Goal: Task Accomplishment & Management: Manage account settings

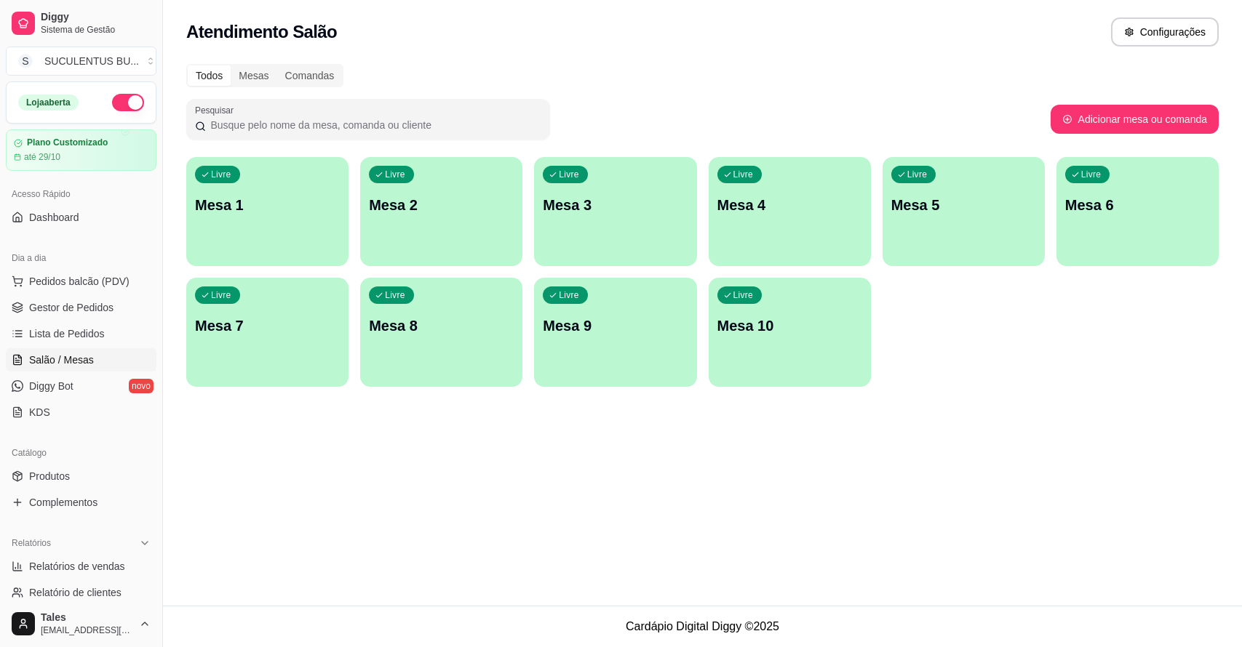
click at [306, 220] on div "Livre Mesa 1" at bounding box center [267, 203] width 162 height 92
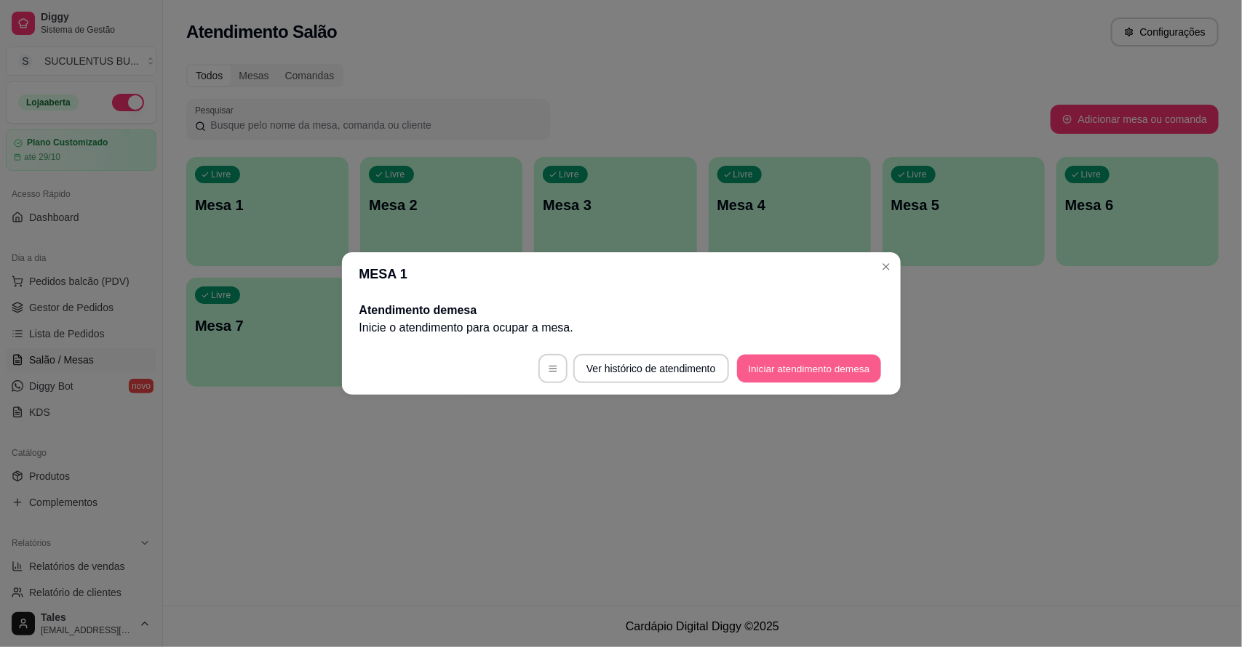
click at [809, 370] on button "Iniciar atendimento de mesa" at bounding box center [809, 369] width 144 height 28
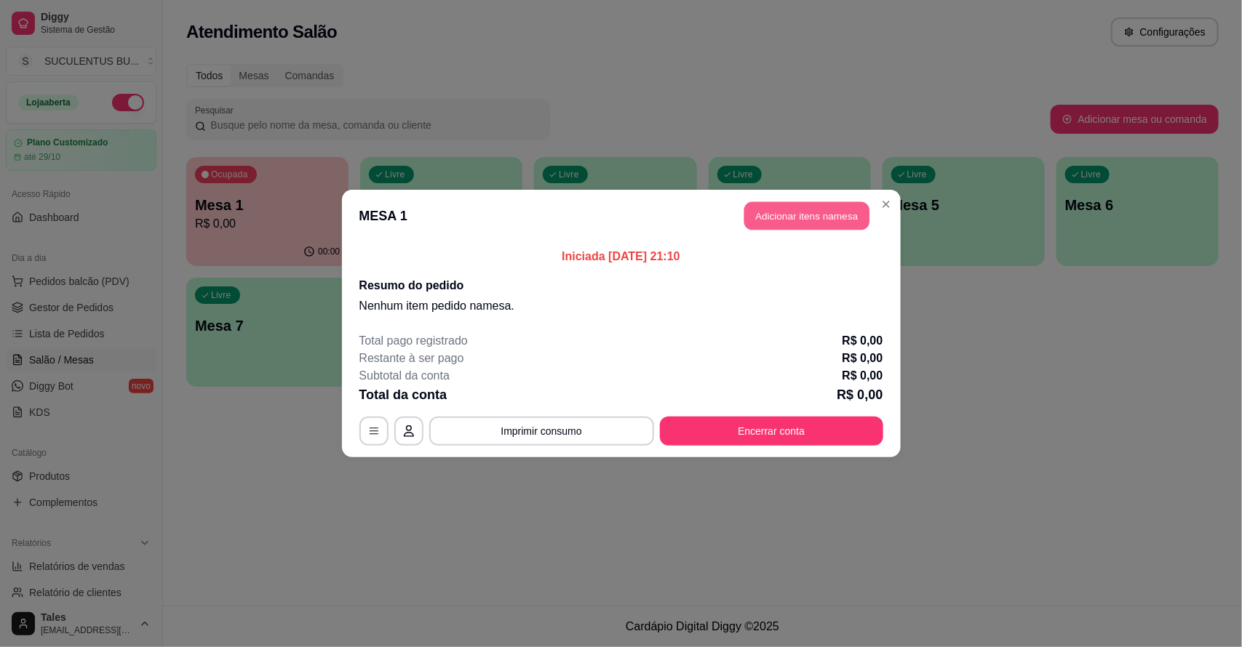
click at [826, 208] on button "Adicionar itens na mesa" at bounding box center [806, 216] width 125 height 28
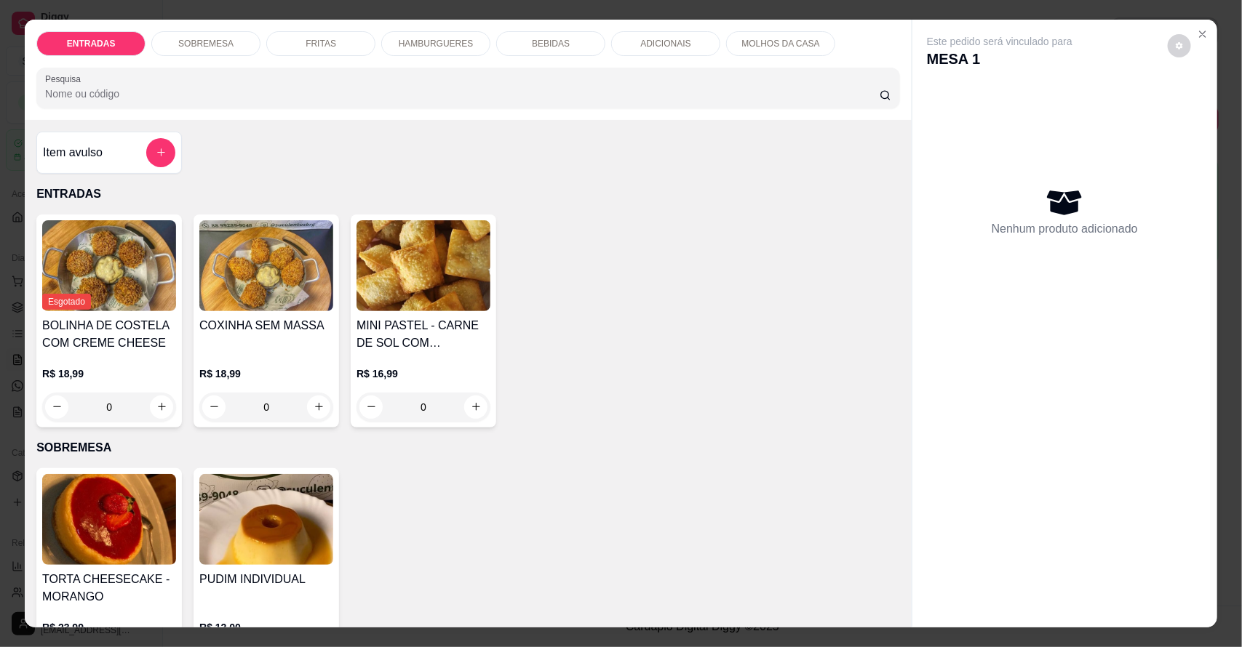
click at [322, 47] on p "FRITAS" at bounding box center [321, 44] width 31 height 12
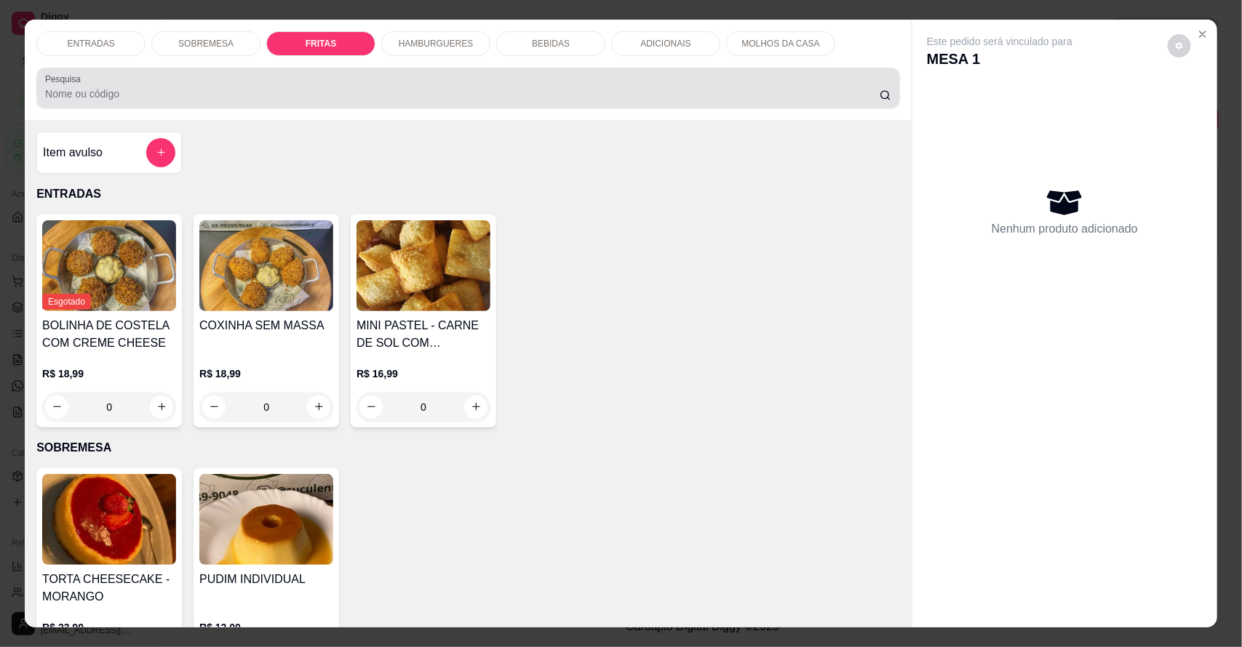
scroll to position [27, 0]
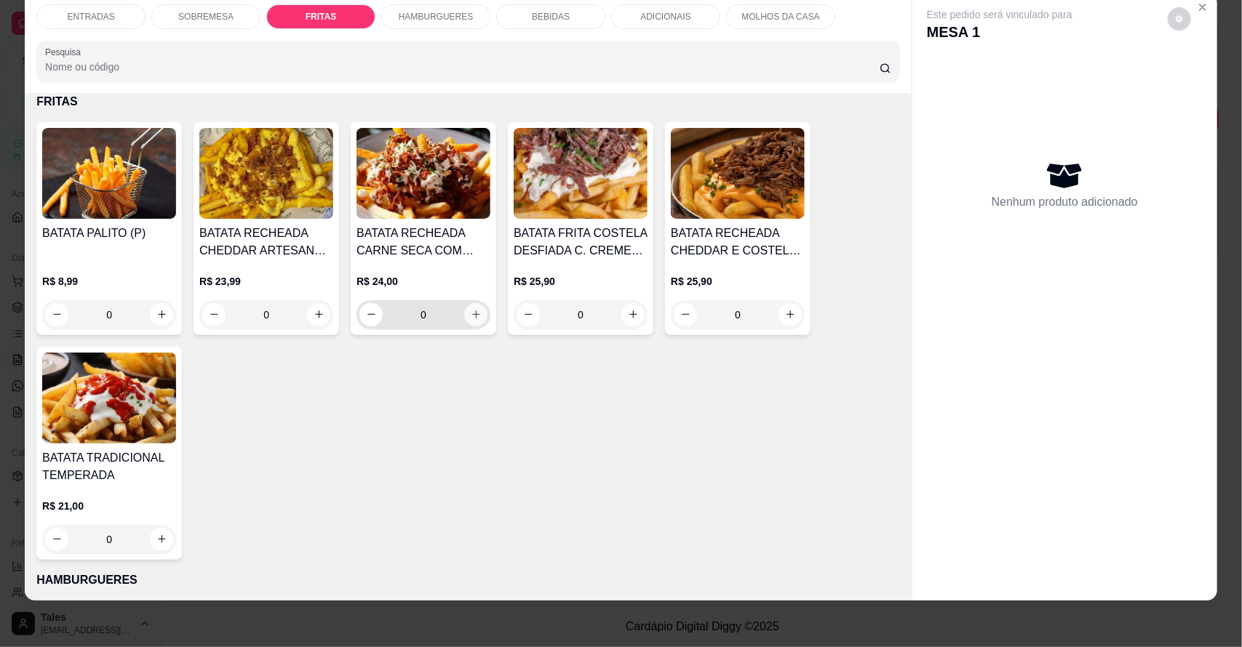
click at [475, 319] on button "increase-product-quantity" at bounding box center [475, 314] width 23 height 23
type input "1"
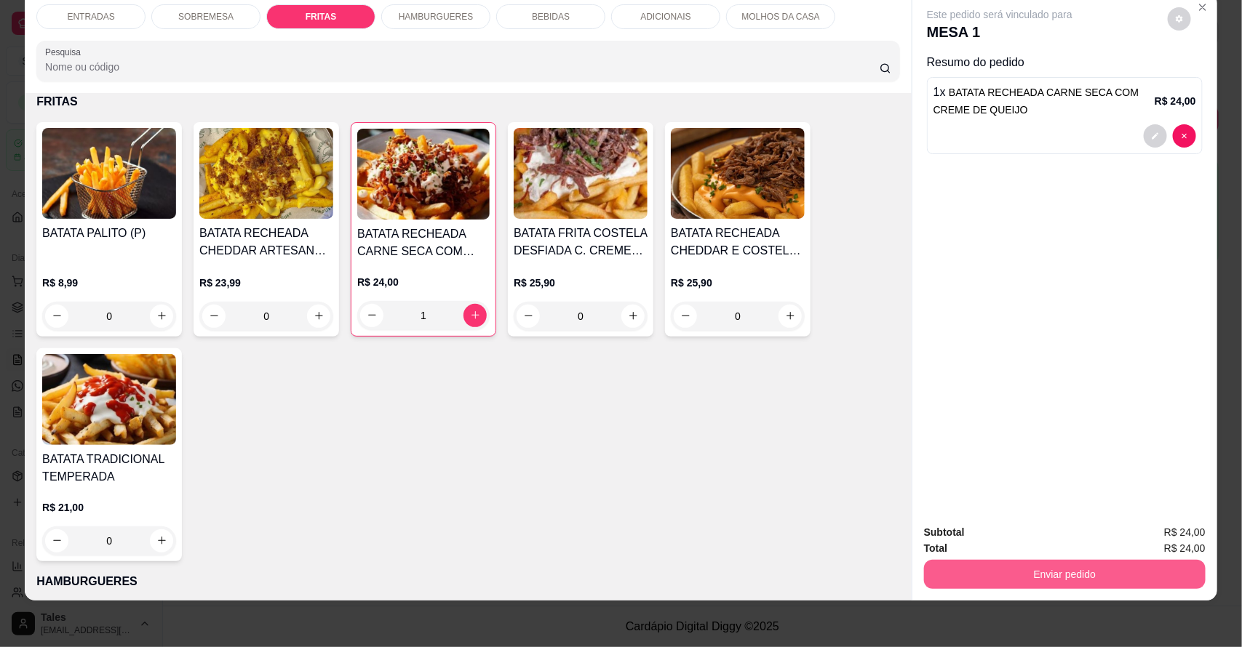
click at [1093, 565] on button "Enviar pedido" at bounding box center [1065, 574] width 282 height 29
click at [1163, 533] on button "Enviar pedido" at bounding box center [1167, 538] width 80 height 27
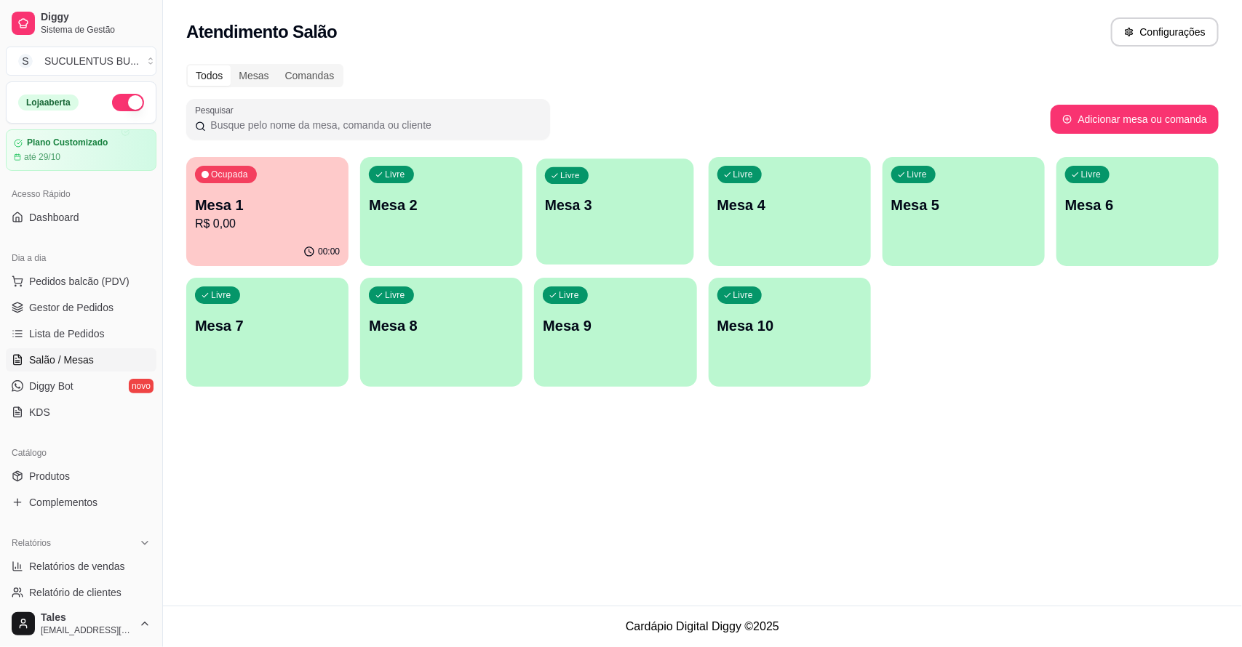
click at [551, 220] on div "Livre Mesa 3" at bounding box center [615, 203] width 157 height 89
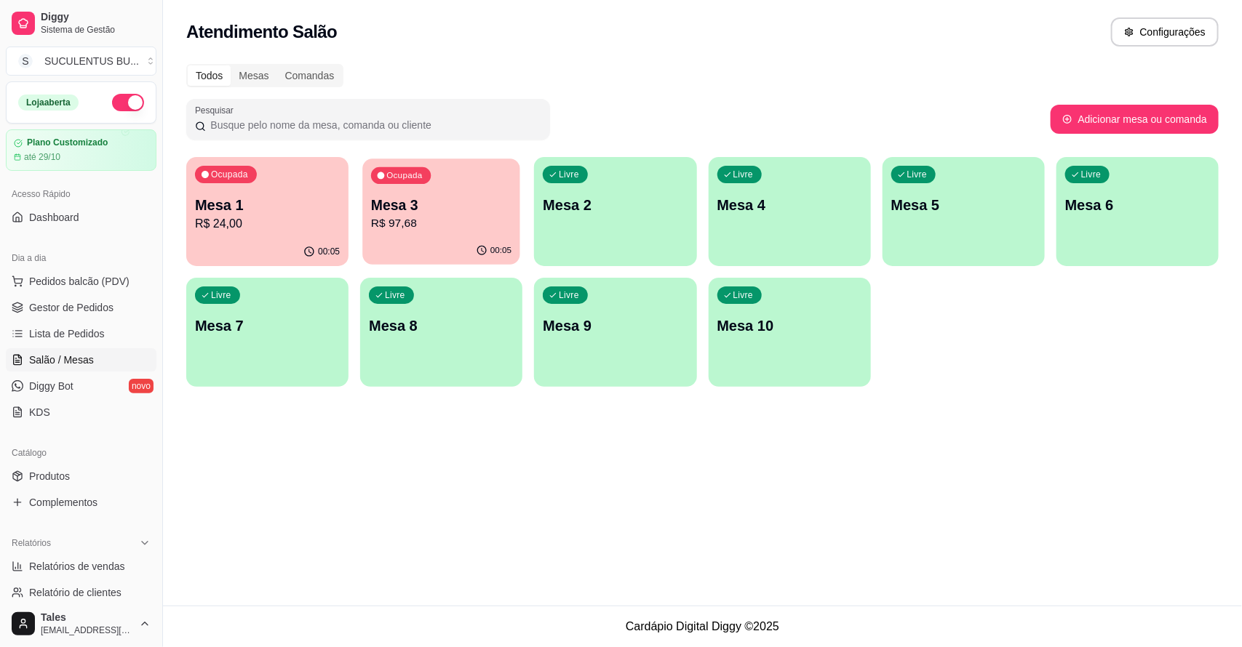
click at [485, 229] on p "R$ 97,68" at bounding box center [441, 223] width 140 height 17
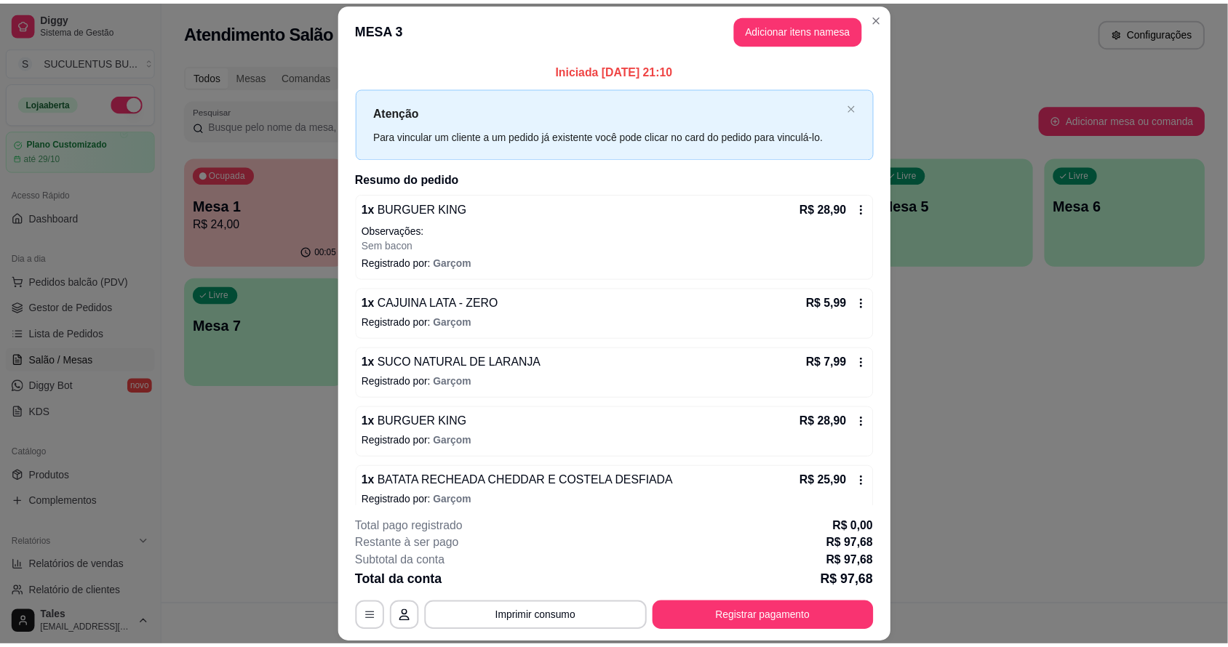
scroll to position [18, 0]
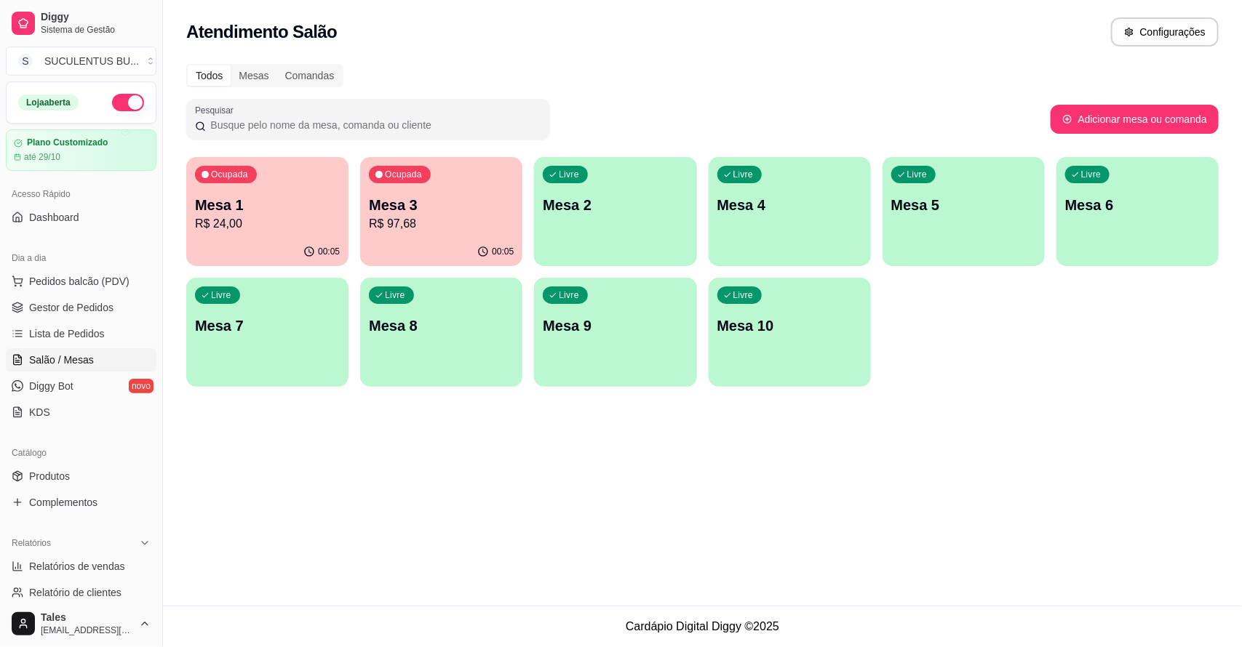
click at [215, 204] on p "Mesa 1" at bounding box center [267, 205] width 145 height 20
click at [71, 278] on span "Pedidos balcão (PDV)" at bounding box center [79, 281] width 100 height 15
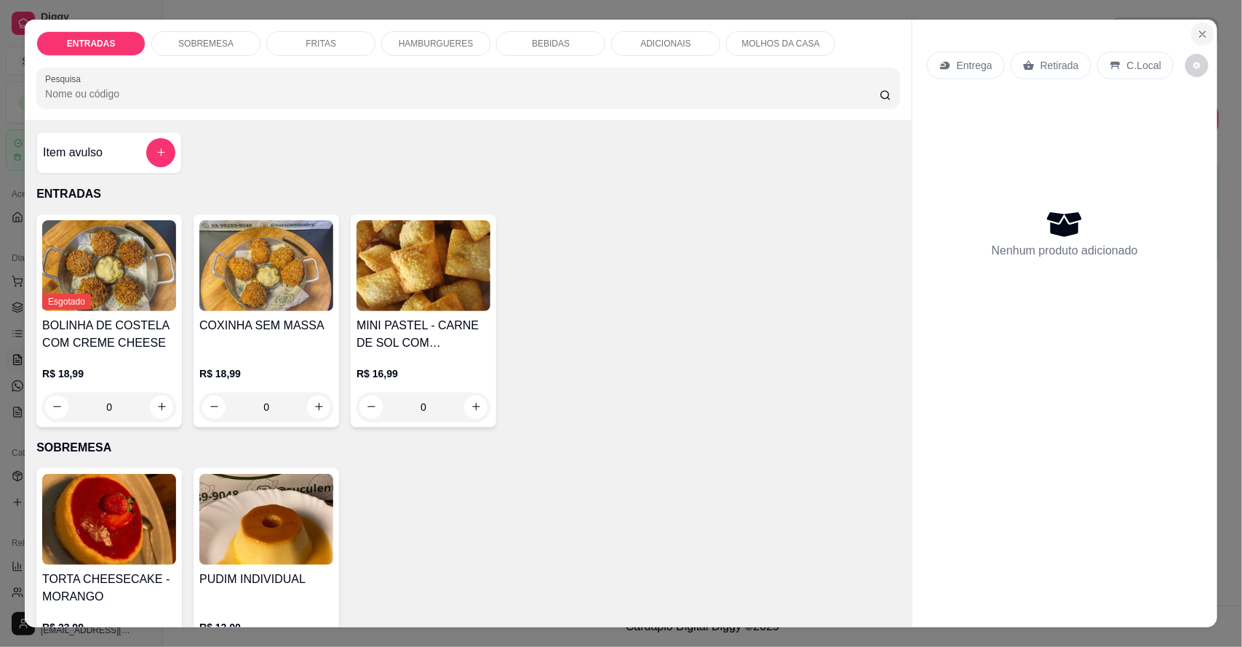
click at [1197, 33] on icon "Close" at bounding box center [1203, 34] width 12 height 12
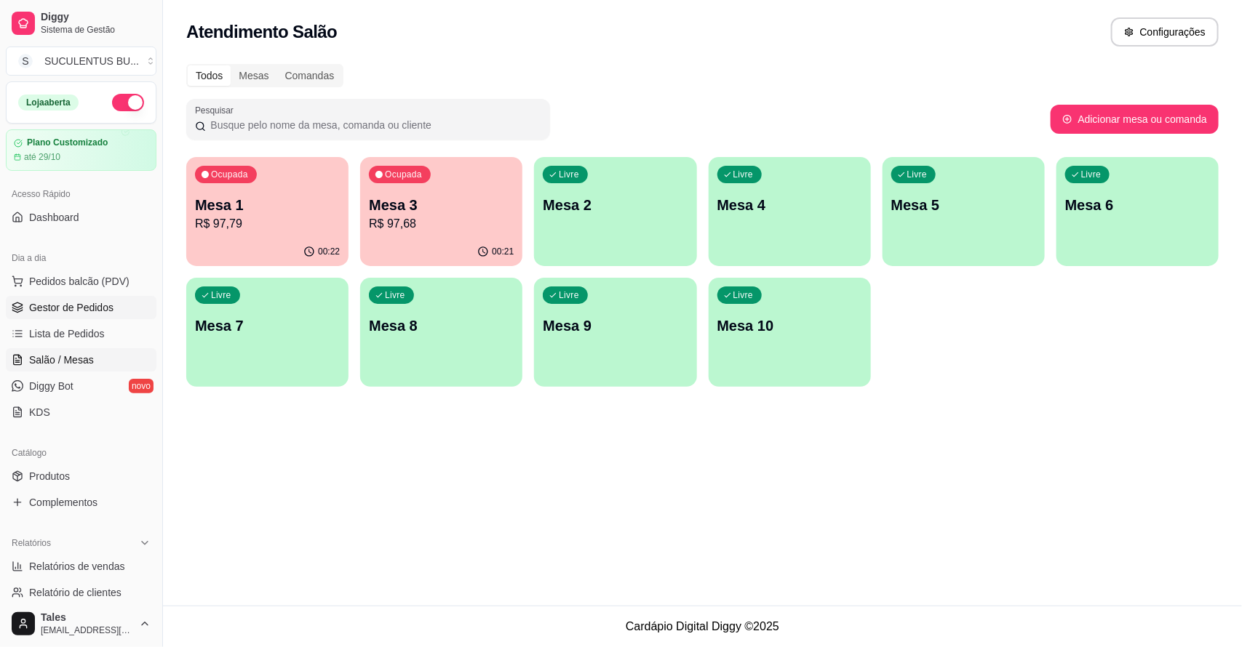
click at [63, 316] on link "Gestor de Pedidos" at bounding box center [81, 307] width 151 height 23
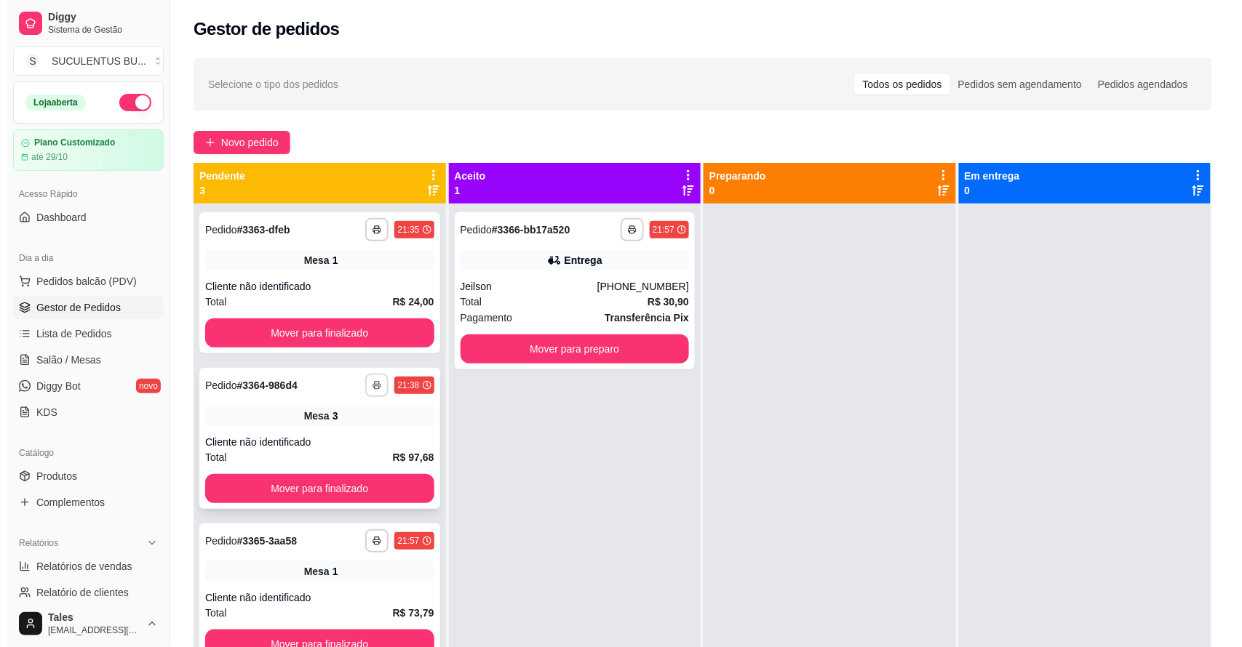
scroll to position [41, 0]
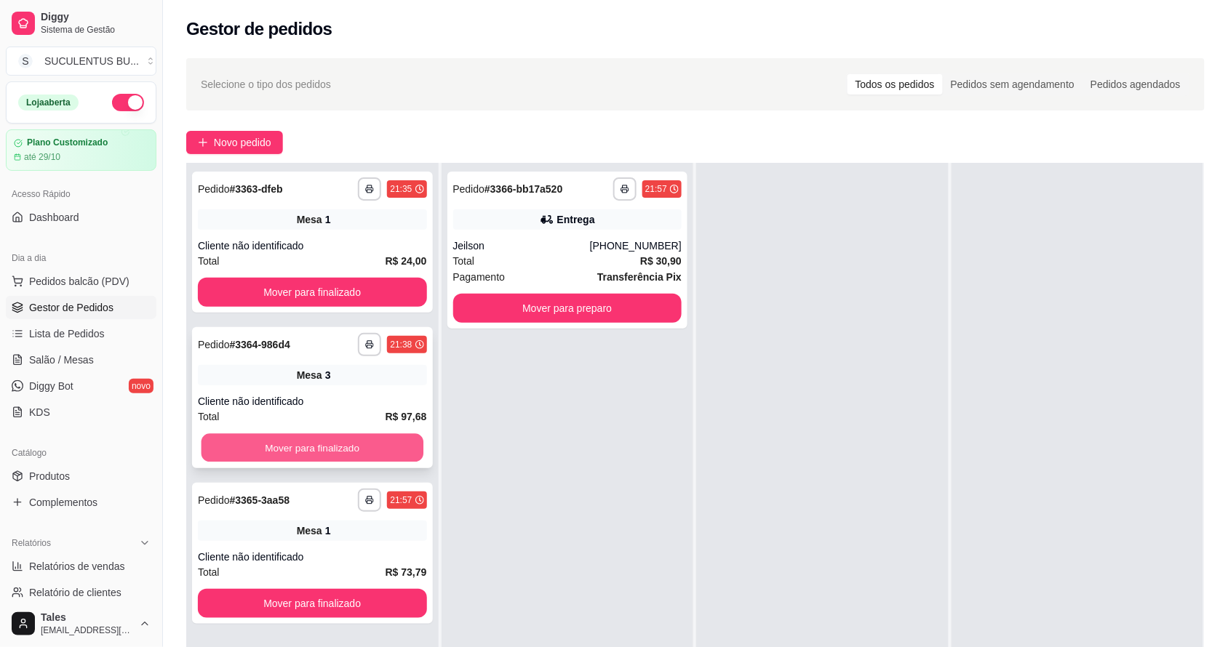
click at [362, 450] on button "Mover para finalizado" at bounding box center [313, 448] width 222 height 28
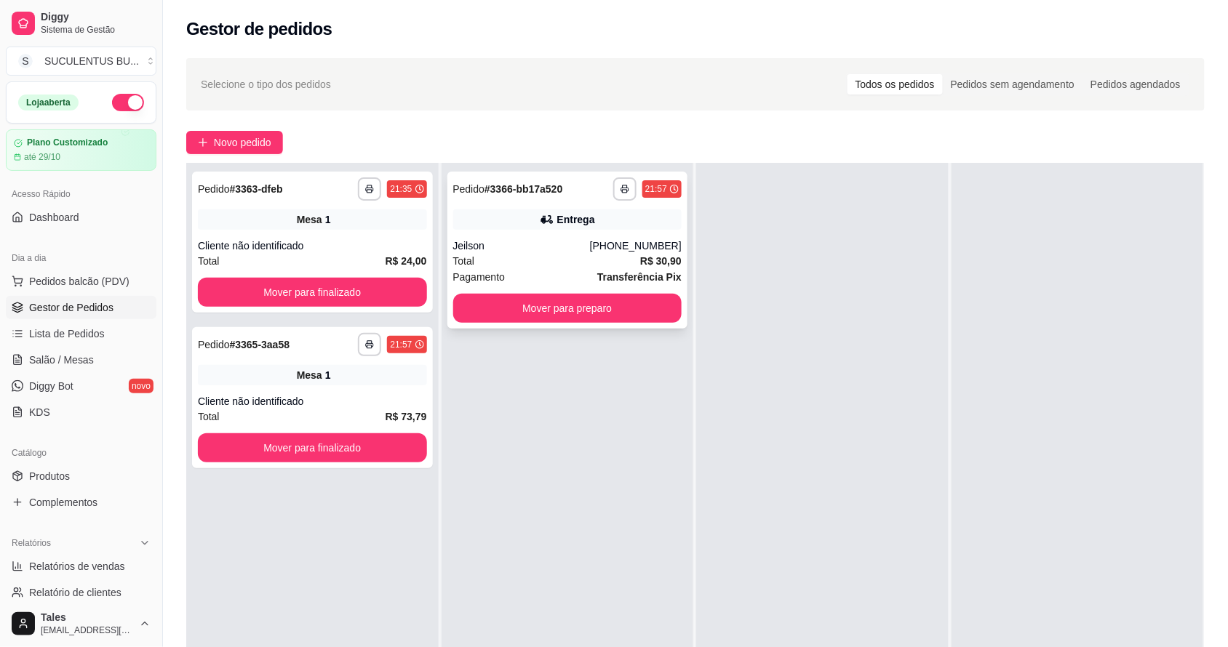
click at [560, 226] on div "Entrega" at bounding box center [576, 219] width 38 height 15
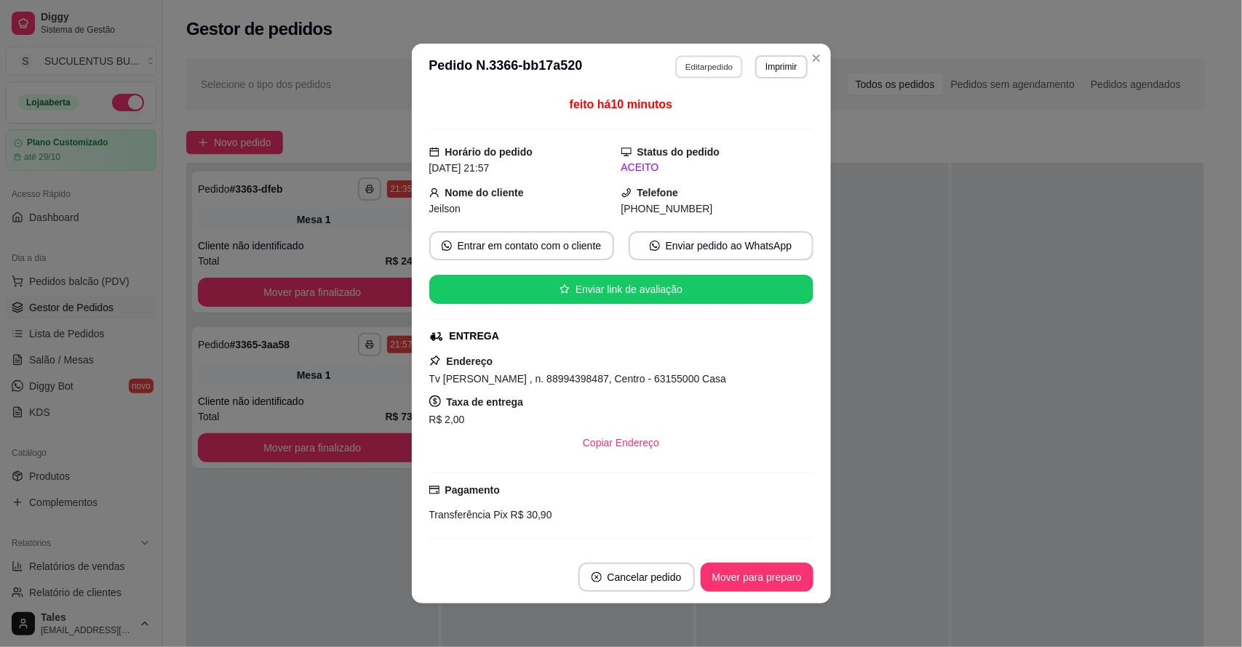
click at [722, 64] on button "Editar pedido" at bounding box center [709, 66] width 68 height 23
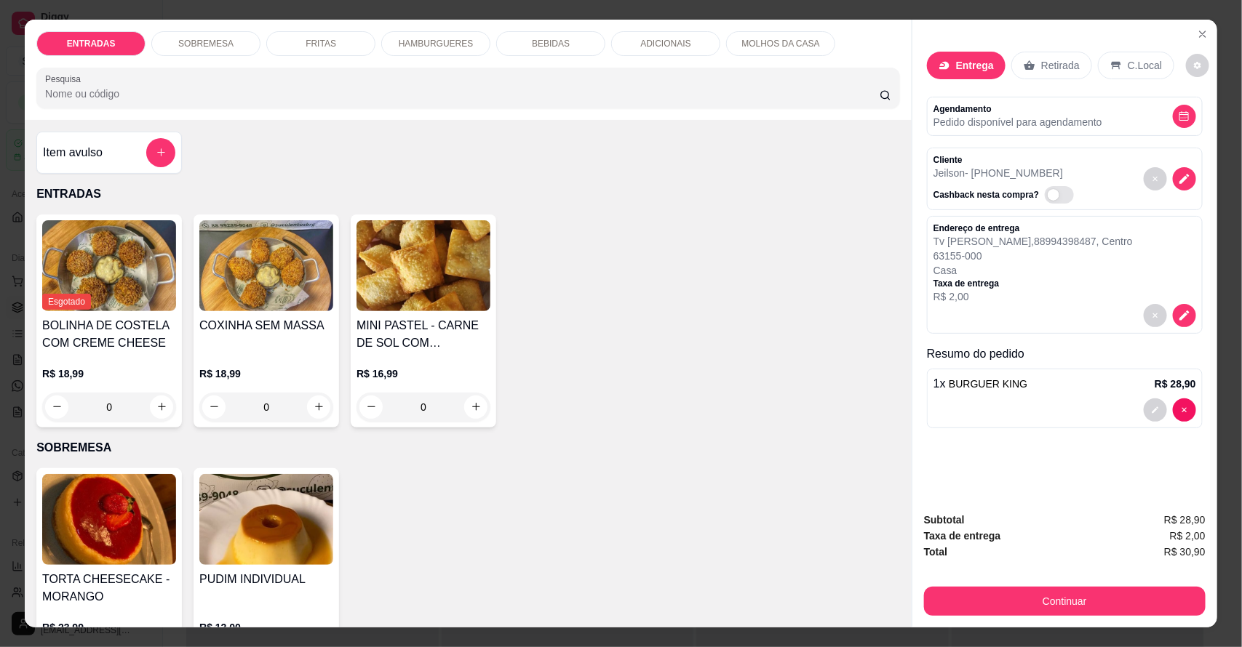
click at [565, 46] on div "BEBIDAS" at bounding box center [550, 43] width 109 height 25
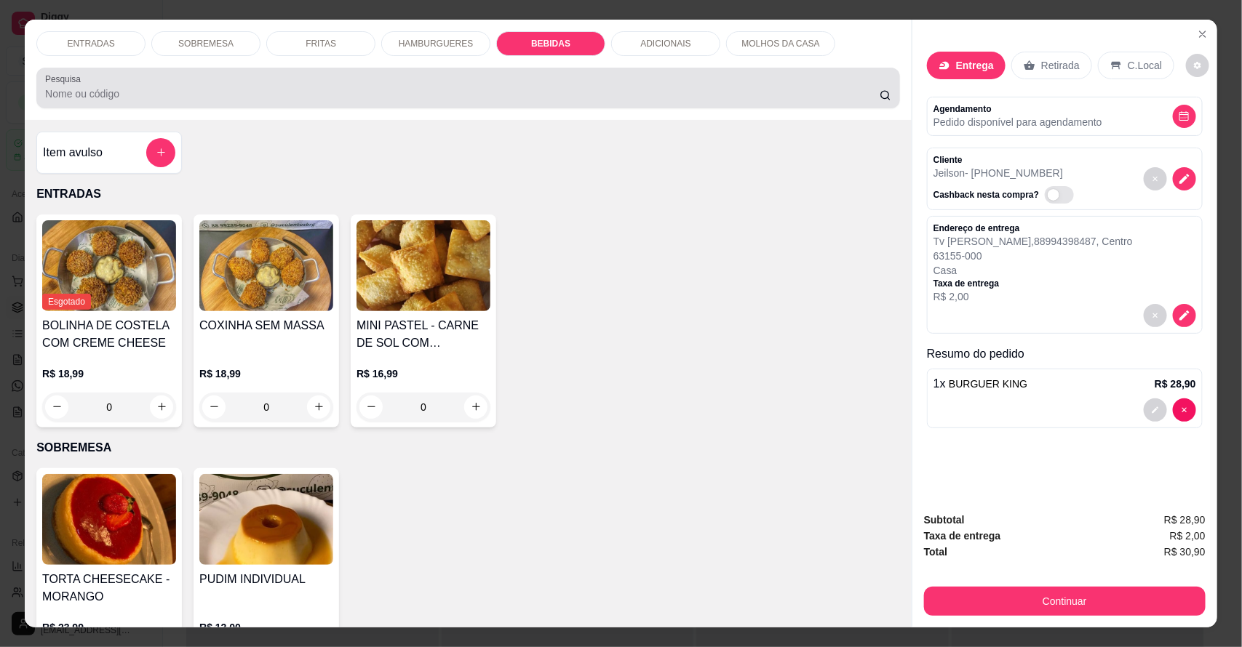
scroll to position [27, 0]
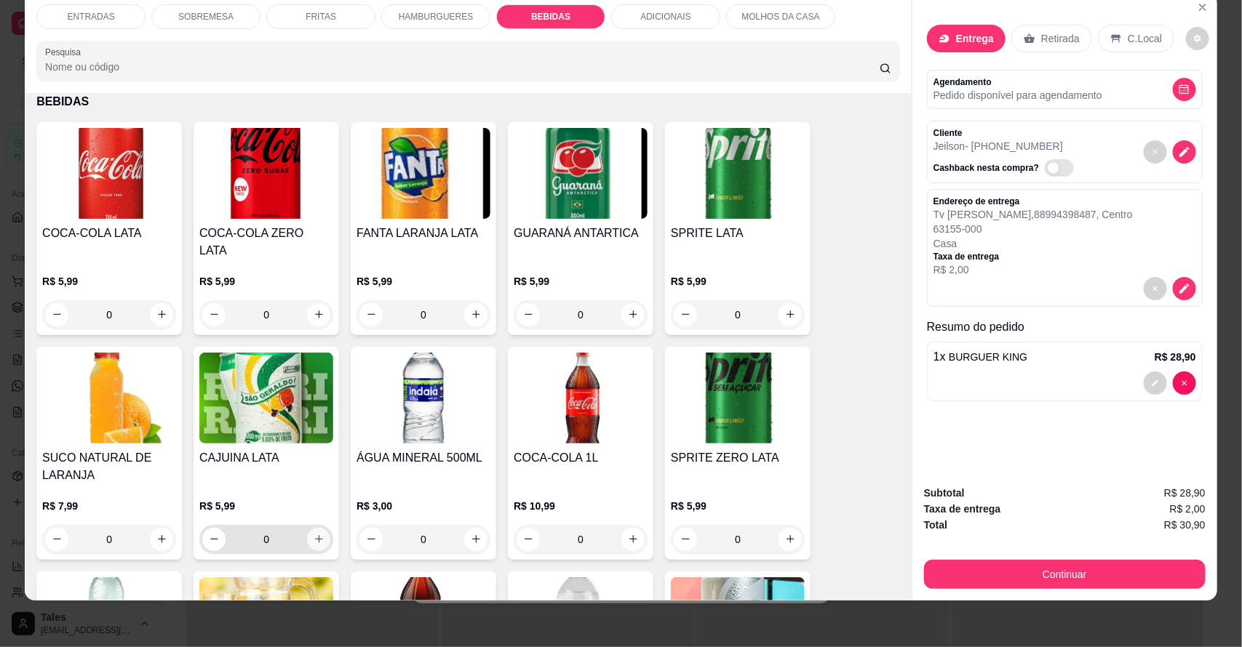
click at [307, 528] on button "increase-product-quantity" at bounding box center [318, 539] width 23 height 23
type input "1"
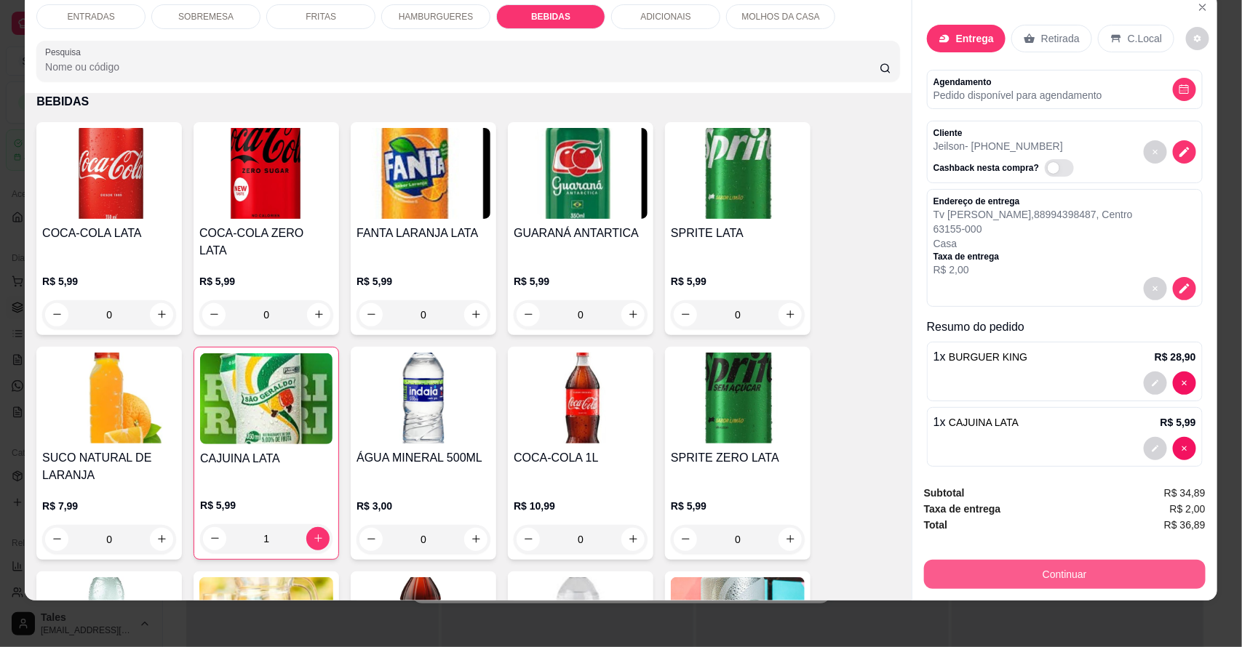
click at [1075, 560] on button "Continuar" at bounding box center [1065, 574] width 282 height 29
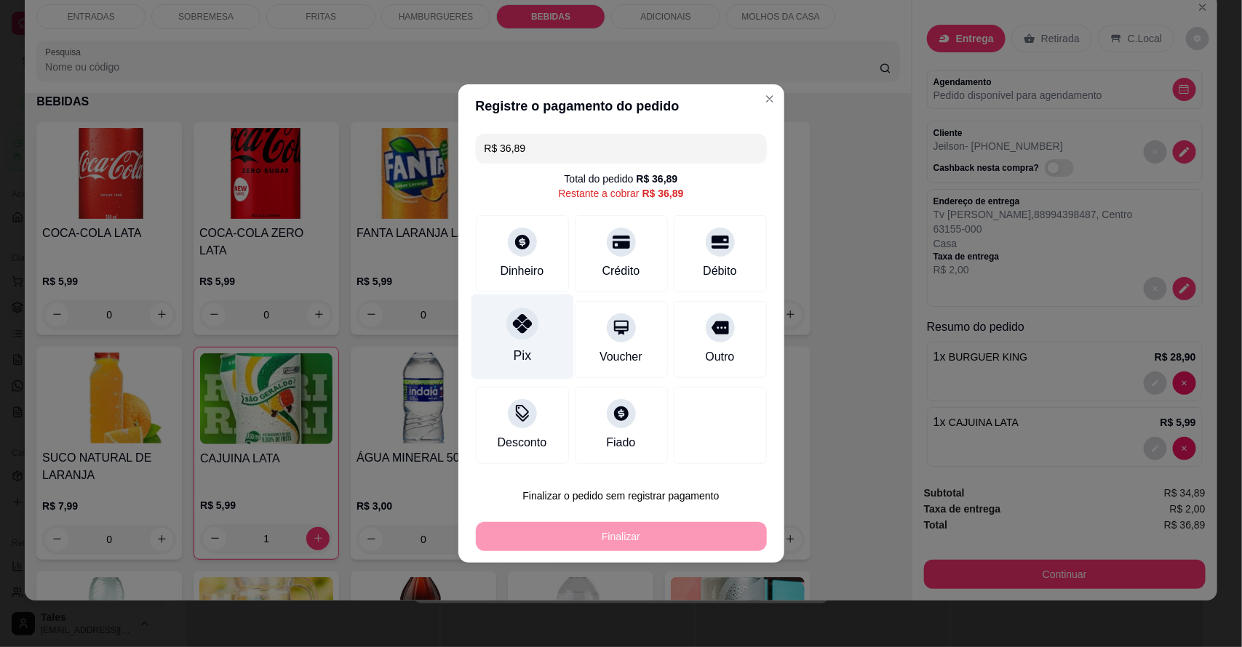
click at [500, 343] on div "Pix" at bounding box center [522, 337] width 103 height 85
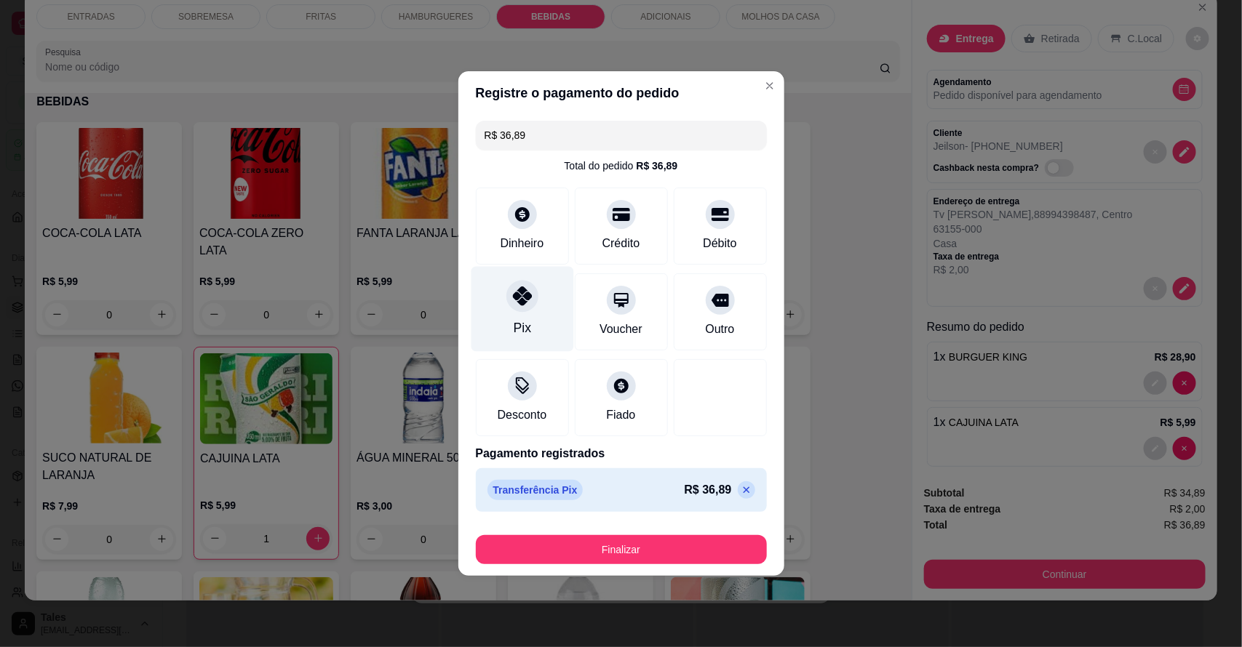
type input "R$ 0,00"
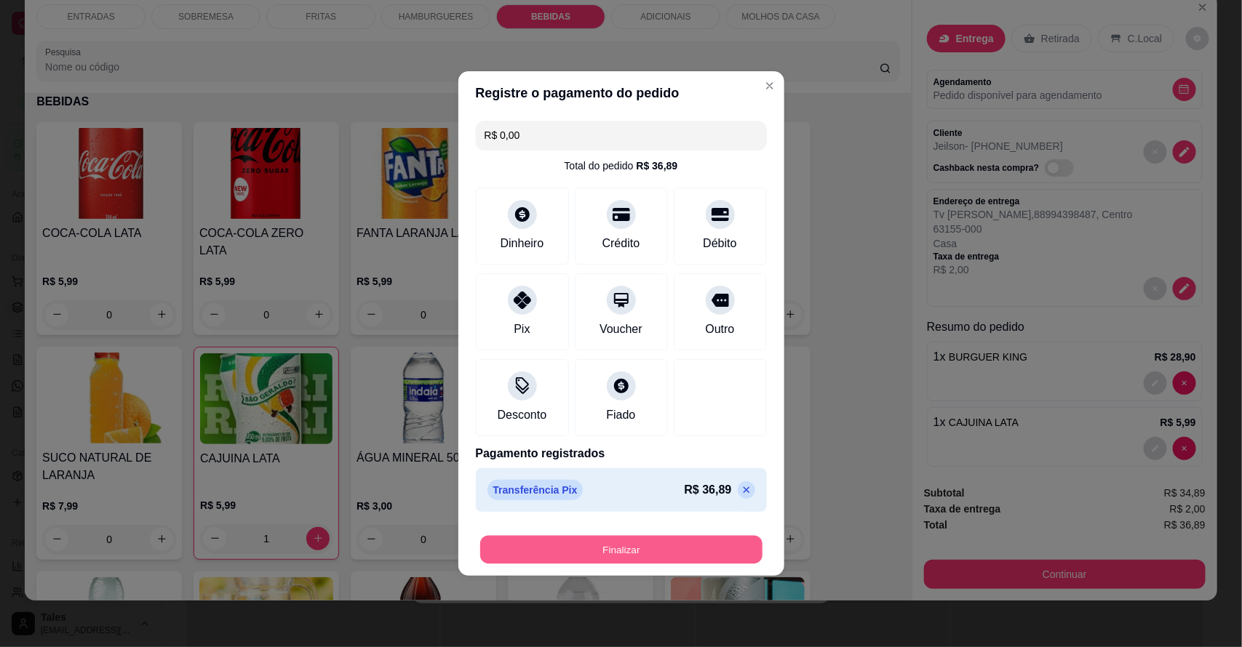
click at [591, 543] on button "Finalizar" at bounding box center [621, 550] width 282 height 28
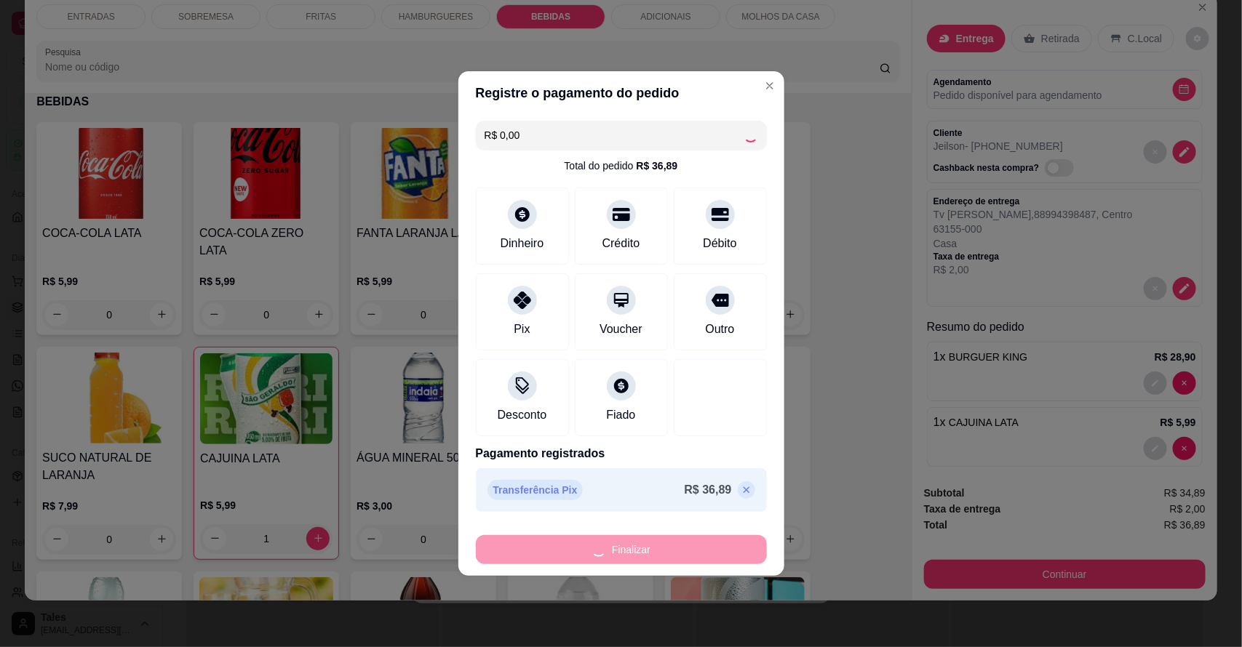
type input "0"
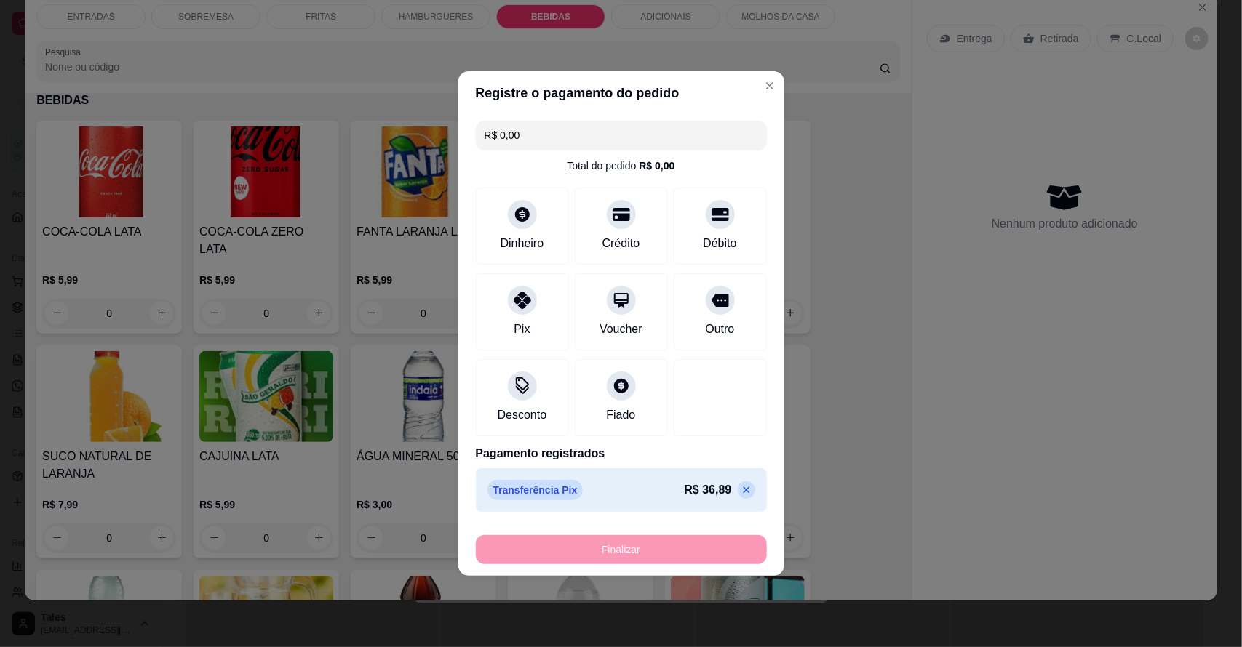
type input "-R$ 36,89"
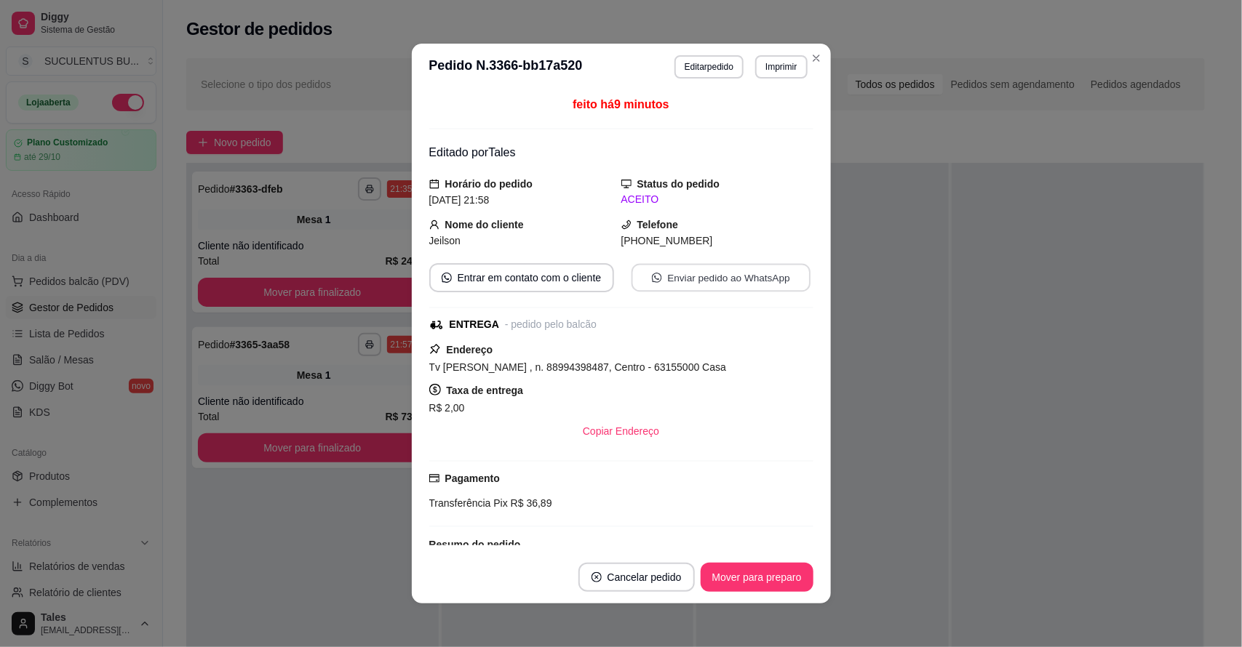
click at [725, 282] on button "Enviar pedido ao WhatsApp" at bounding box center [720, 278] width 179 height 28
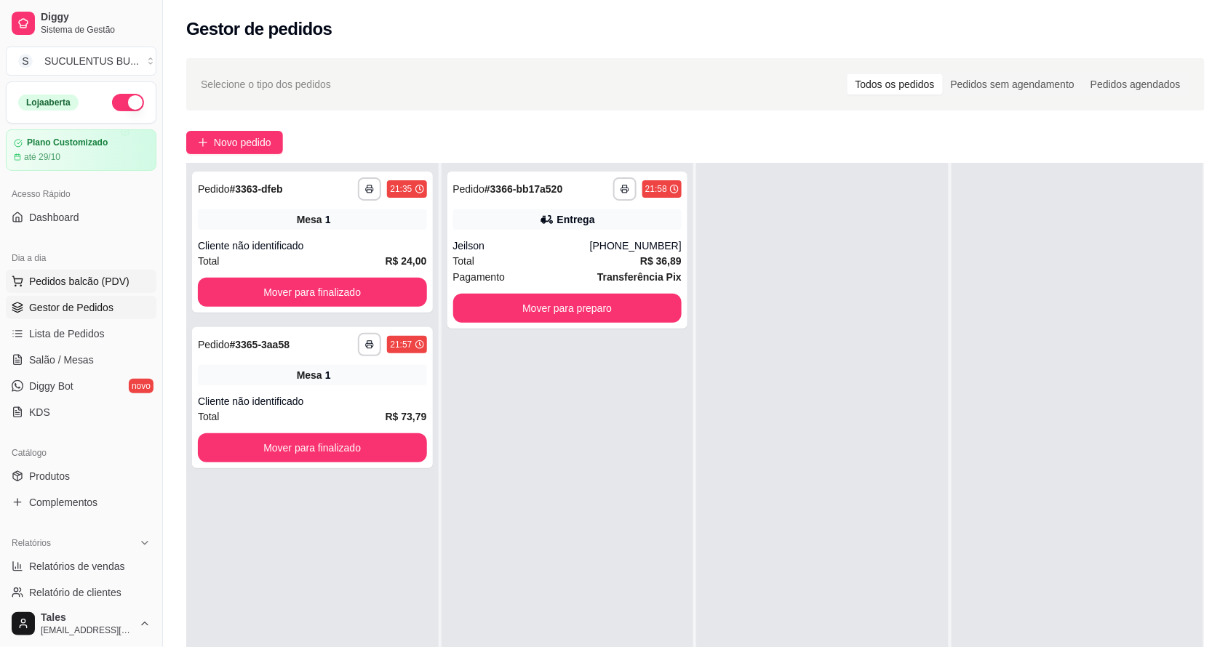
click at [29, 287] on span "Pedidos balcão (PDV)" at bounding box center [79, 281] width 100 height 15
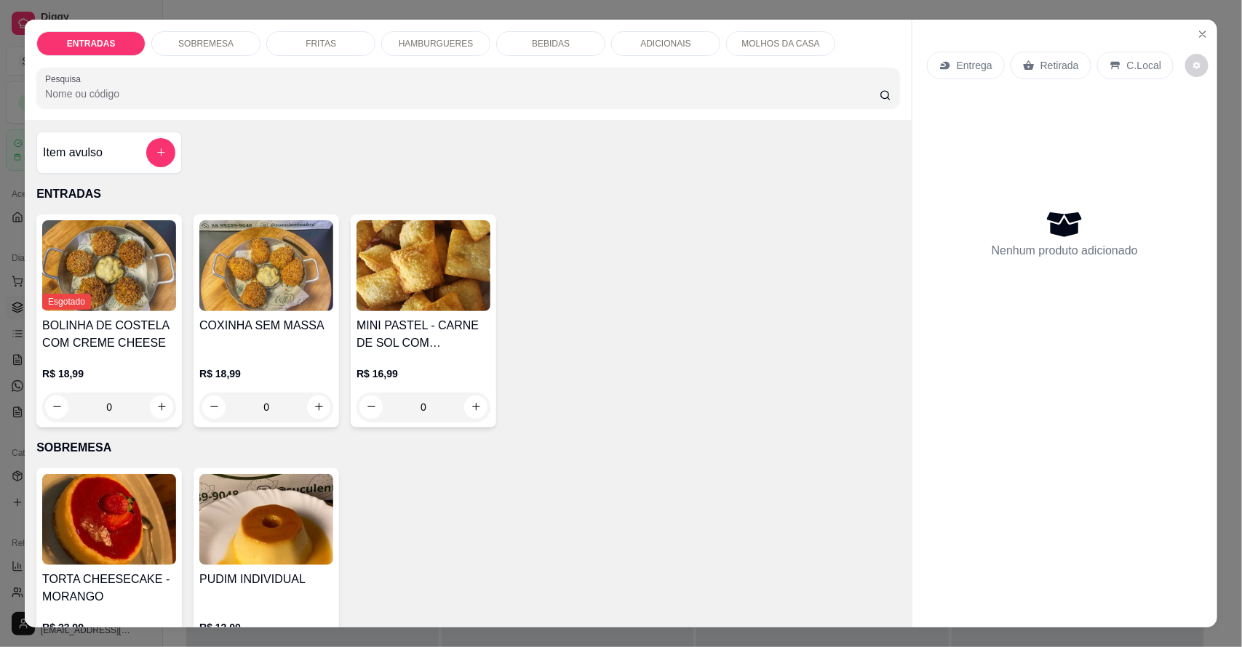
click at [957, 63] on p "Entrega" at bounding box center [975, 65] width 36 height 15
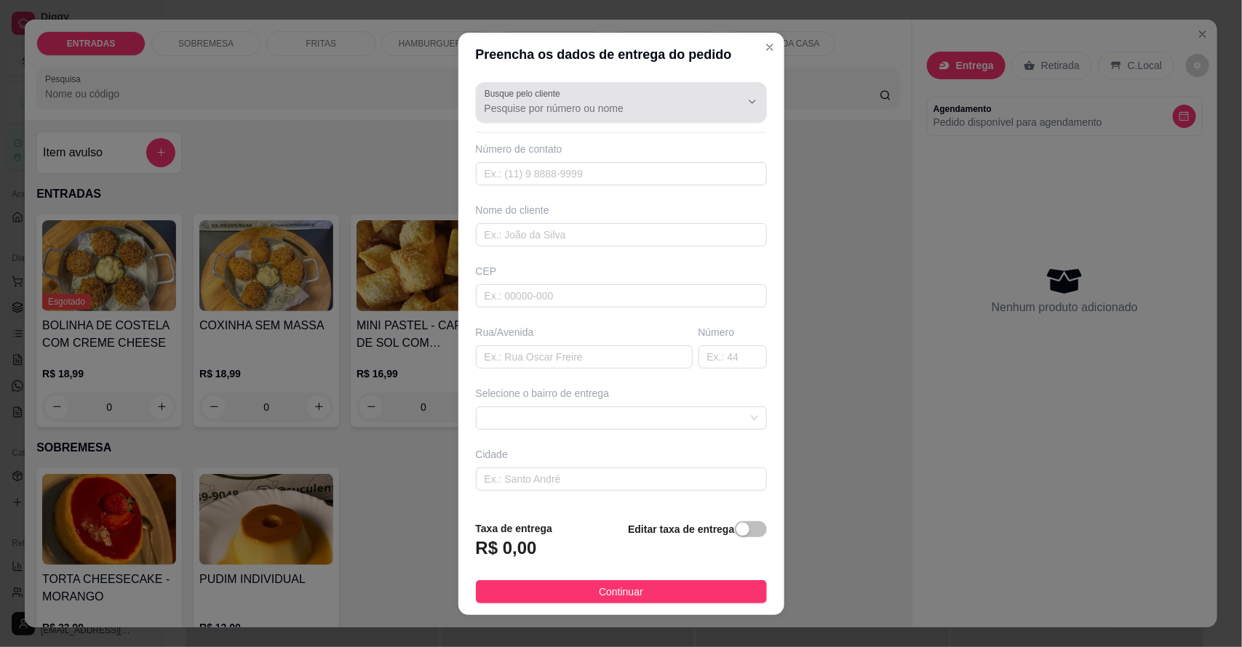
click at [642, 108] on input "Busque pelo cliente" at bounding box center [600, 108] width 233 height 15
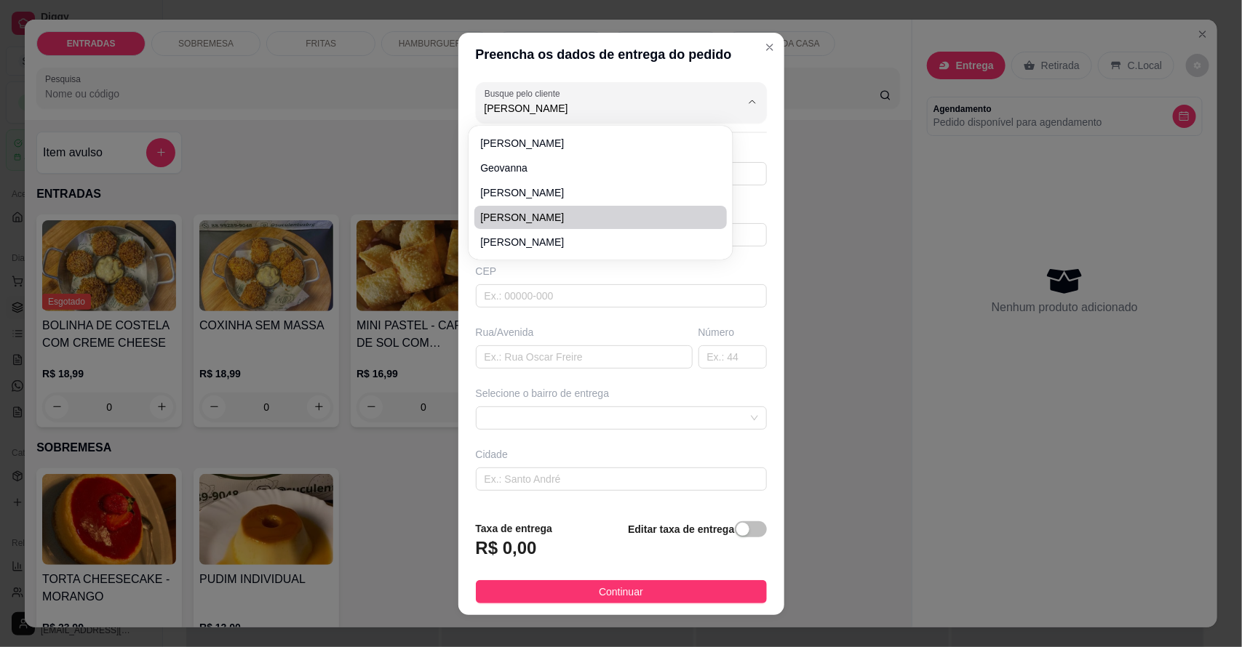
click at [533, 222] on span "[PERSON_NAME]" at bounding box center [593, 217] width 226 height 15
type input "[PERSON_NAME]"
type input "88993668898"
type input "[PERSON_NAME]"
type input "63155000"
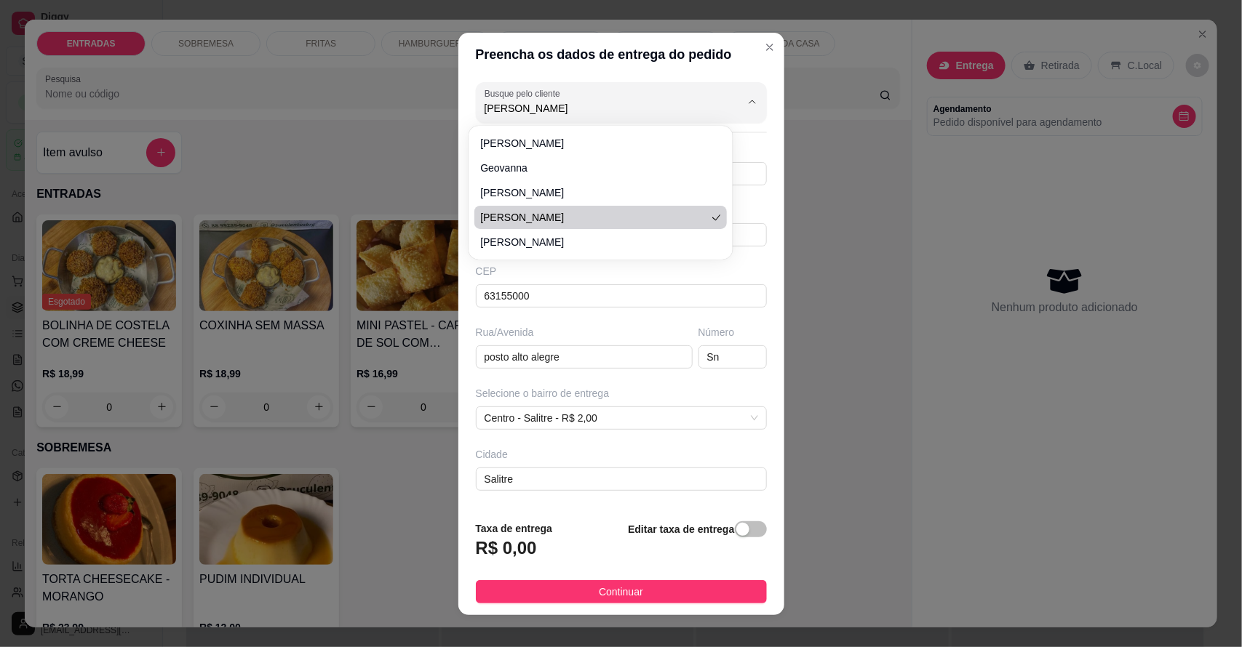
type input "posto alto alegre"
type input "Sn"
type input "Salitre"
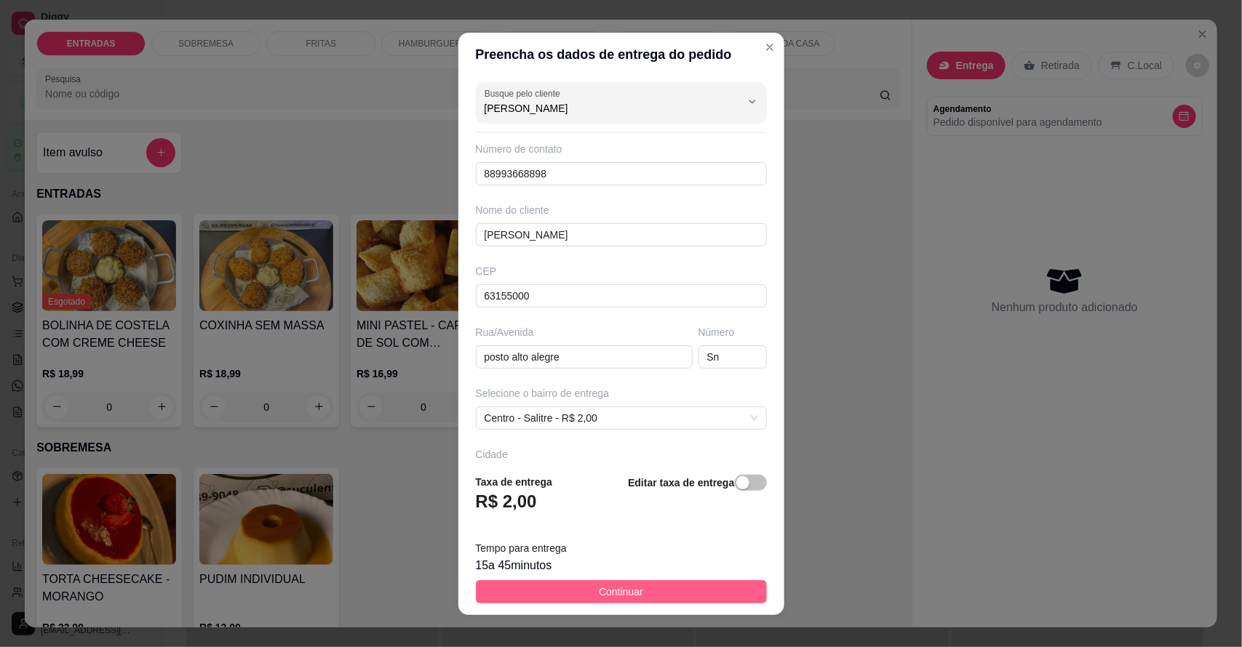
click at [602, 590] on span "Continuar" at bounding box center [621, 592] width 44 height 16
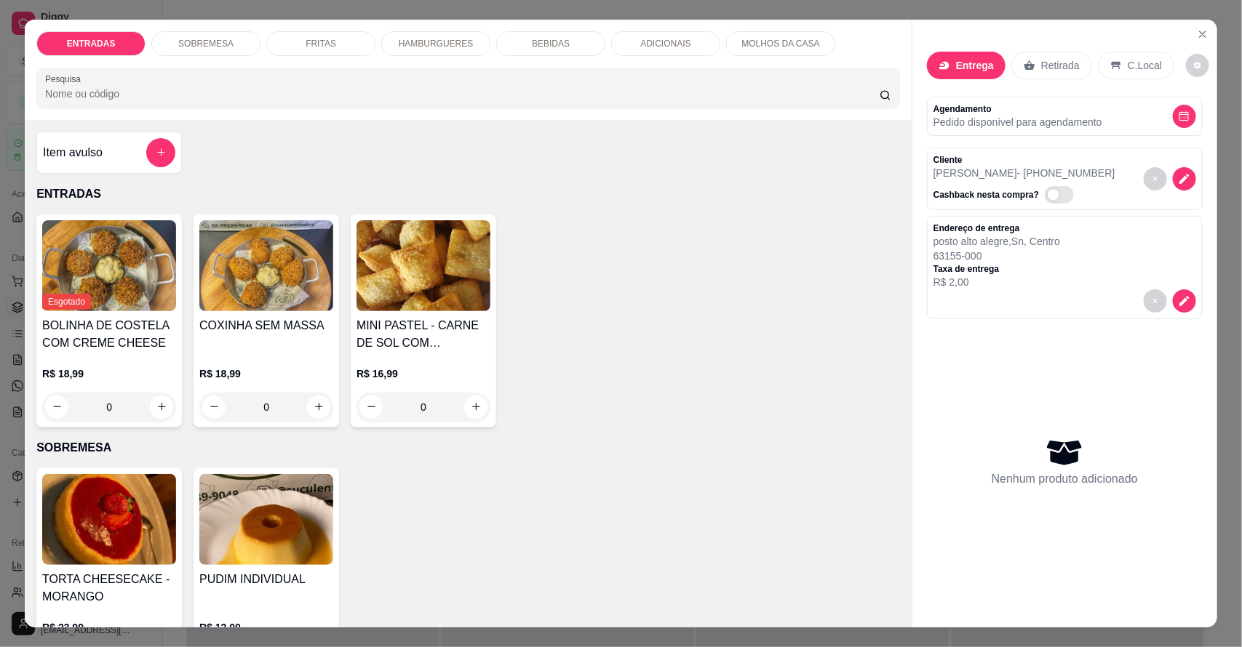
click at [417, 44] on p "HAMBURGUERES" at bounding box center [436, 44] width 75 height 12
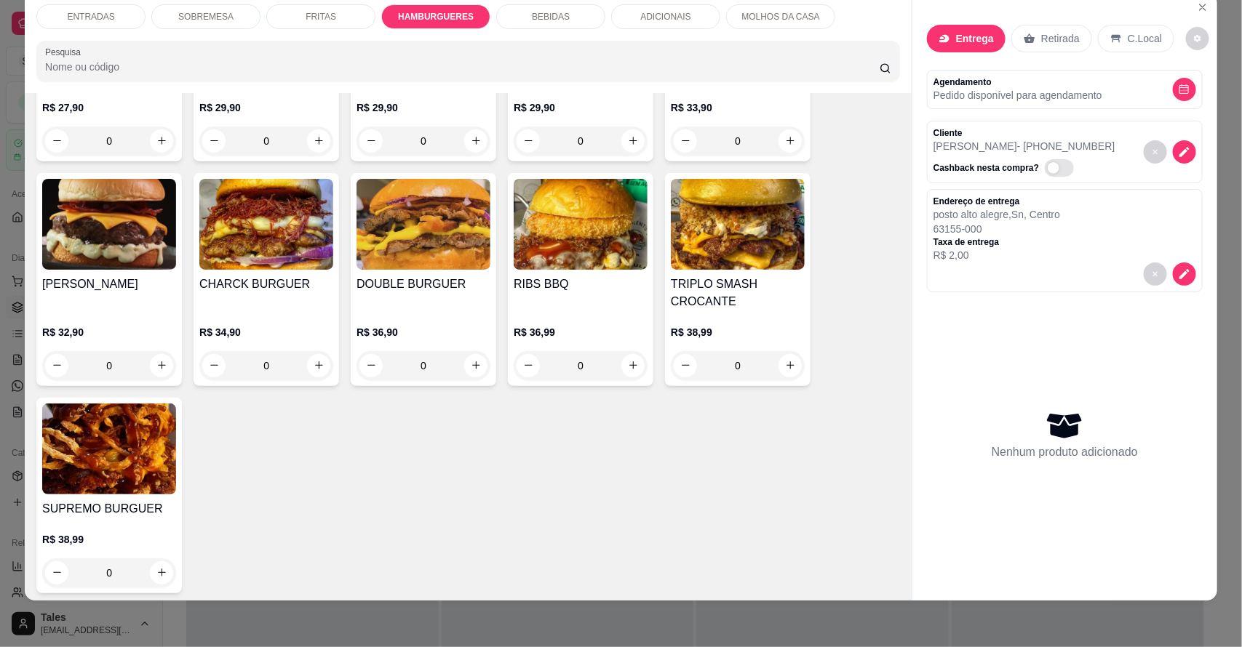
scroll to position [1143, 0]
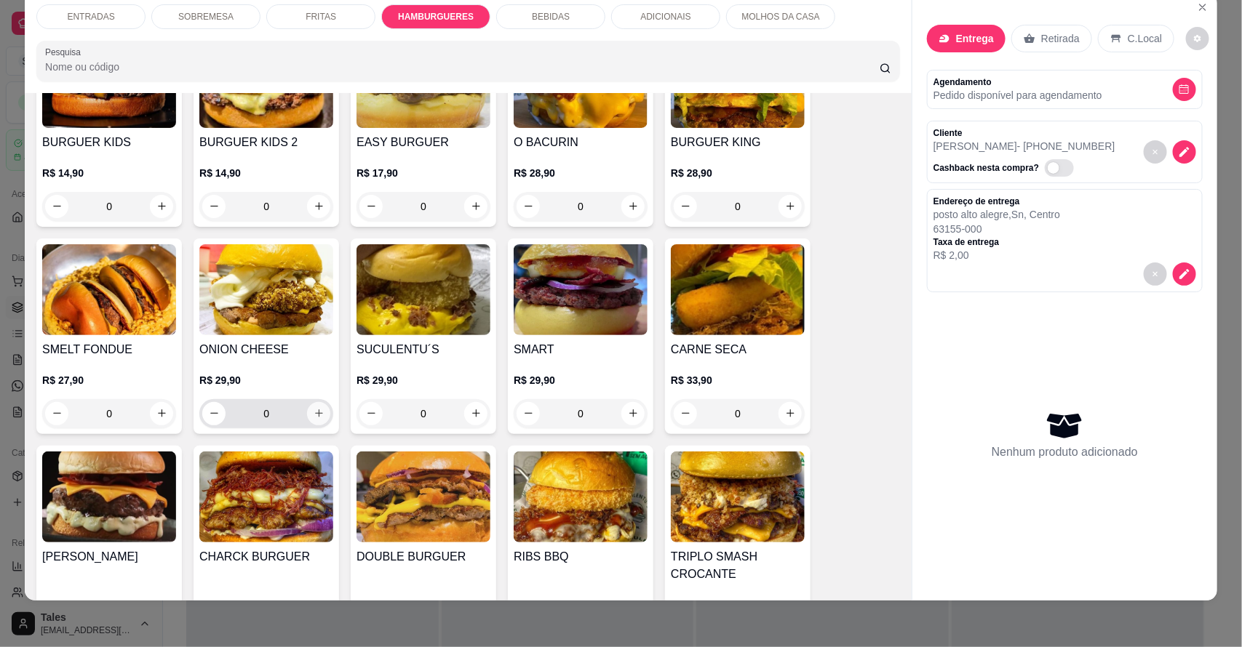
click at [316, 415] on icon "increase-product-quantity" at bounding box center [319, 413] width 11 height 11
type input "1"
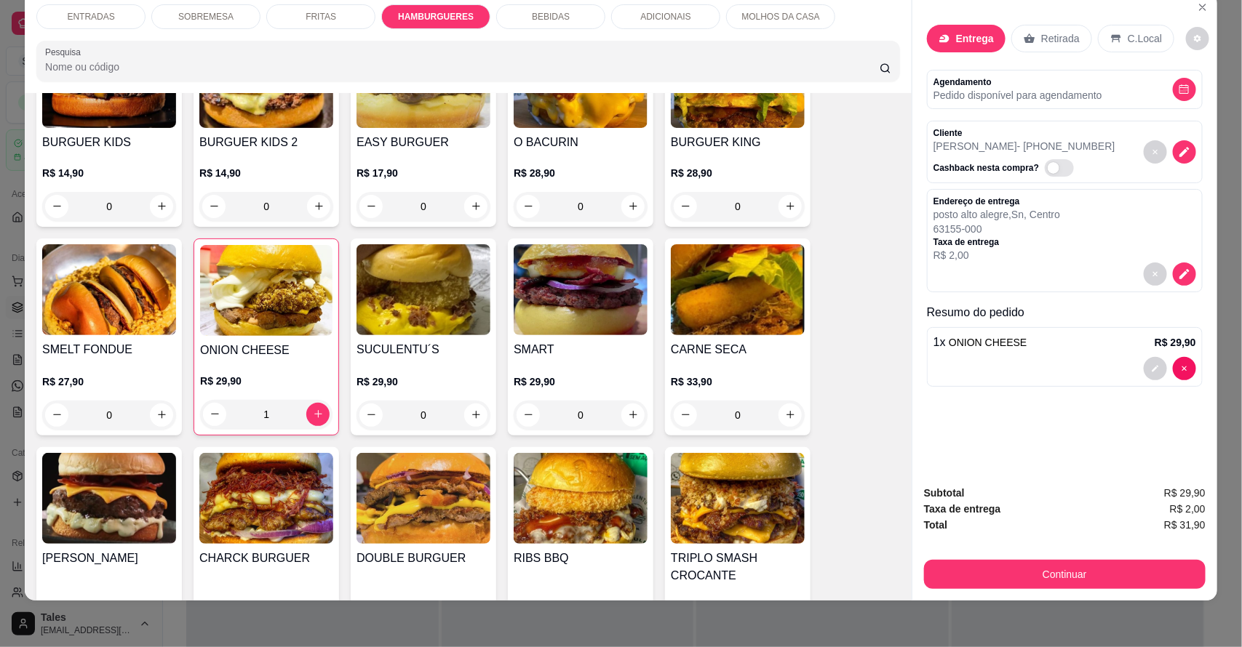
click at [565, 11] on div "BEBIDAS" at bounding box center [550, 16] width 109 height 25
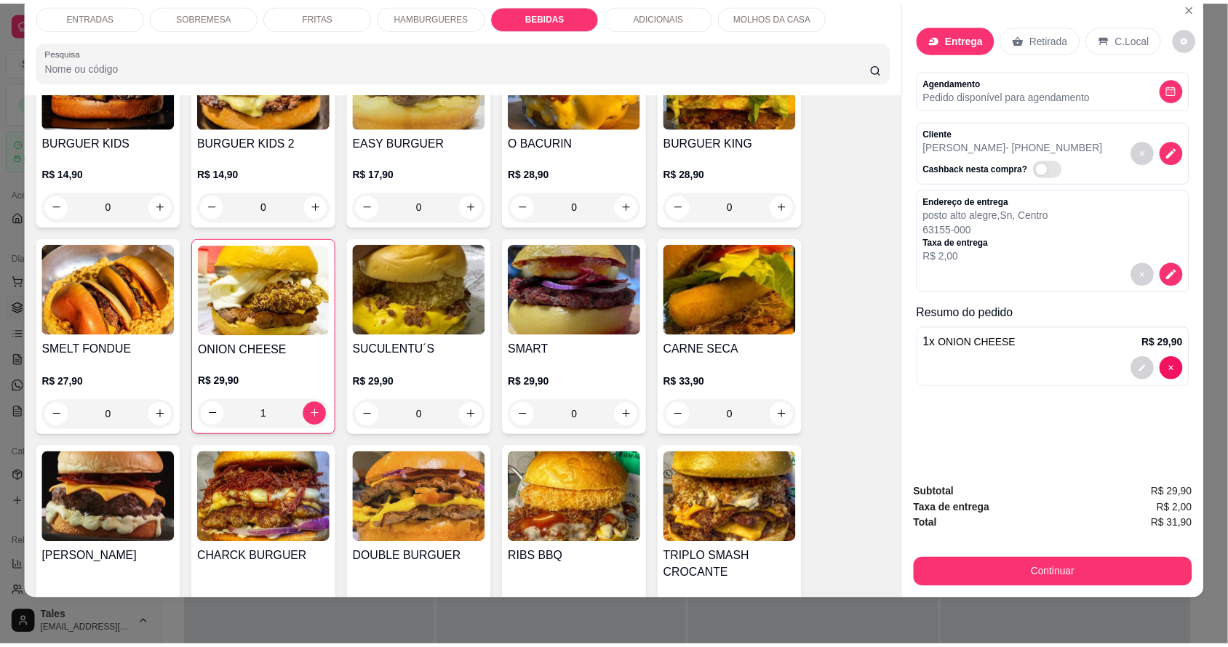
scroll to position [1929, 0]
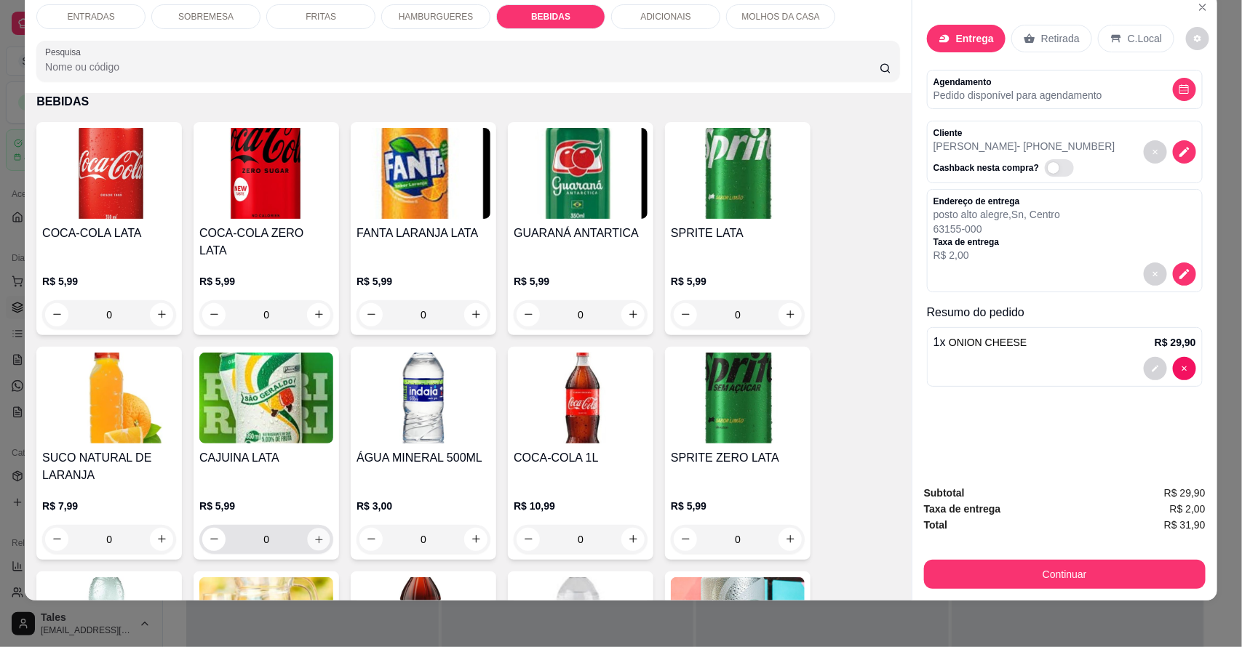
click at [314, 534] on icon "increase-product-quantity" at bounding box center [319, 539] width 11 height 11
type input "1"
drag, startPoint x: 322, startPoint y: 493, endPoint x: 310, endPoint y: 493, distance: 12.4
drag, startPoint x: 310, startPoint y: 493, endPoint x: 856, endPoint y: 166, distance: 636.5
click at [856, 166] on div "COCA-COLA LATA R$ 5,99 0 COCA-COLA ZERO LATA R$ 5,99 0 FANTA LARANJA LATA R$ 5,…" at bounding box center [468, 444] width 864 height 645
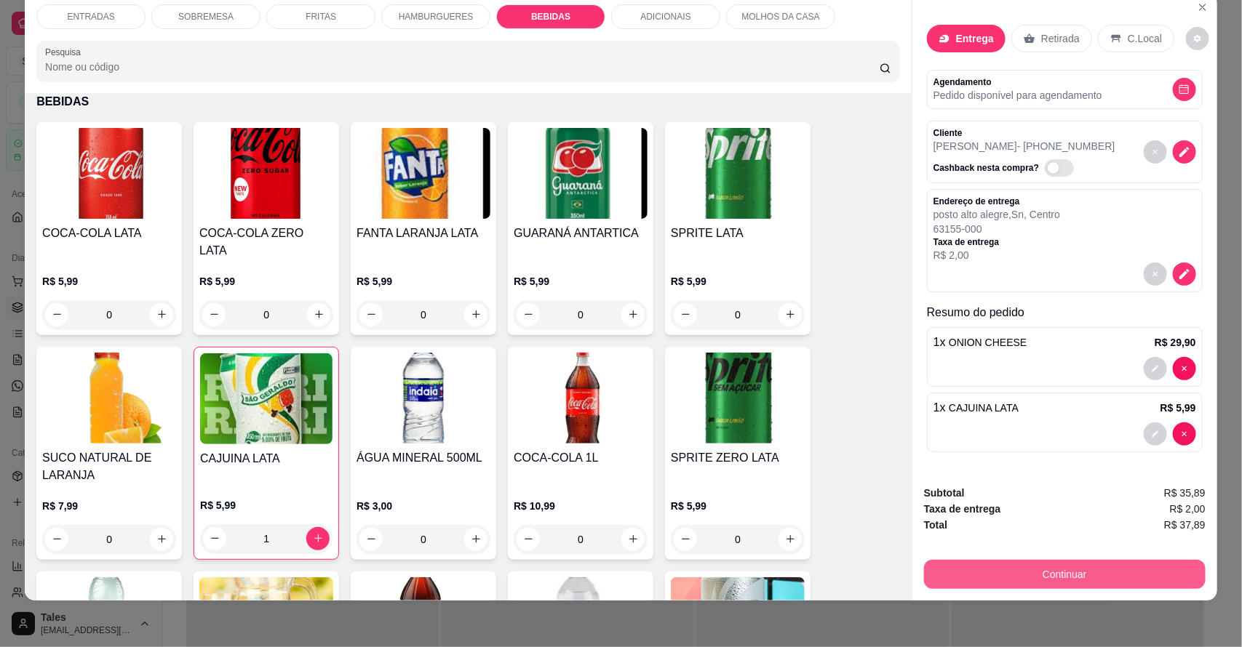
click at [1071, 572] on button "Continuar" at bounding box center [1065, 574] width 282 height 29
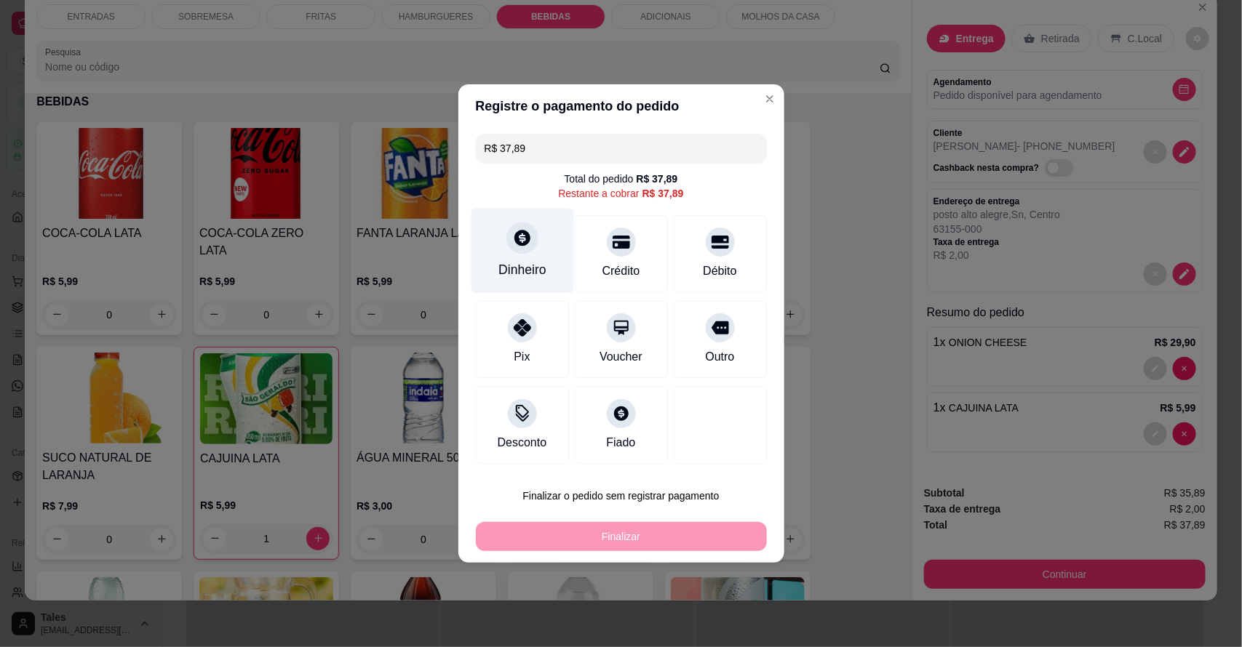
click at [530, 230] on div "Dinheiro" at bounding box center [522, 251] width 103 height 85
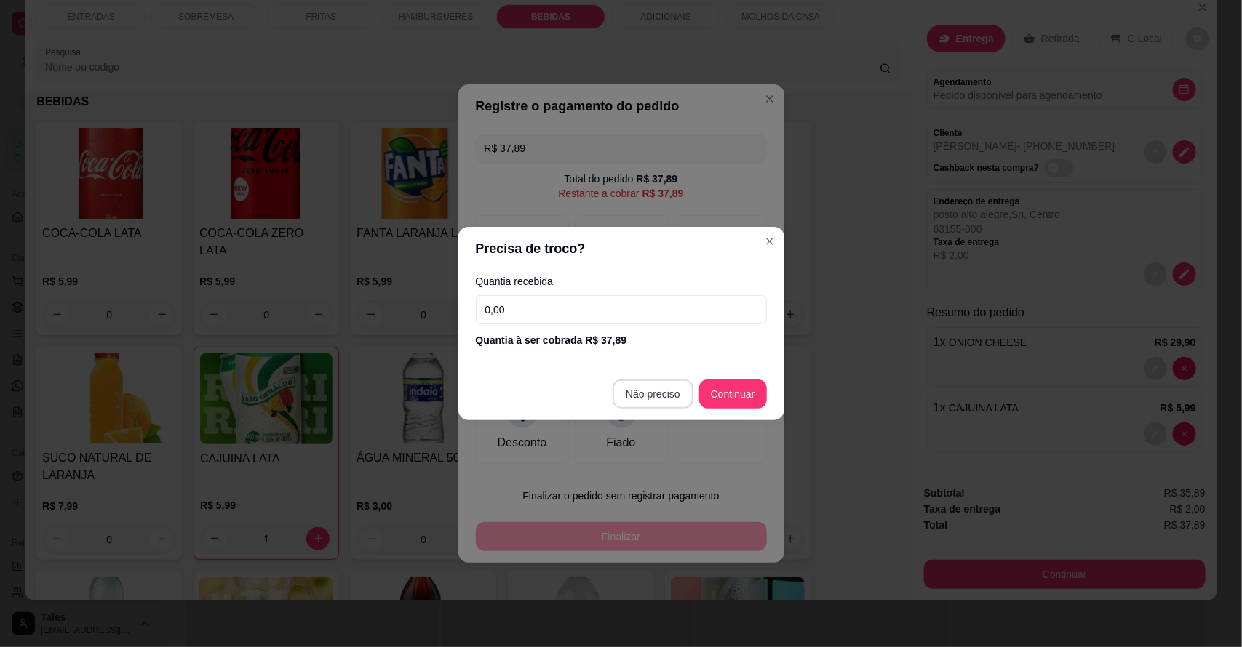
type input "R$ 0,00"
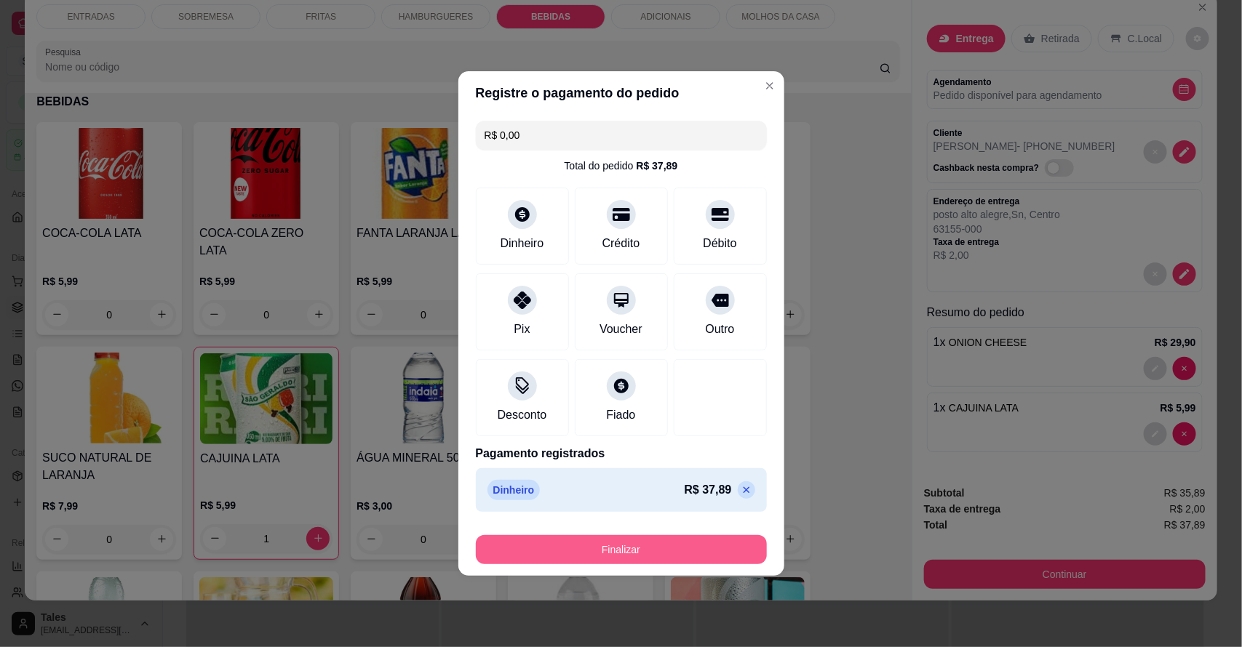
click at [649, 549] on button "Finalizar" at bounding box center [621, 549] width 291 height 29
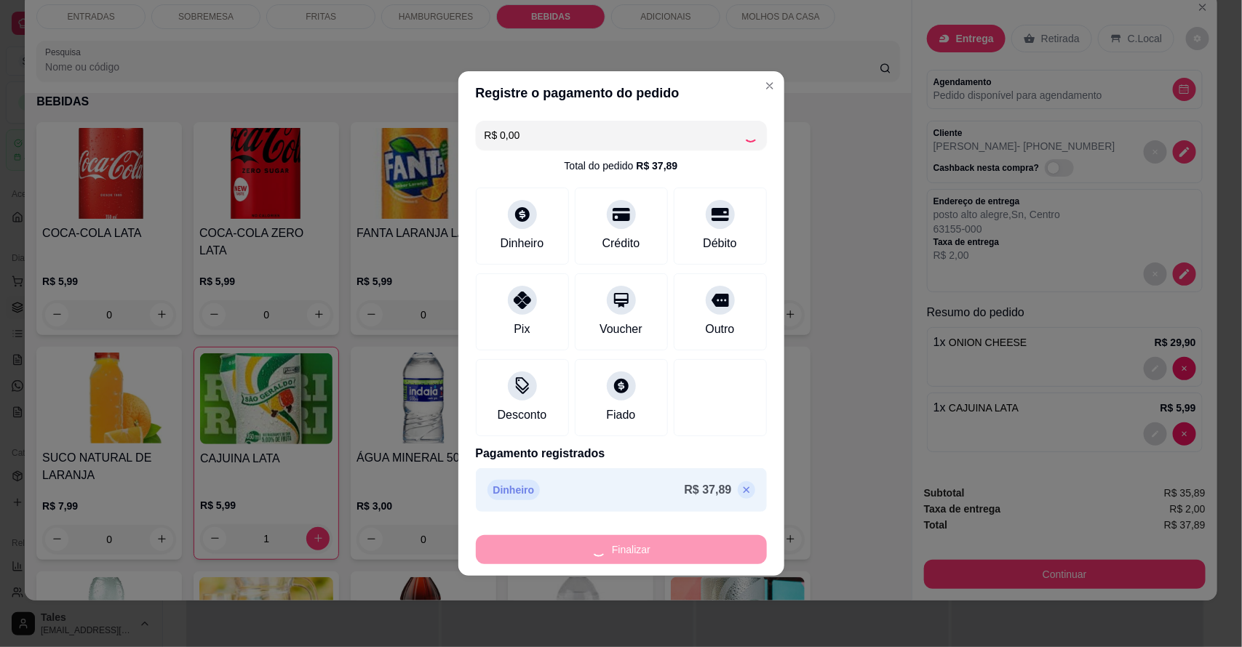
type input "0"
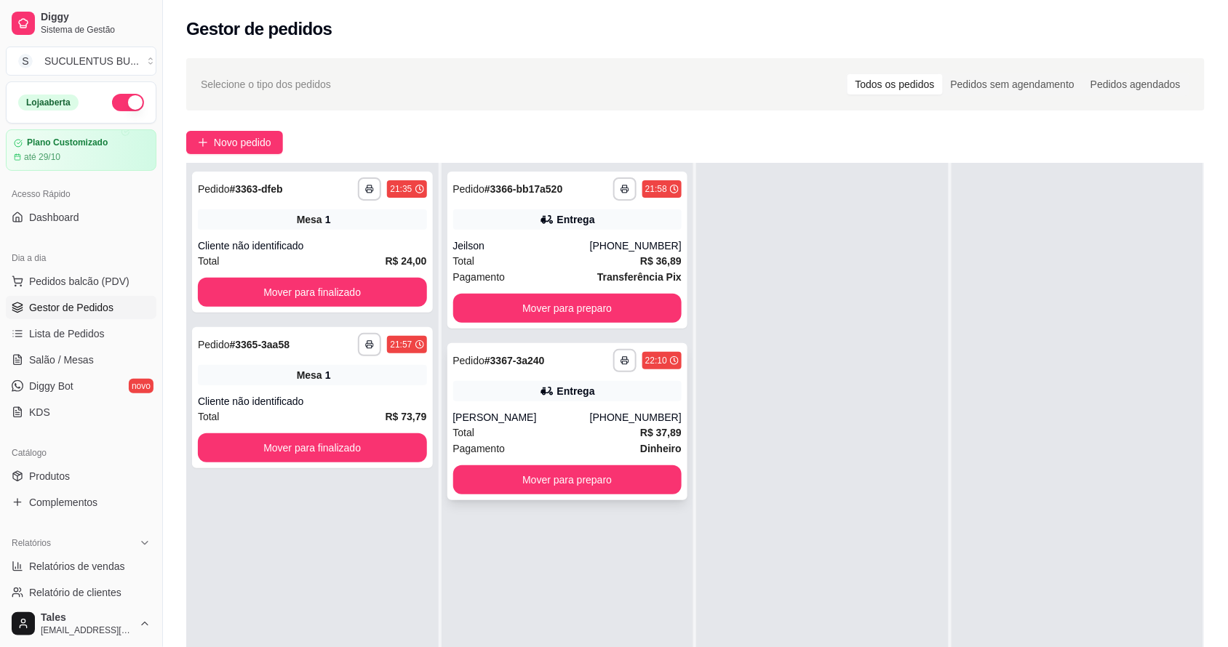
click at [591, 426] on div "Total R$ 37,89" at bounding box center [567, 433] width 229 height 16
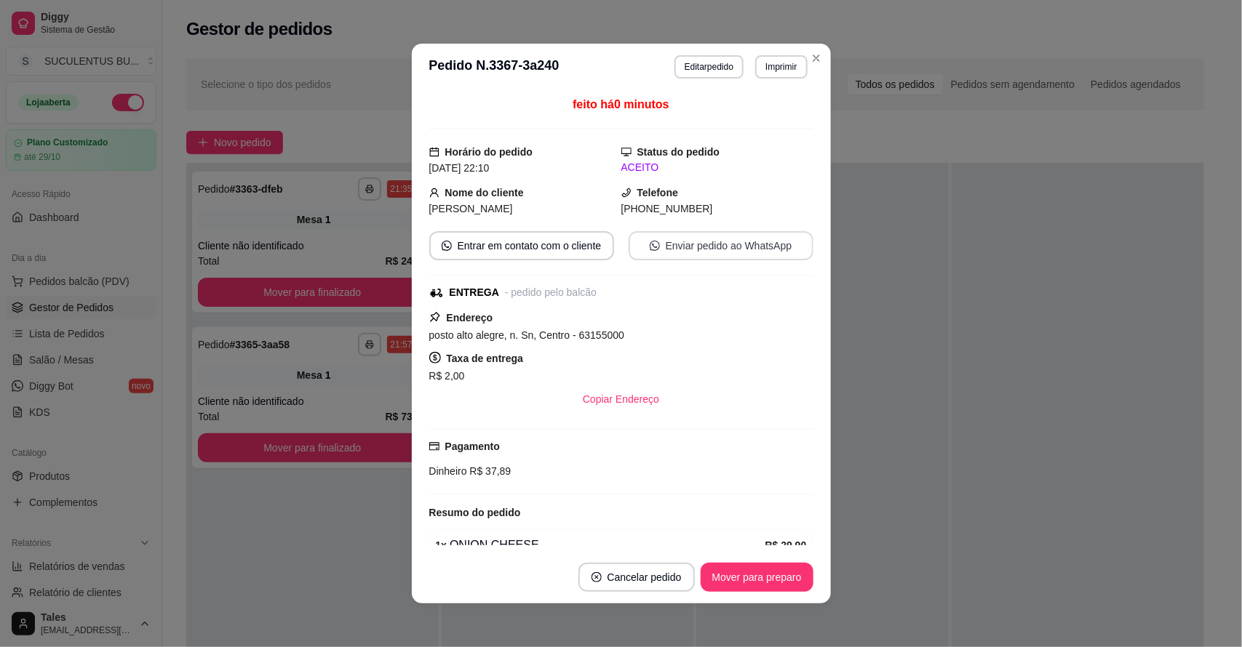
click at [645, 247] on button "Enviar pedido ao WhatsApp" at bounding box center [721, 245] width 185 height 29
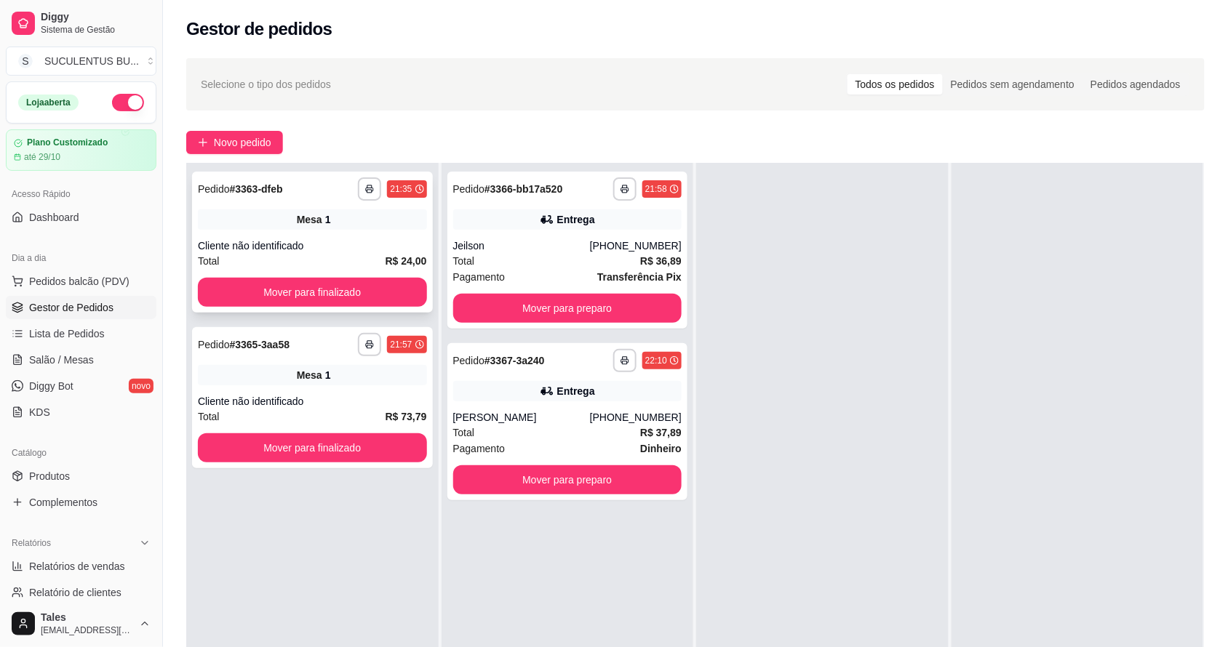
scroll to position [91, 0]
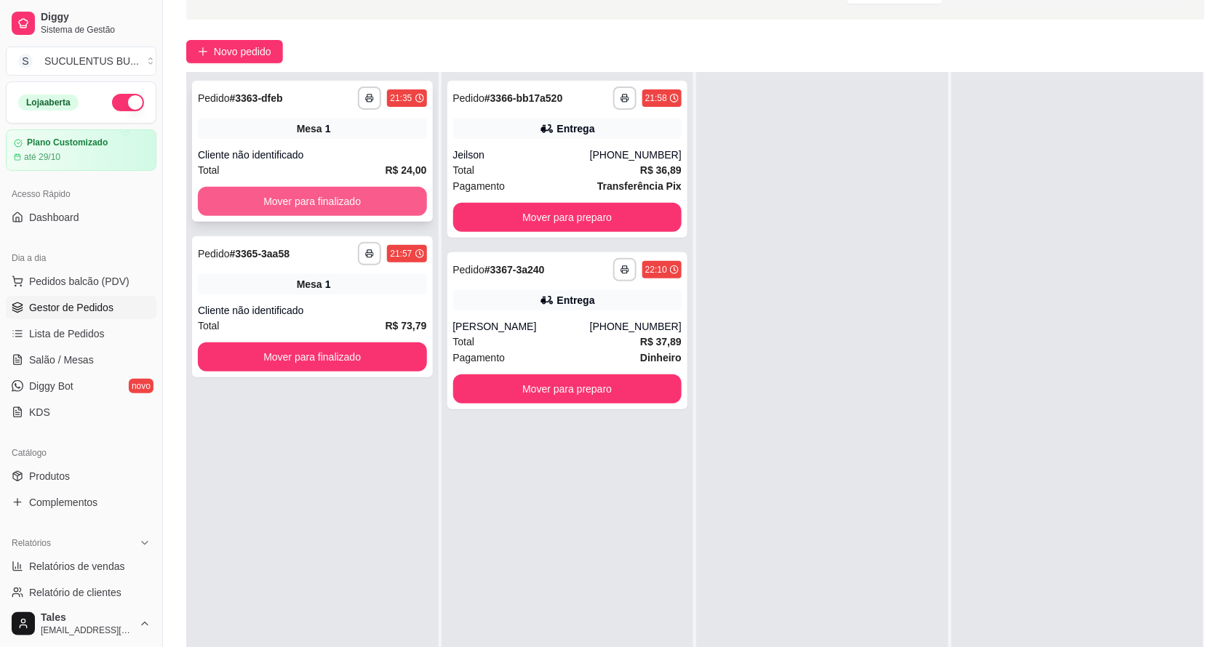
click at [409, 206] on button "Mover para finalizado" at bounding box center [312, 201] width 229 height 29
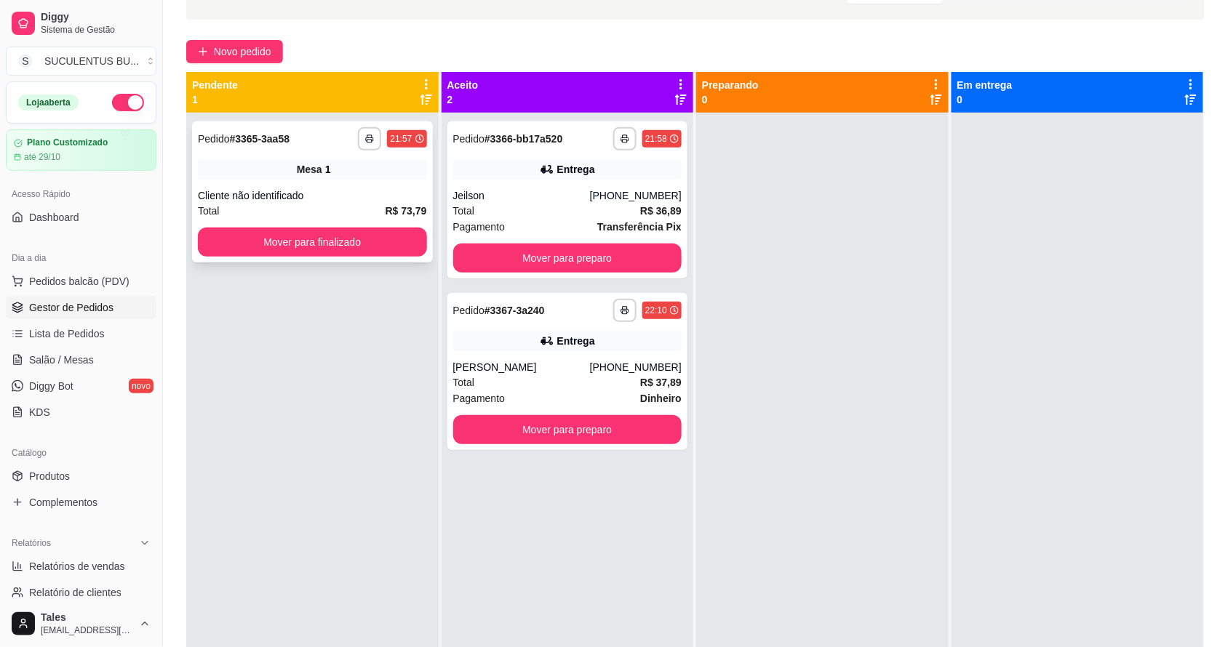
click at [380, 188] on div "Cliente não identificado" at bounding box center [312, 195] width 229 height 15
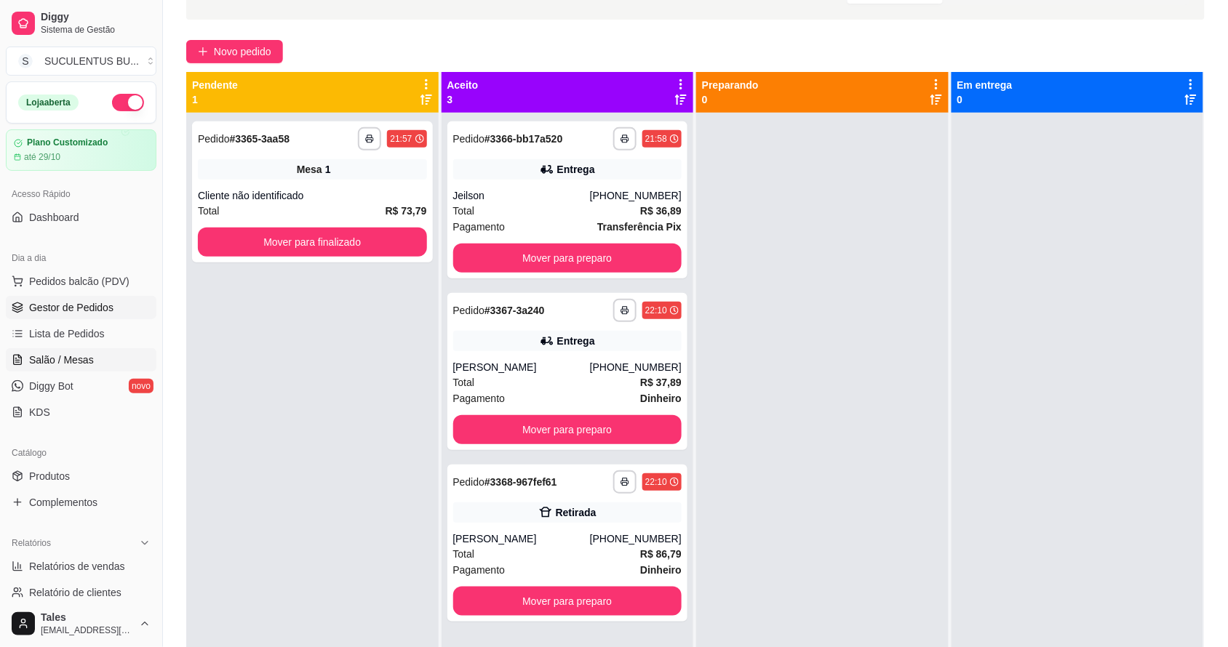
click at [71, 364] on span "Salão / Mesas" at bounding box center [61, 360] width 65 height 15
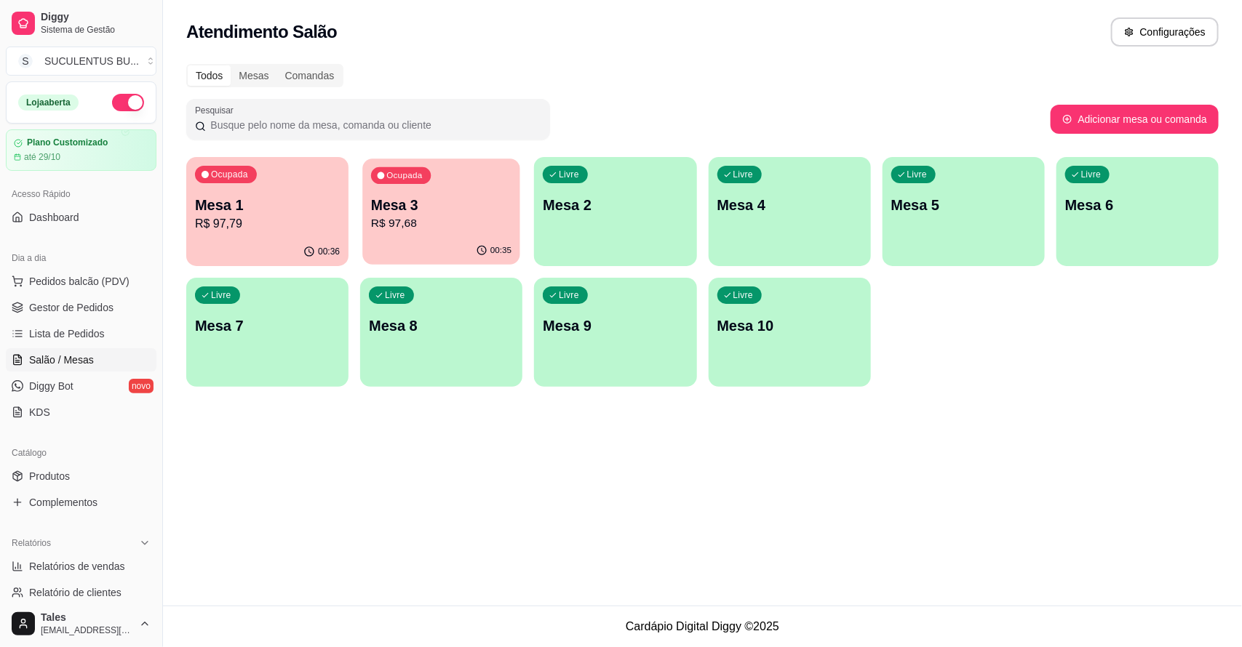
click at [488, 220] on p "R$ 97,68" at bounding box center [441, 223] width 140 height 17
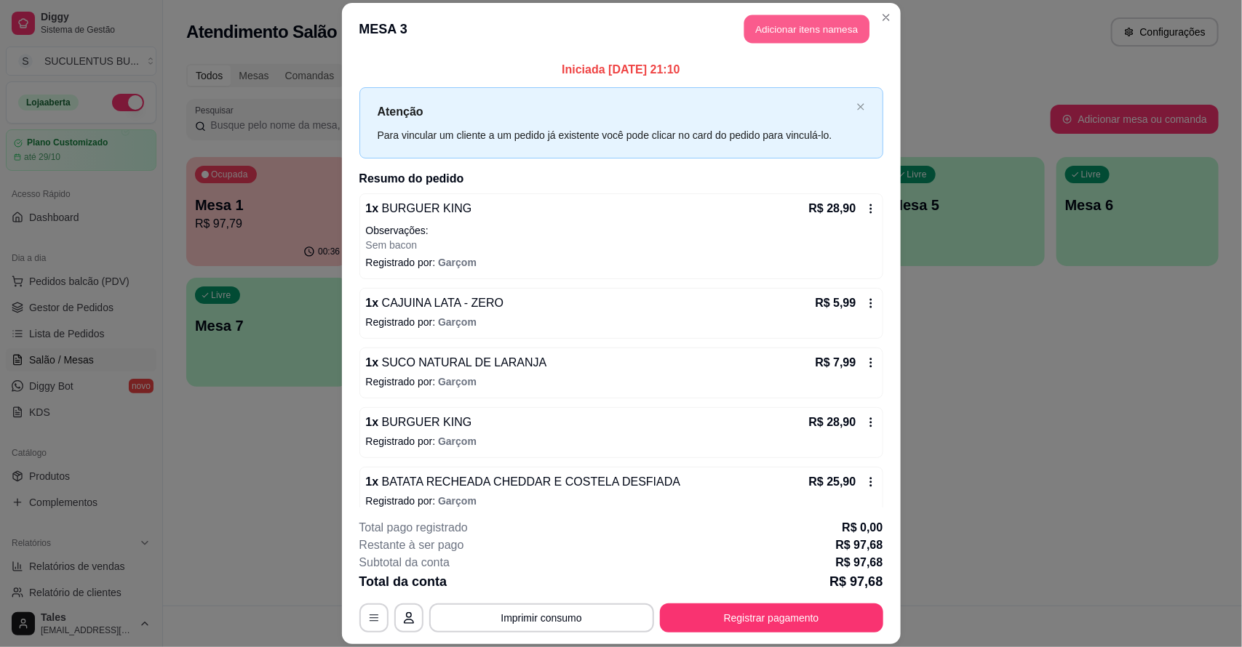
click at [777, 29] on button "Adicionar itens na mesa" at bounding box center [806, 29] width 125 height 28
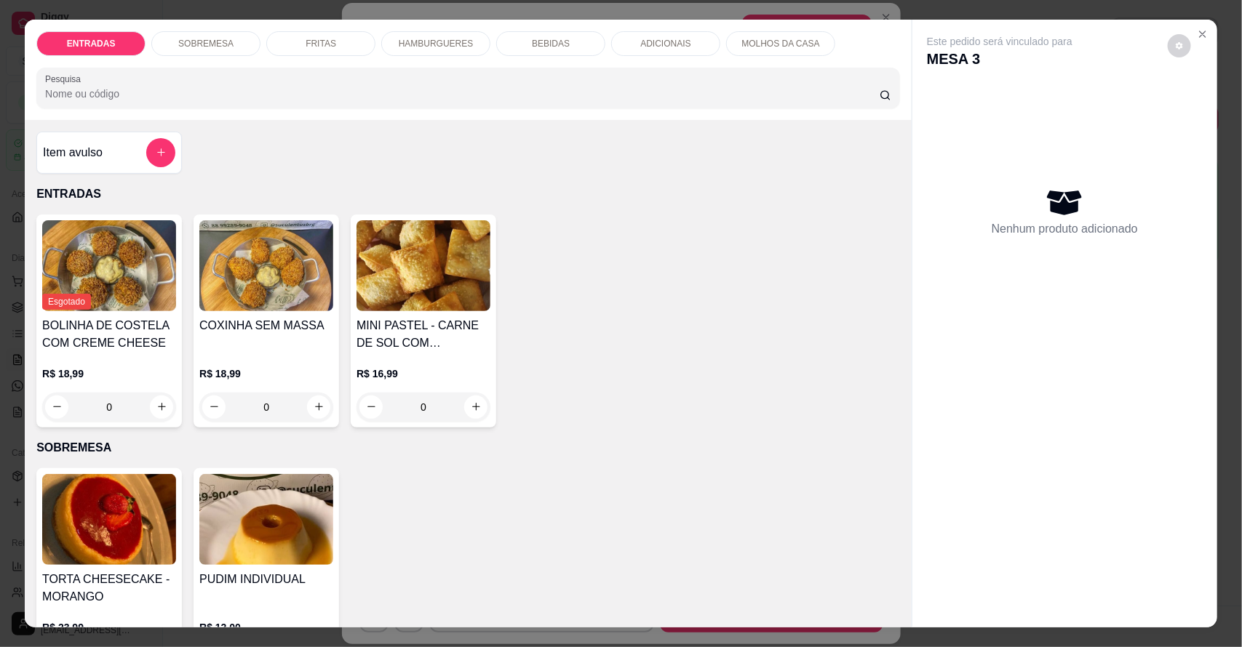
click at [413, 39] on p "HAMBURGUERES" at bounding box center [436, 44] width 75 height 12
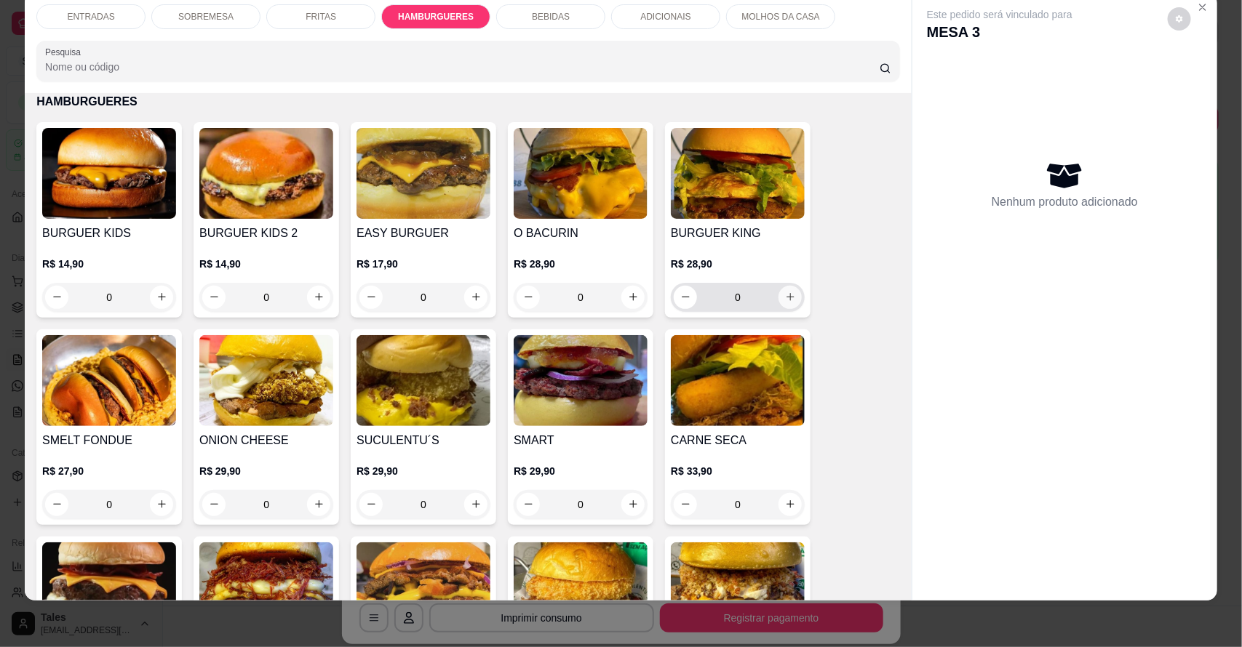
click at [785, 293] on icon "increase-product-quantity" at bounding box center [790, 297] width 11 height 11
type input "1"
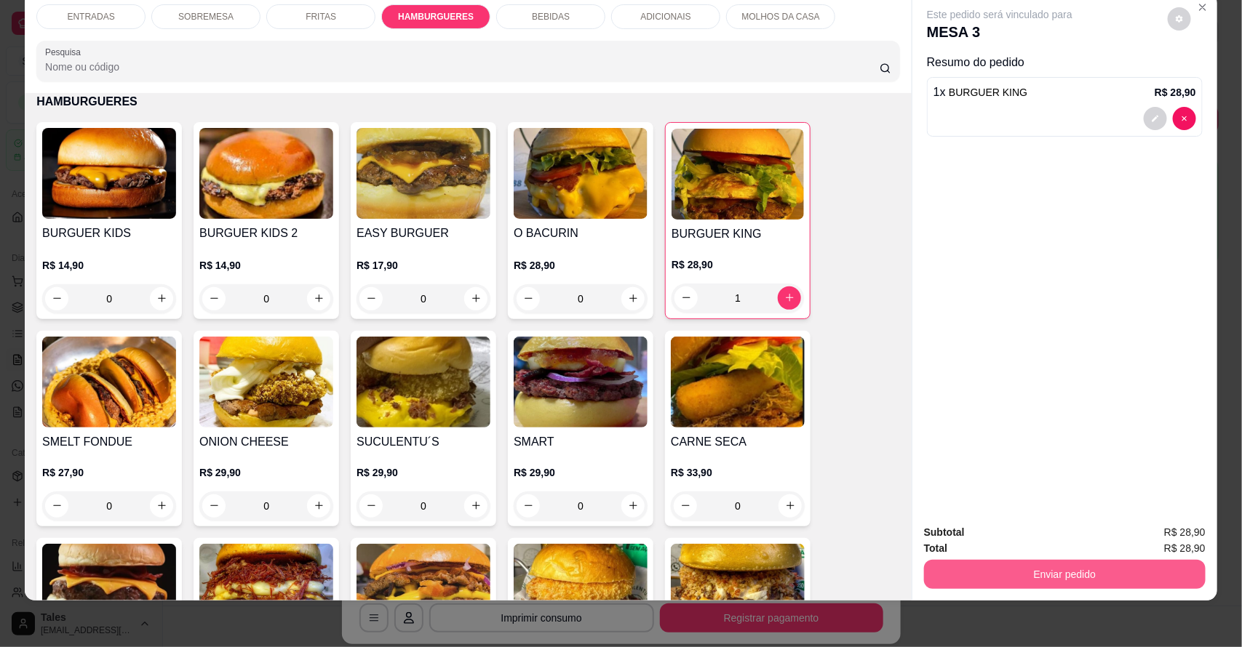
click at [1044, 588] on button "Enviar pedido" at bounding box center [1065, 574] width 282 height 29
click at [1044, 576] on button "Enviar pedido" at bounding box center [1064, 575] width 273 height 28
click at [1042, 569] on button "Enviar pedido" at bounding box center [1065, 574] width 282 height 29
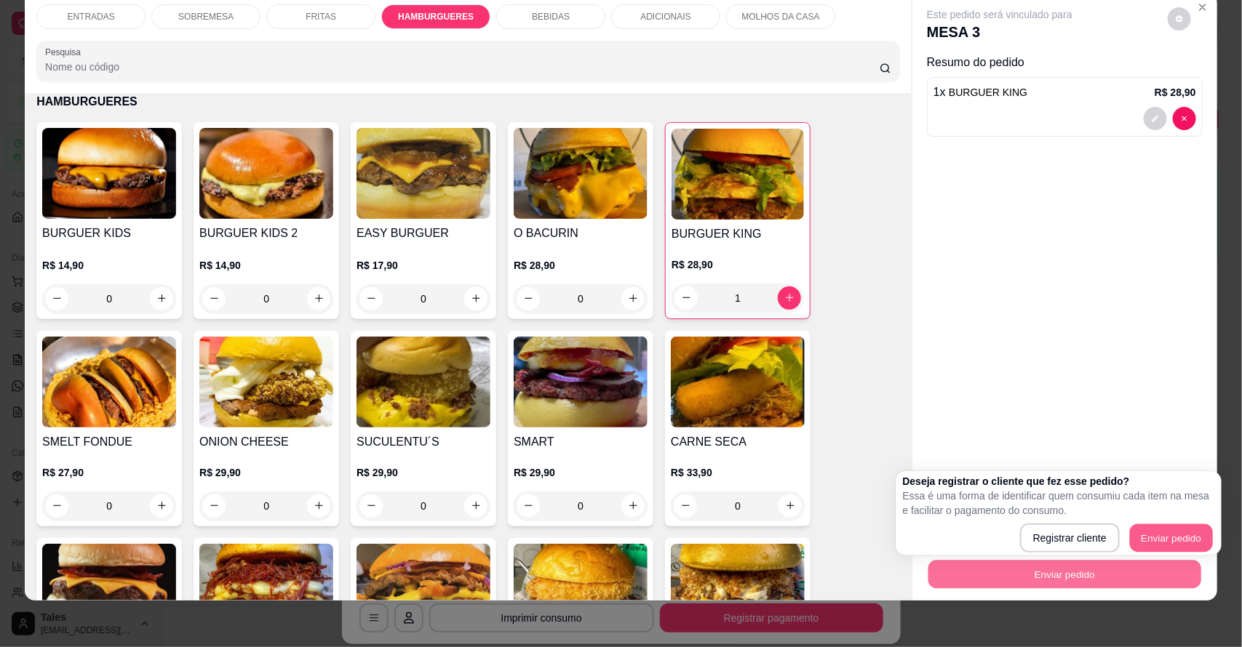
click at [1208, 533] on button "Enviar pedido" at bounding box center [1171, 539] width 83 height 28
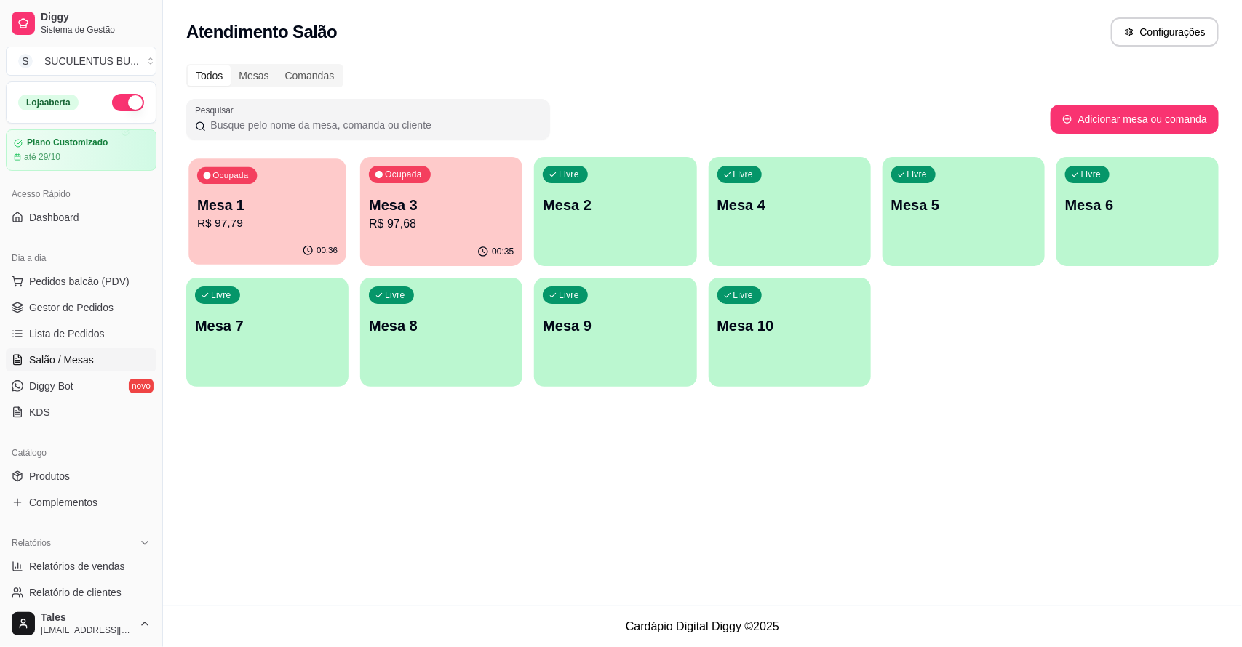
click at [240, 226] on p "R$ 97,79" at bounding box center [267, 223] width 140 height 17
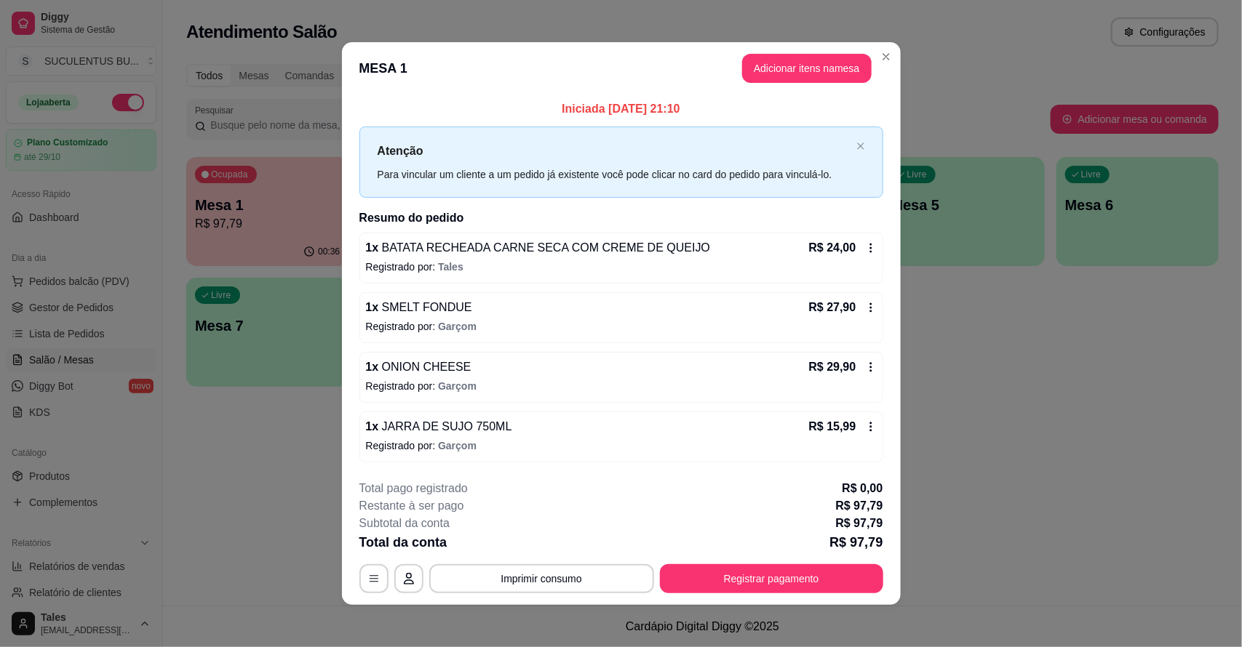
scroll to position [4, 0]
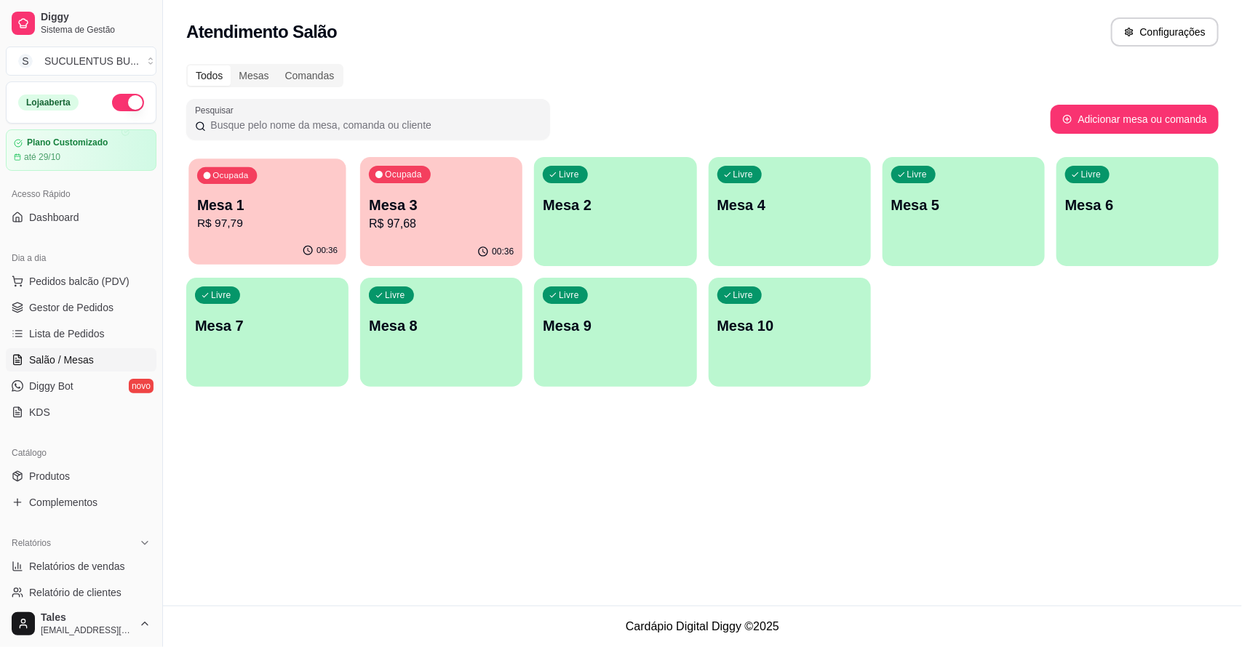
click at [284, 260] on div "00:36" at bounding box center [266, 251] width 157 height 28
click at [435, 212] on p "Mesa 3" at bounding box center [441, 206] width 140 height 20
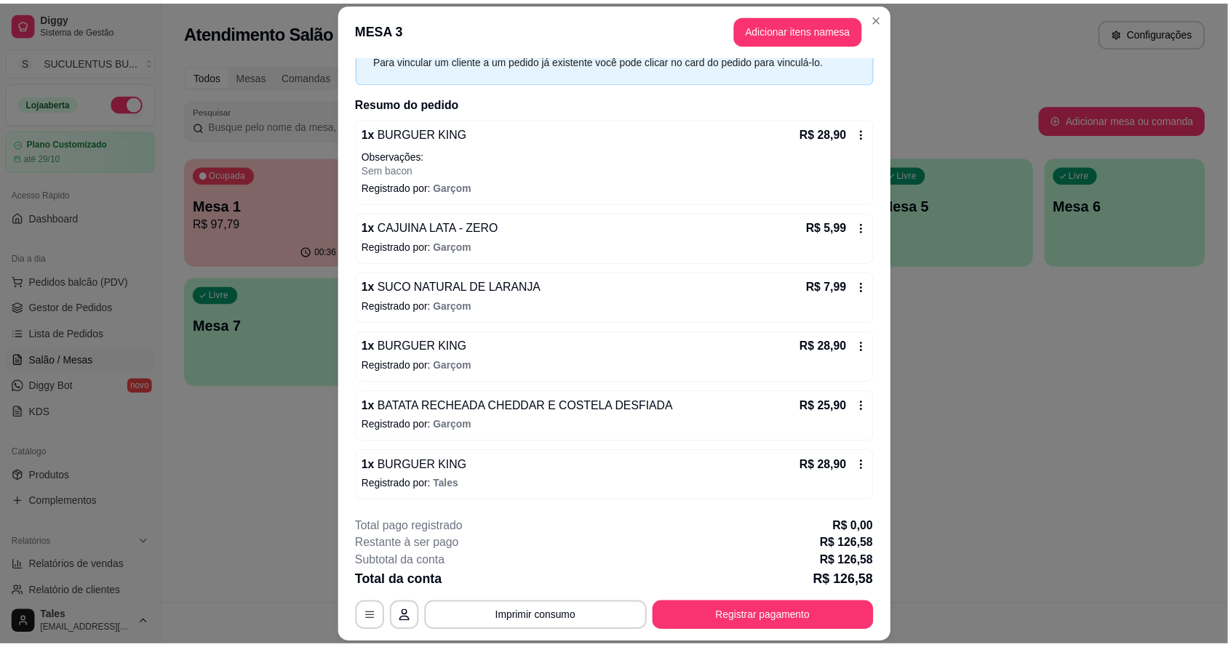
scroll to position [0, 0]
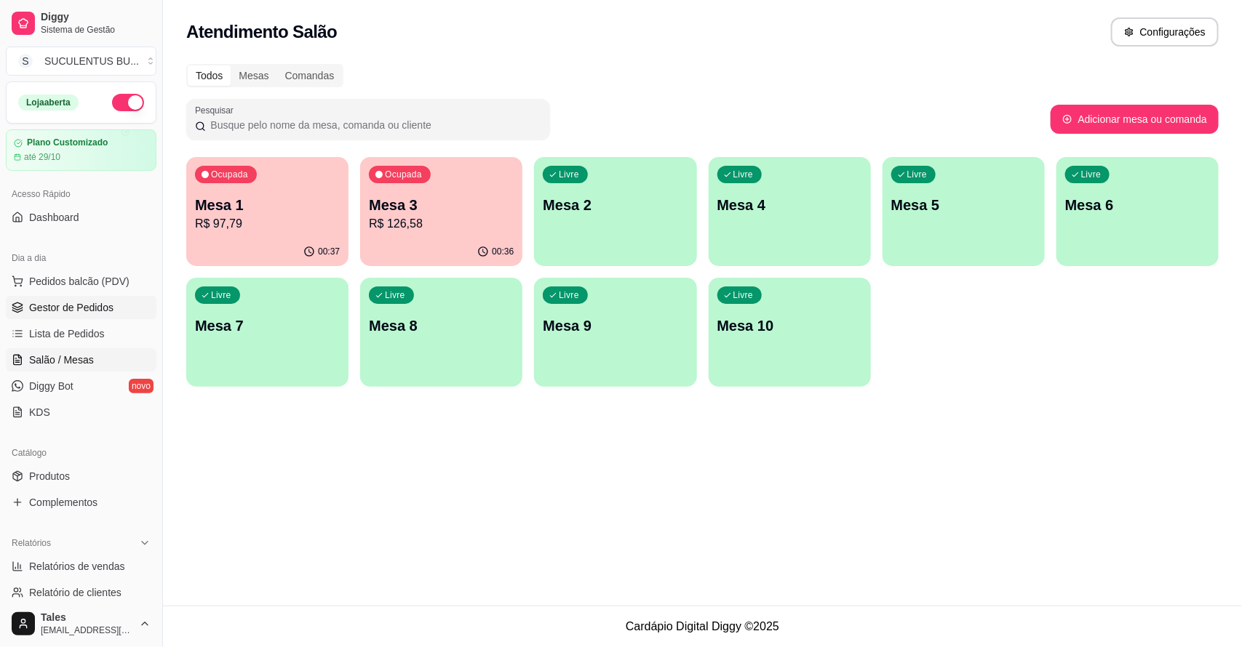
click at [86, 308] on span "Gestor de Pedidos" at bounding box center [71, 307] width 84 height 15
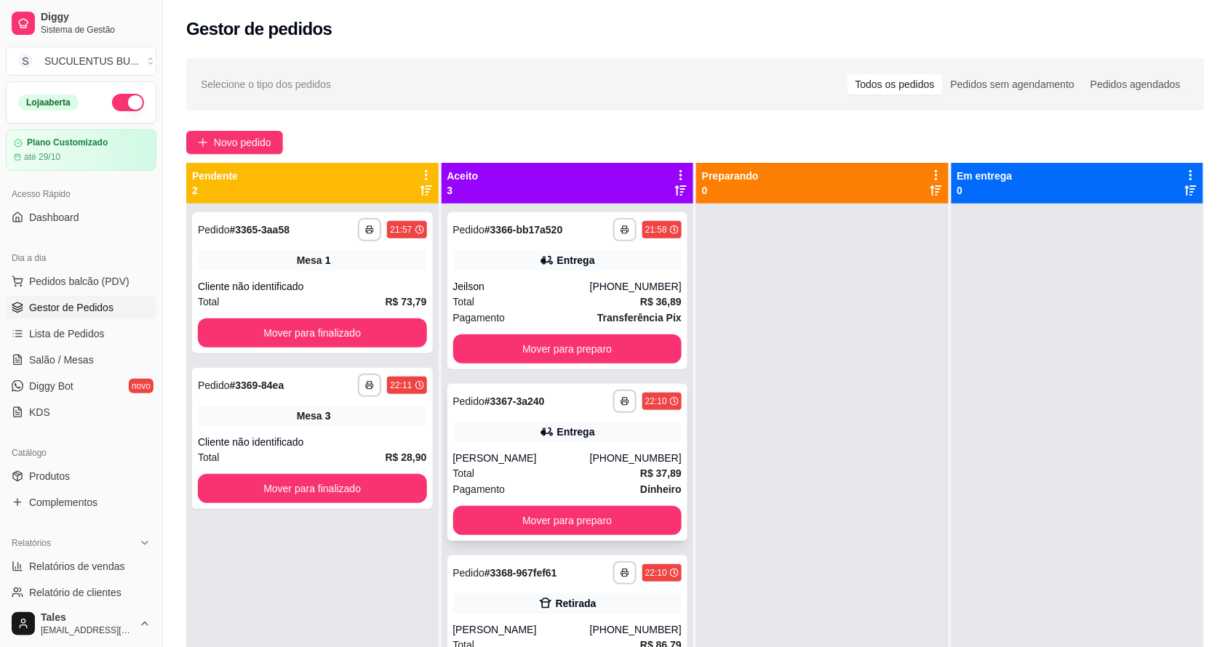
click at [634, 460] on div "[PHONE_NUMBER]" at bounding box center [636, 458] width 92 height 15
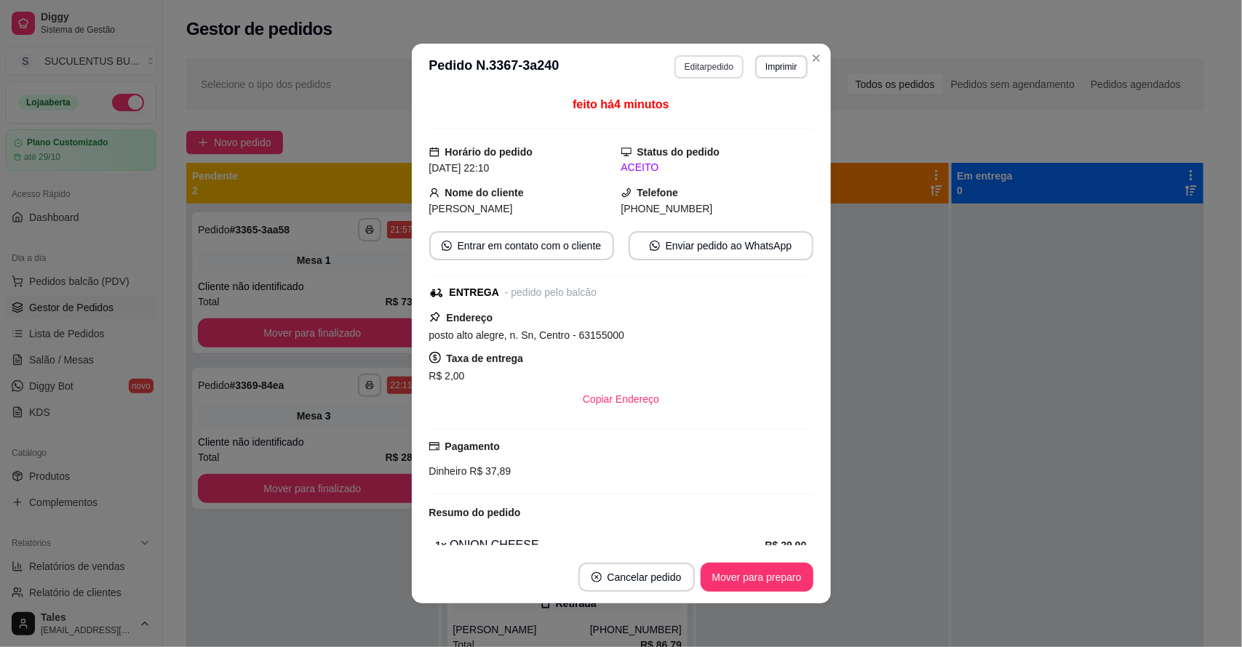
click at [695, 67] on button "Editar pedido" at bounding box center [708, 66] width 69 height 23
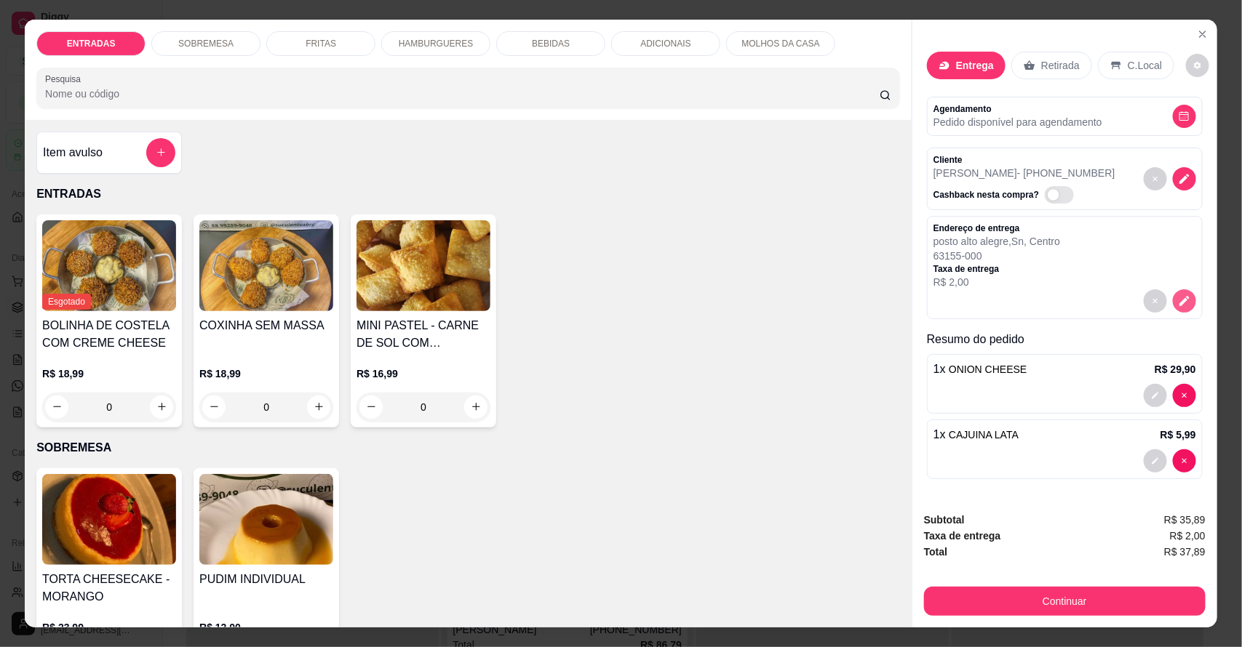
click at [1179, 300] on icon "decrease-product-quantity" at bounding box center [1184, 301] width 10 height 10
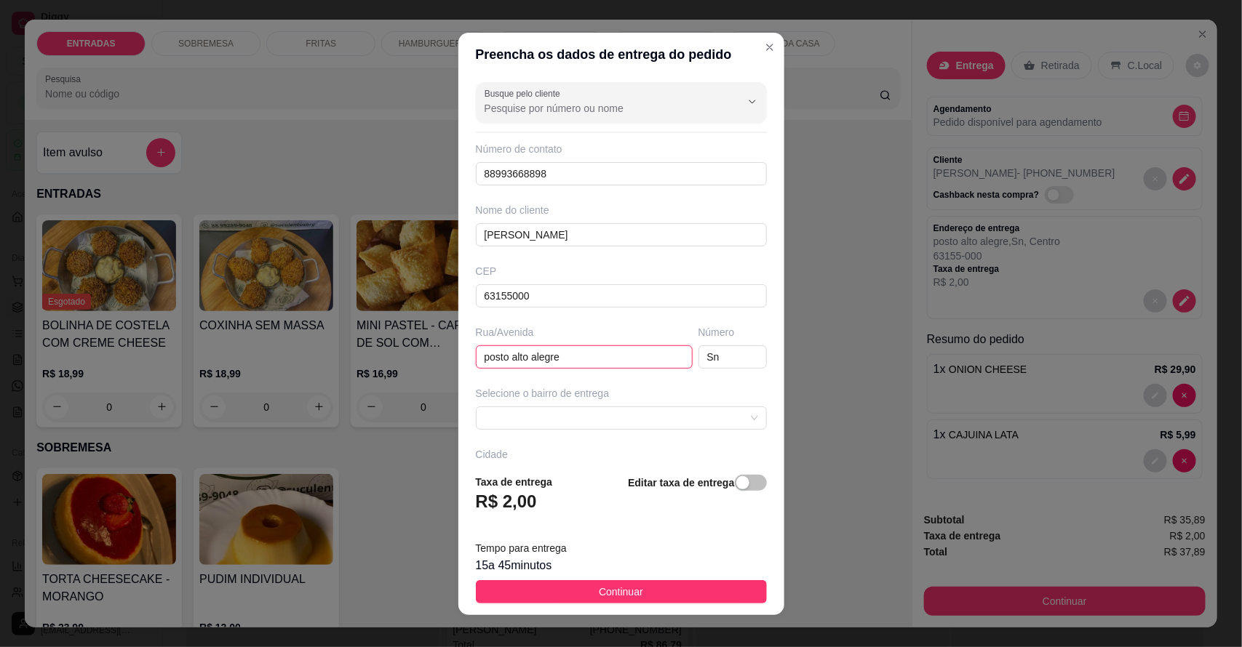
click at [616, 354] on input "posto alto alegre" at bounding box center [584, 357] width 217 height 23
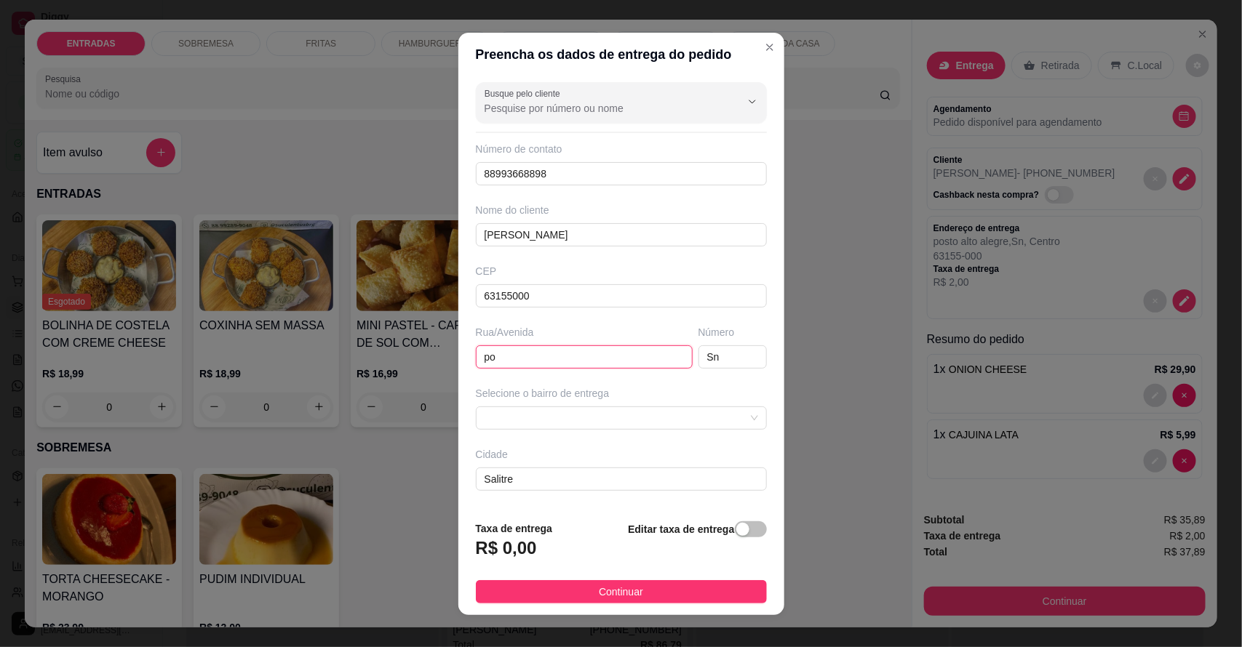
type input "p"
type input "casa dela, atrasa do posto de [PERSON_NAME]"
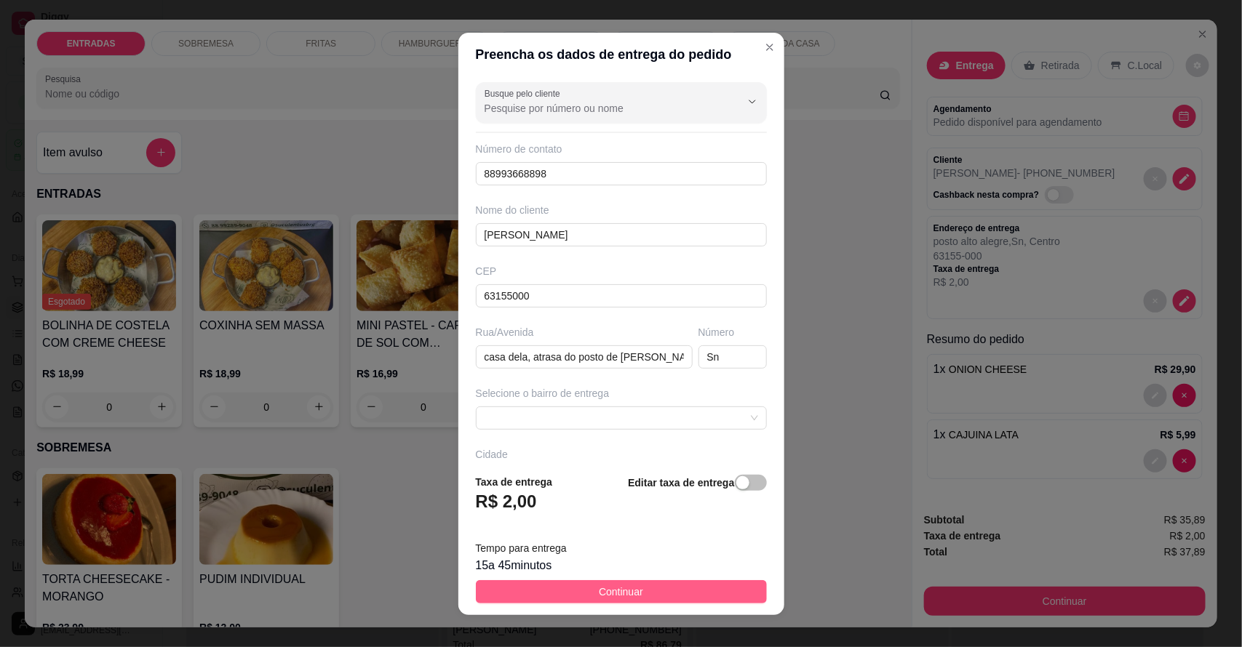
click at [648, 587] on button "Continuar" at bounding box center [621, 592] width 291 height 23
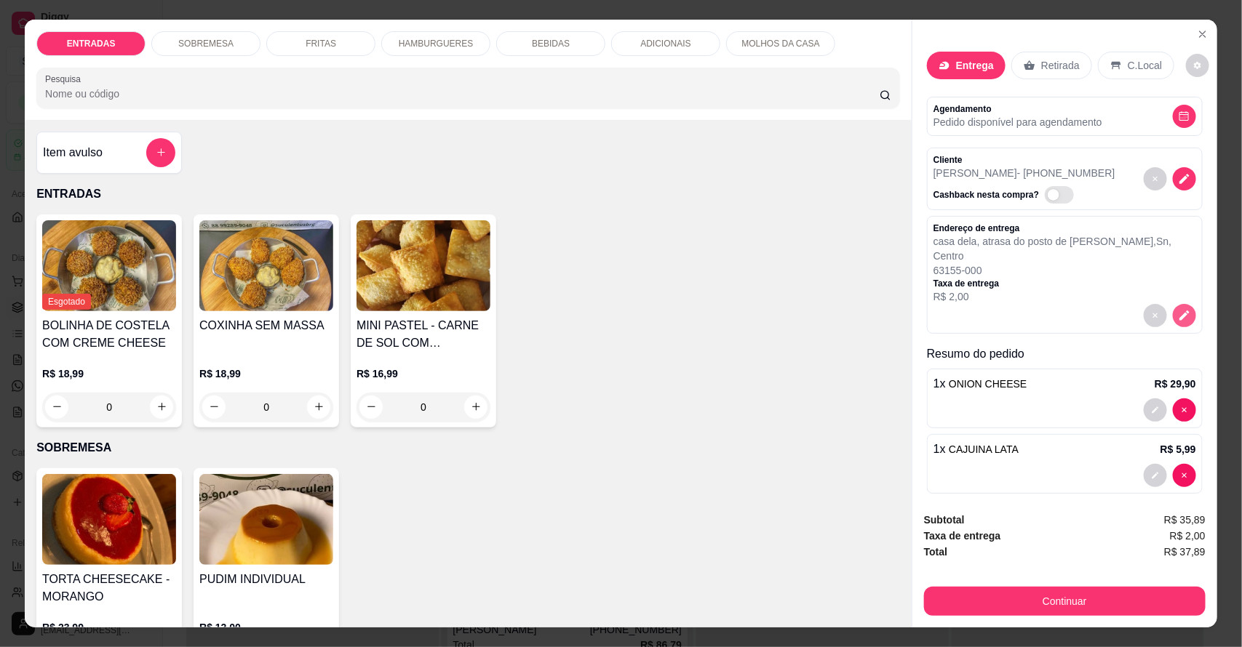
click at [1178, 309] on icon "decrease-product-quantity" at bounding box center [1184, 315] width 13 height 13
click at [980, 590] on button "Continuar" at bounding box center [1065, 601] width 282 height 29
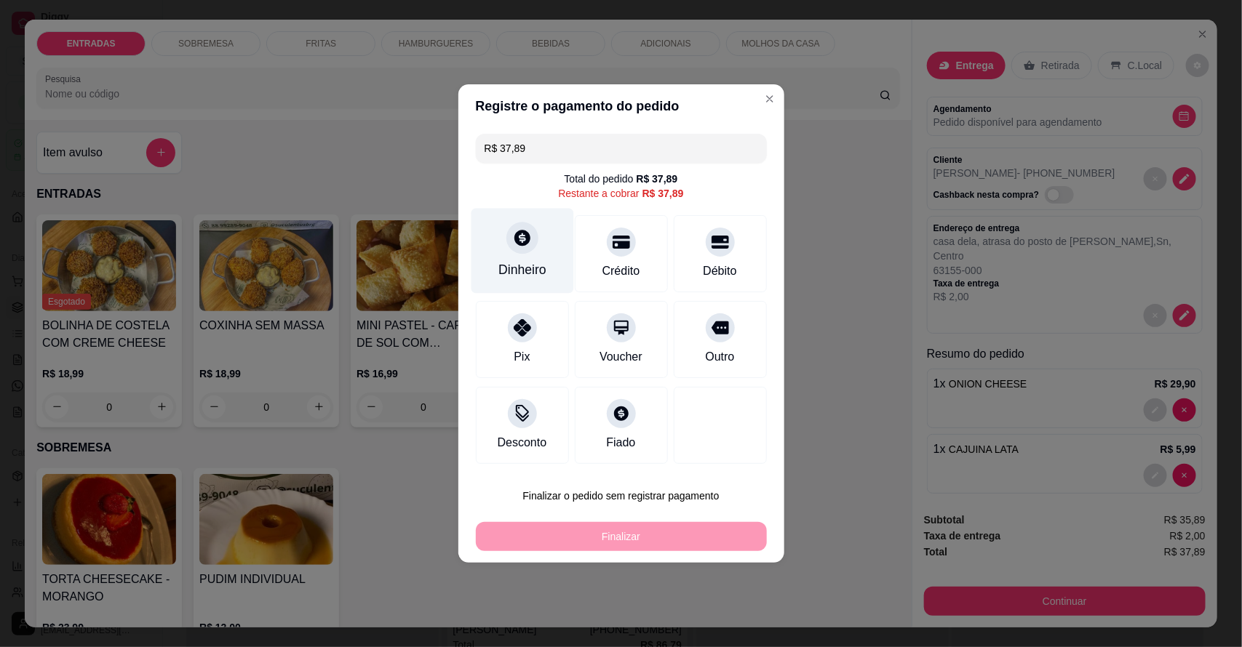
click at [546, 240] on div "Dinheiro" at bounding box center [522, 251] width 103 height 85
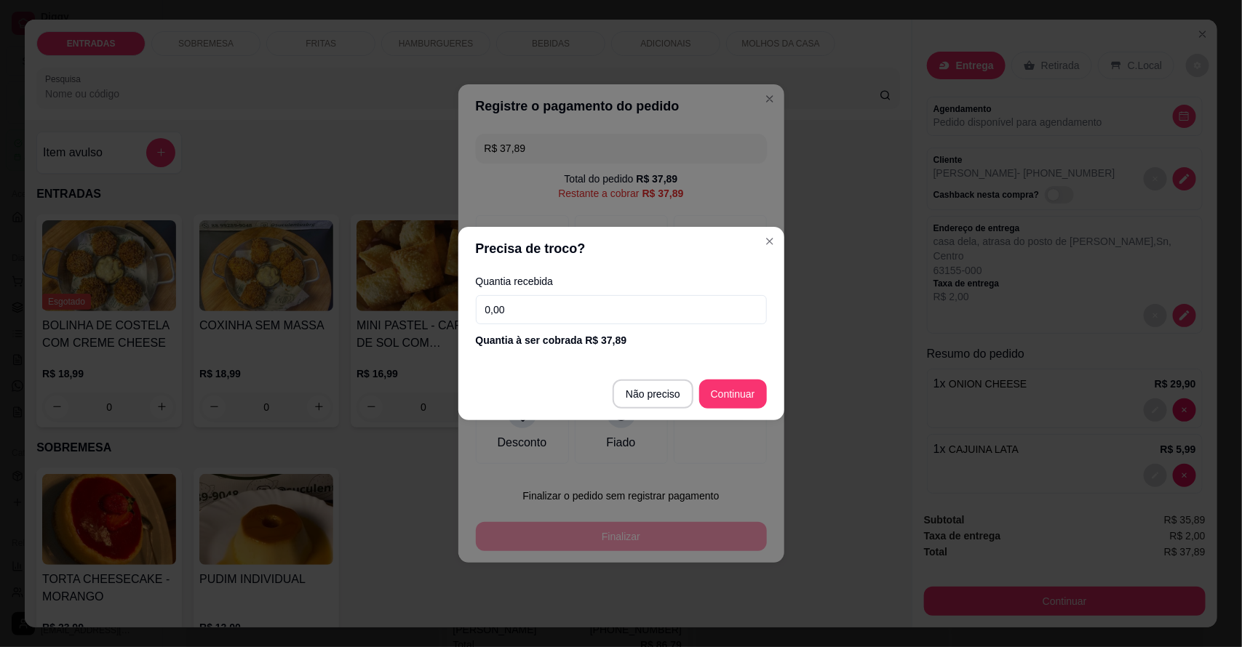
click at [590, 309] on input "0,00" at bounding box center [621, 309] width 291 height 29
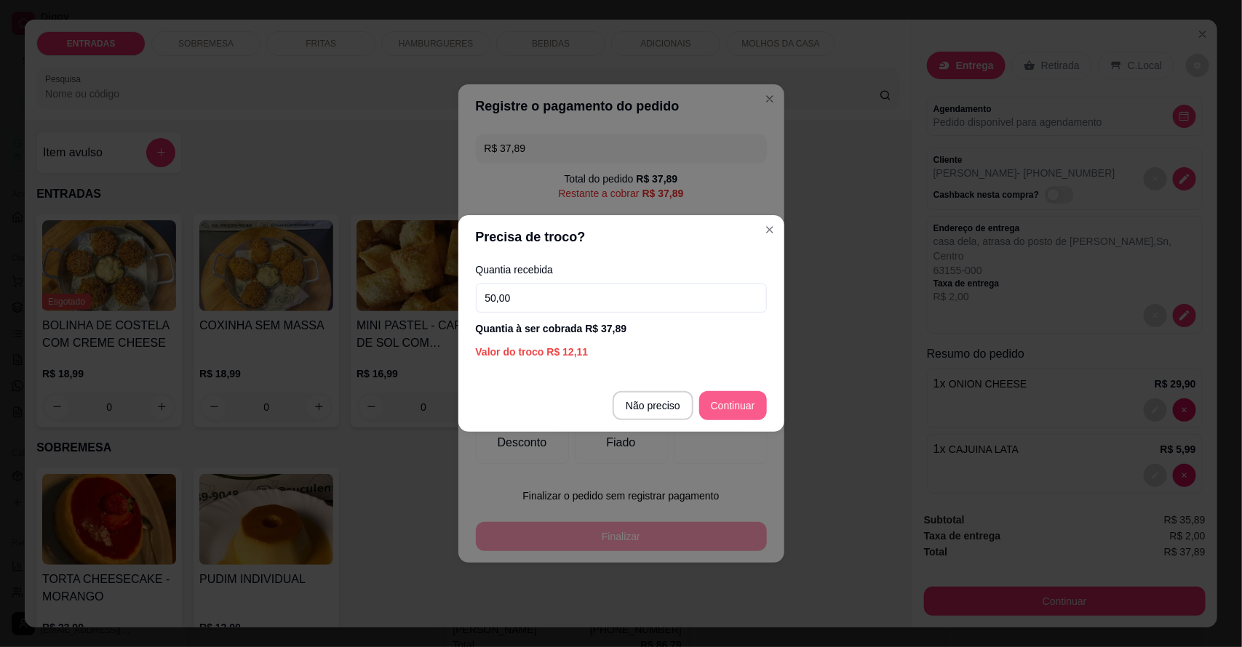
type input "50,00"
type input "R$ 0,00"
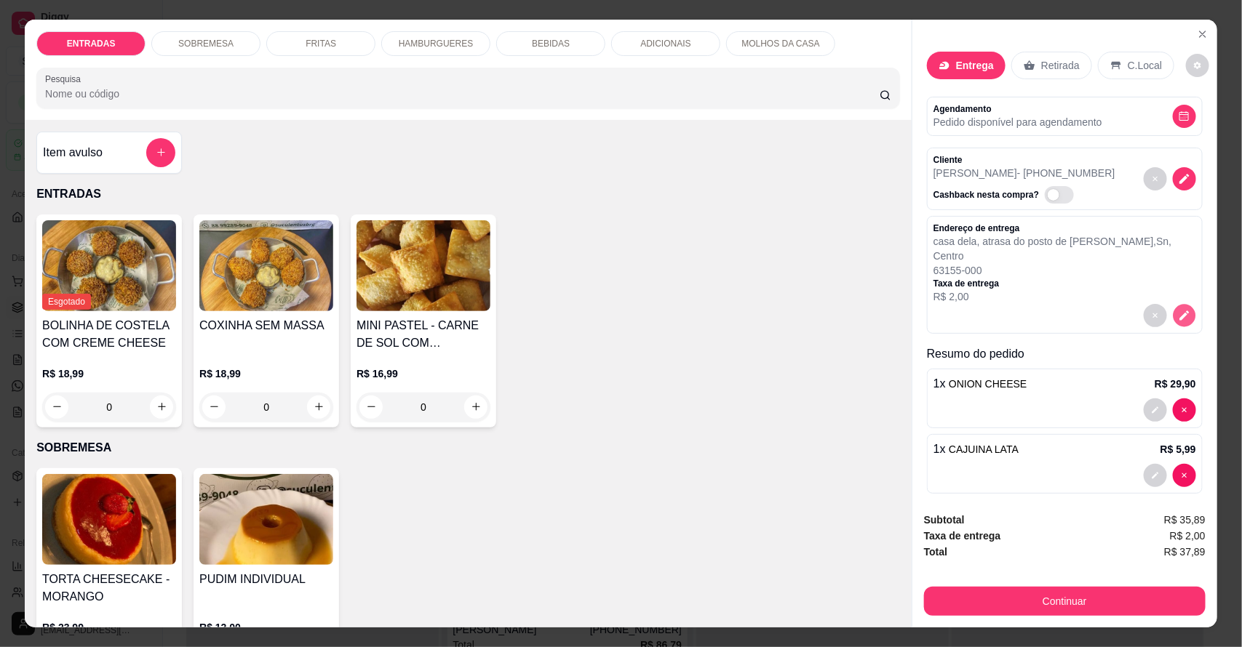
click at [1173, 304] on button "decrease-product-quantity" at bounding box center [1184, 315] width 23 height 23
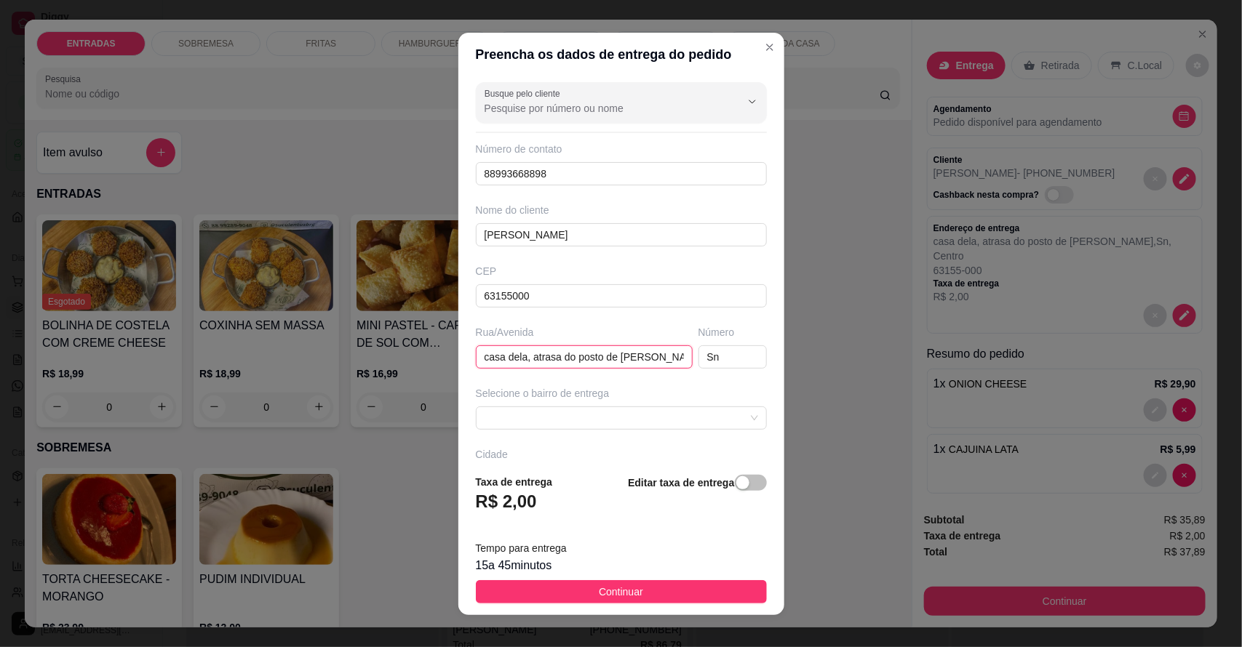
click at [548, 362] on input "casa dela, atrasa do posto de [PERSON_NAME]" at bounding box center [584, 357] width 217 height 23
type input "casa dela, atras do posto de [PERSON_NAME]"
click at [646, 591] on button "Continuar" at bounding box center [621, 592] width 291 height 23
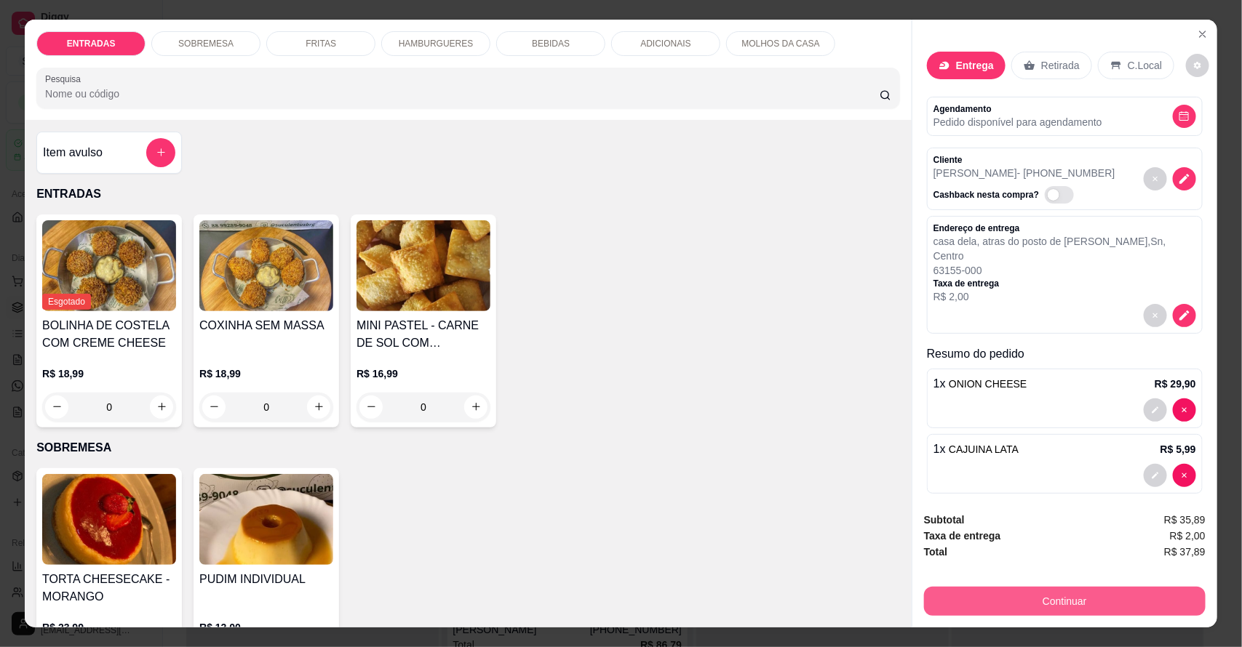
click at [1062, 602] on button "Continuar" at bounding box center [1065, 601] width 282 height 29
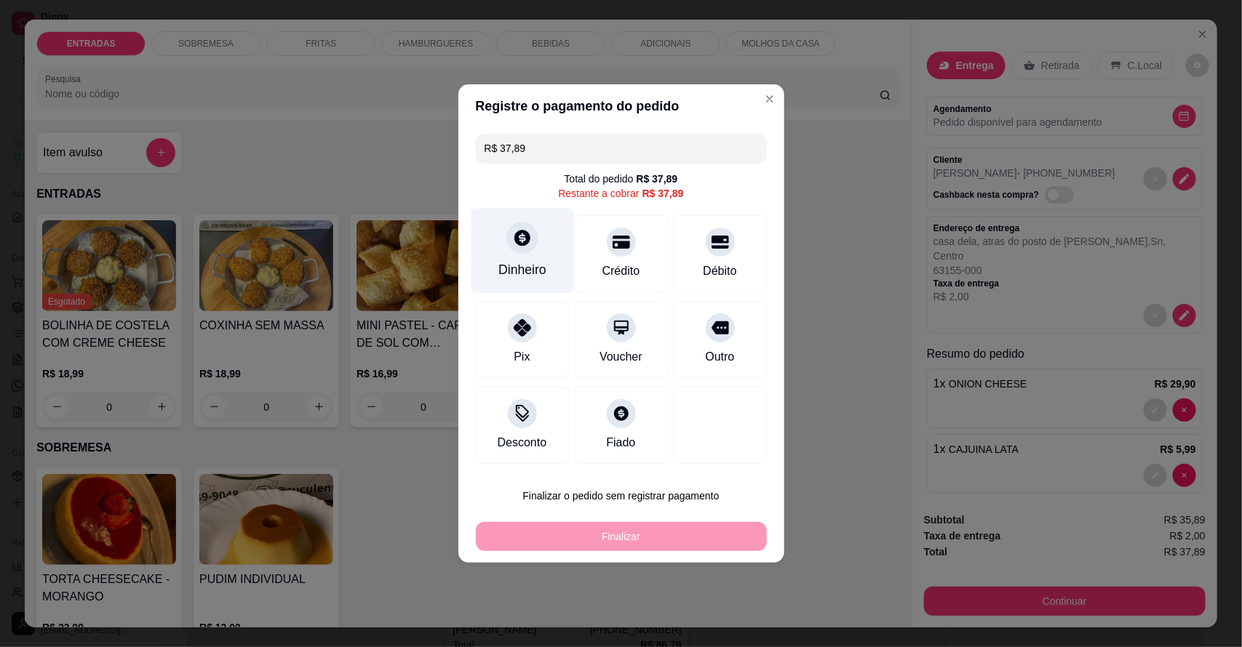
click at [506, 264] on div "Dinheiro" at bounding box center [522, 269] width 48 height 19
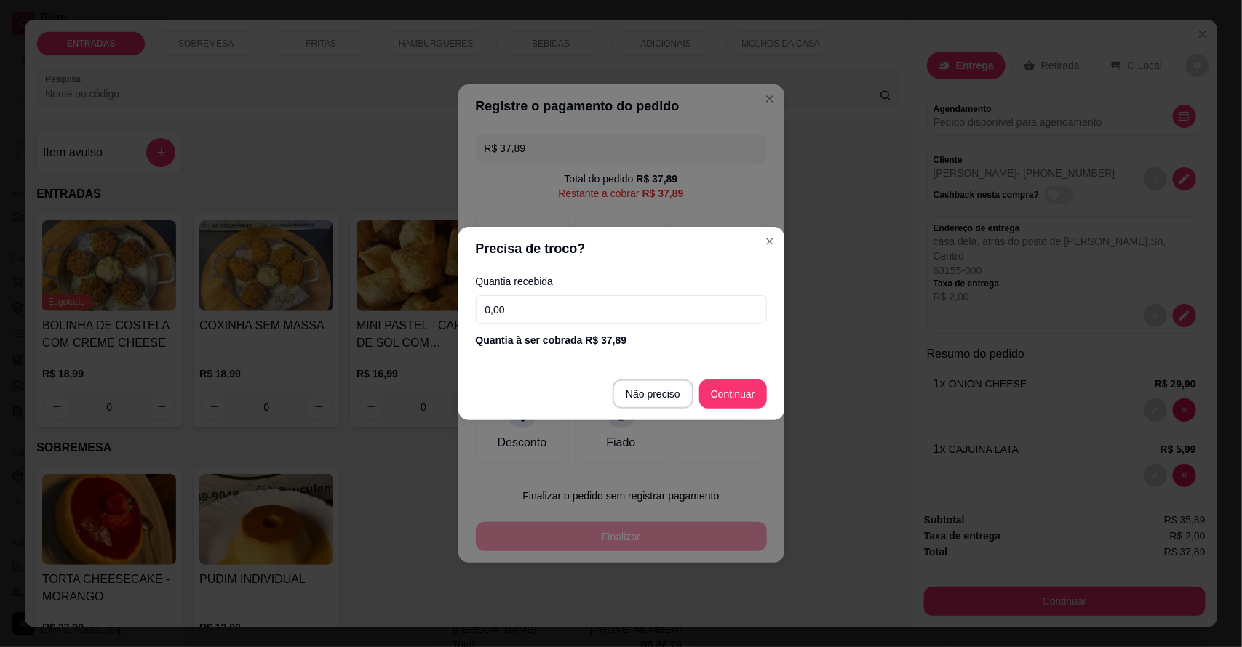
click at [559, 317] on input "0,00" at bounding box center [621, 309] width 291 height 29
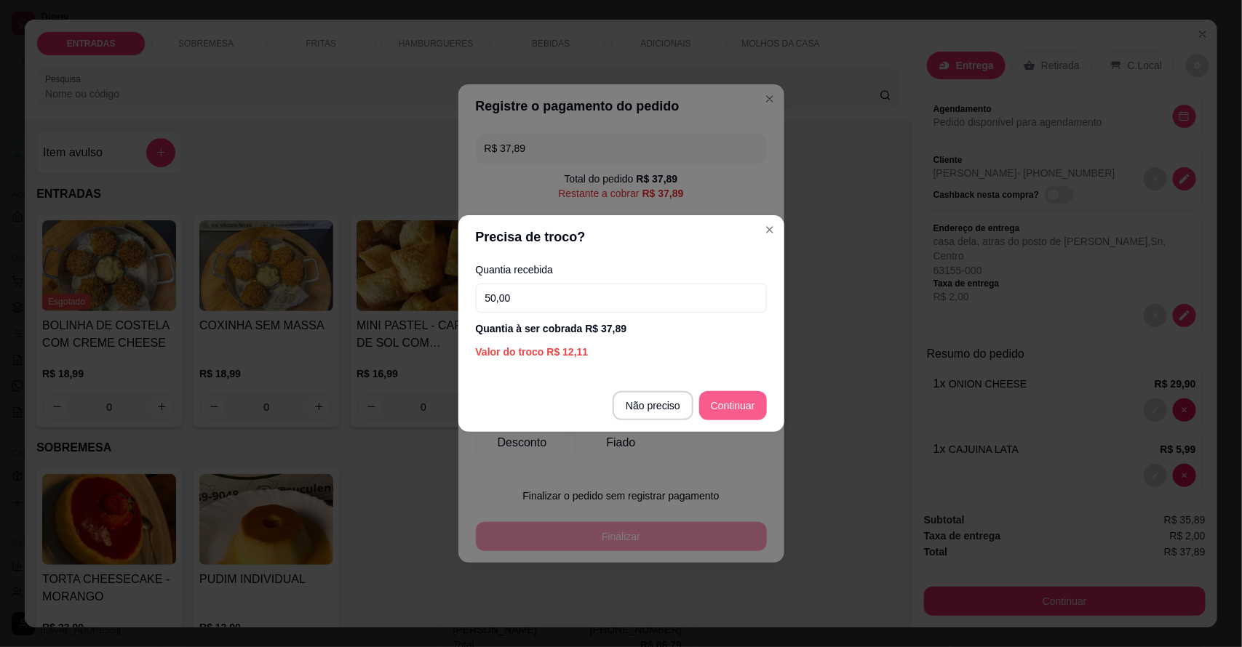
type input "50,00"
type input "R$ 0,00"
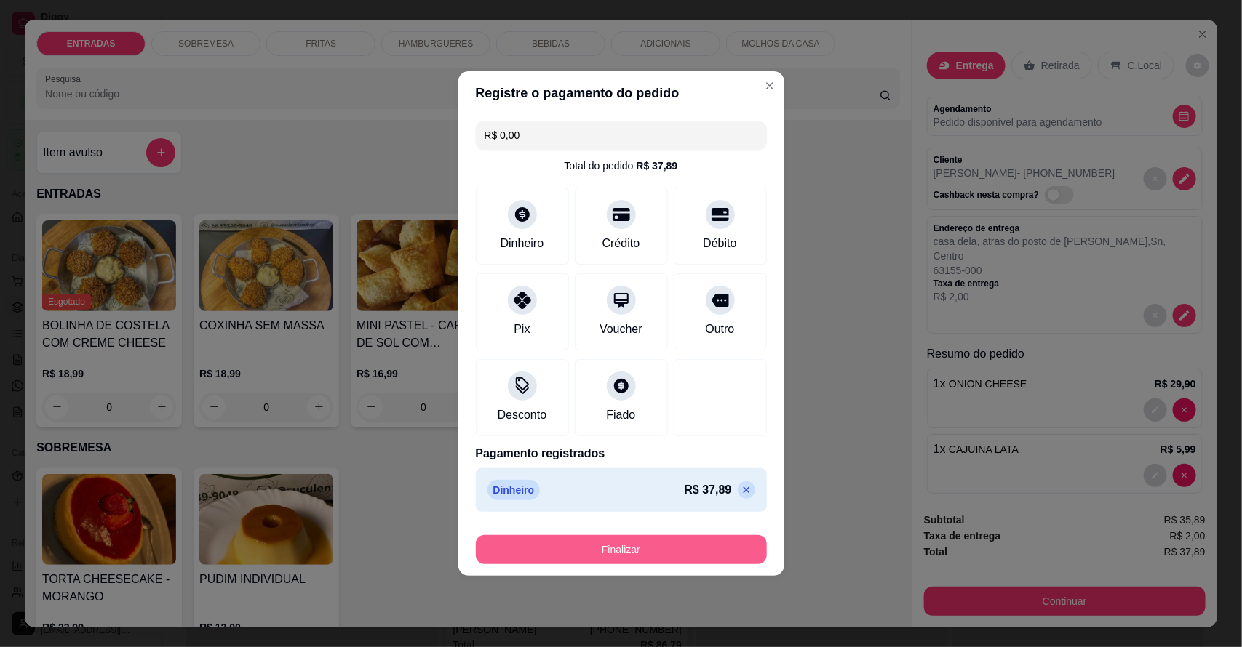
click at [695, 543] on button "Finalizar" at bounding box center [621, 549] width 291 height 29
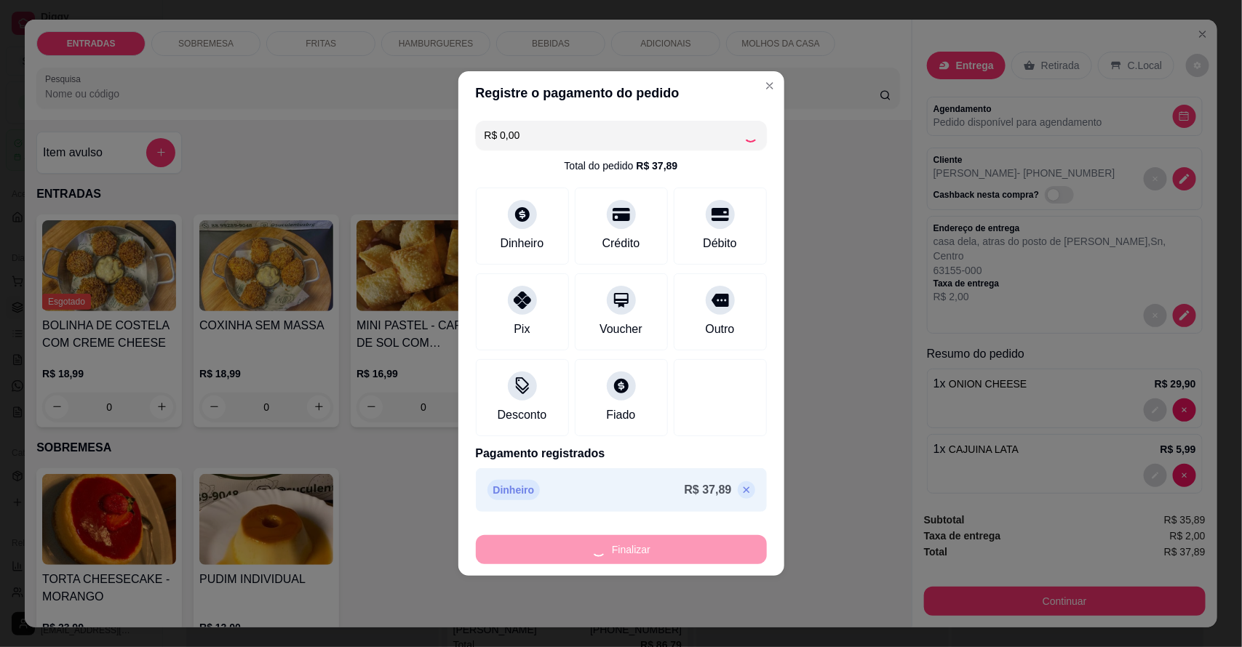
type input "0"
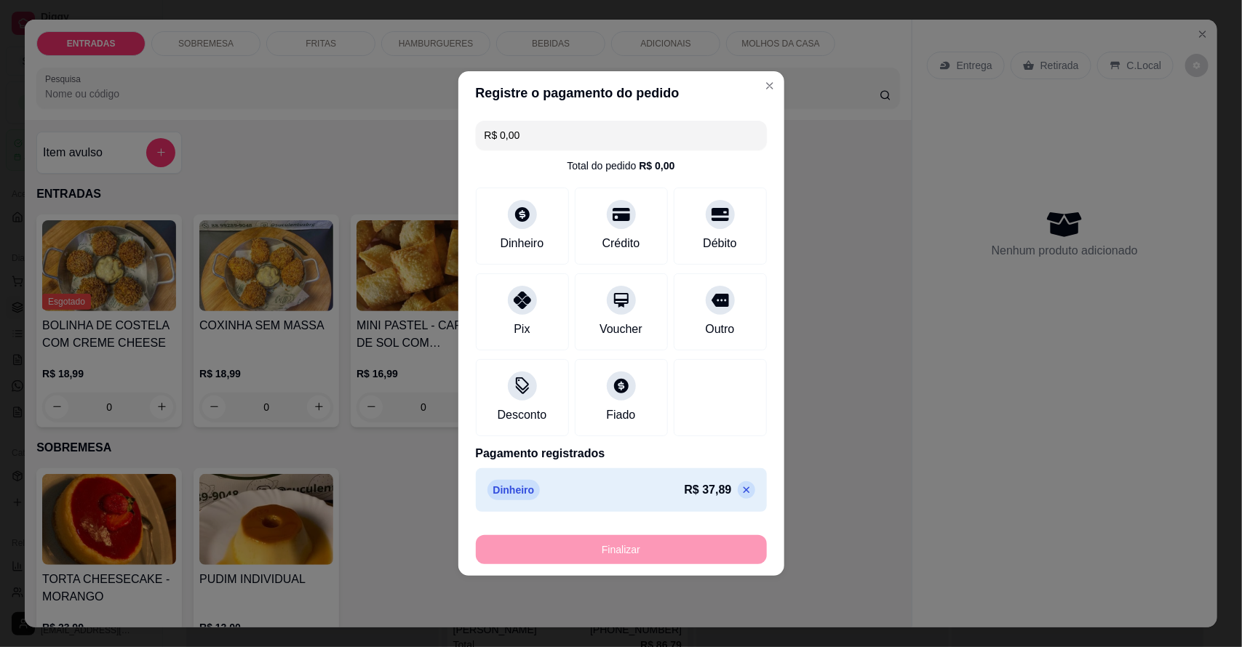
type input "-R$ 37,89"
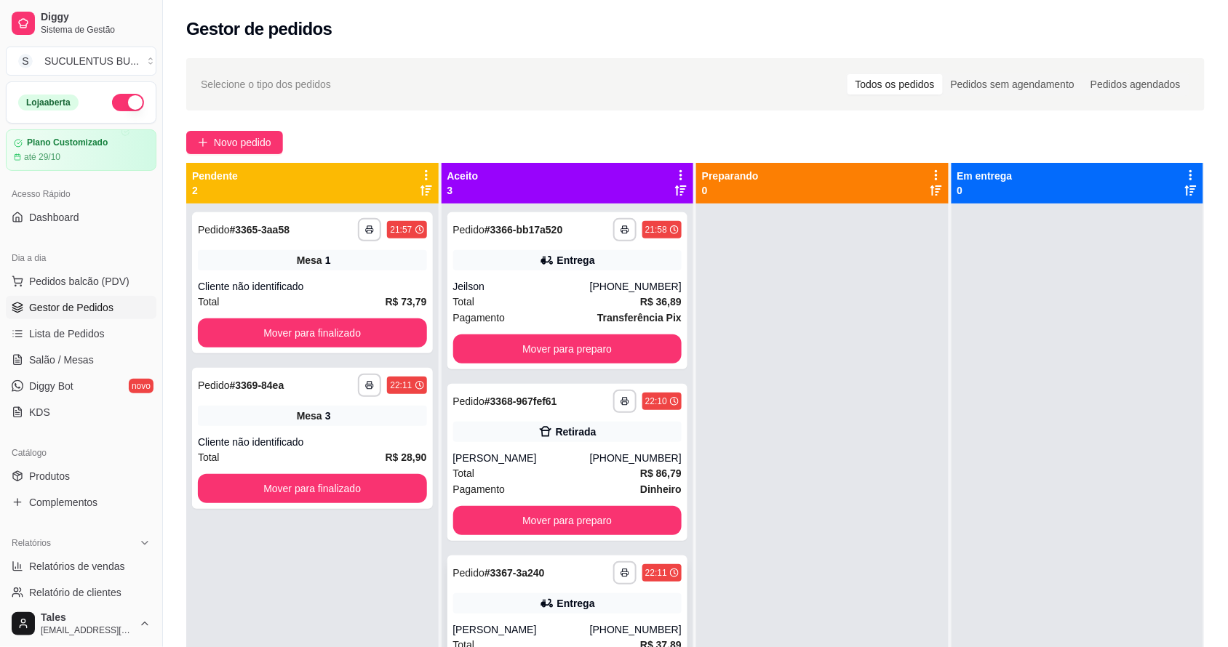
click at [572, 602] on div "Entrega" at bounding box center [576, 604] width 38 height 15
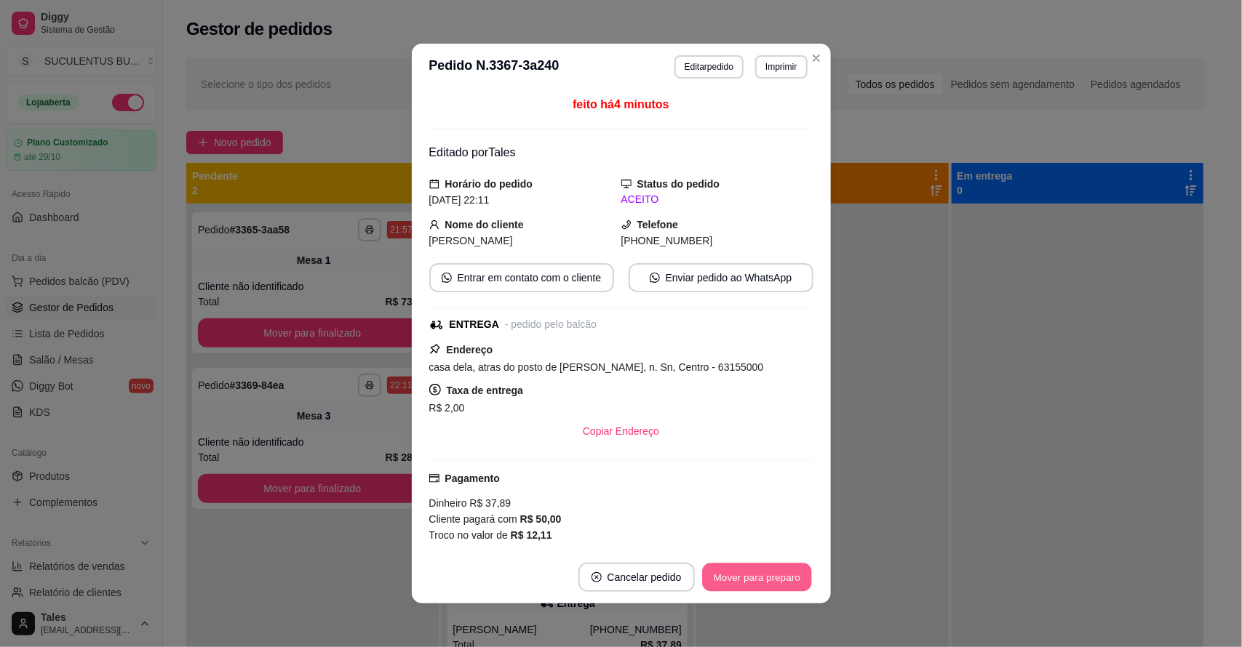
click at [711, 583] on button "Mover para preparo" at bounding box center [756, 578] width 109 height 28
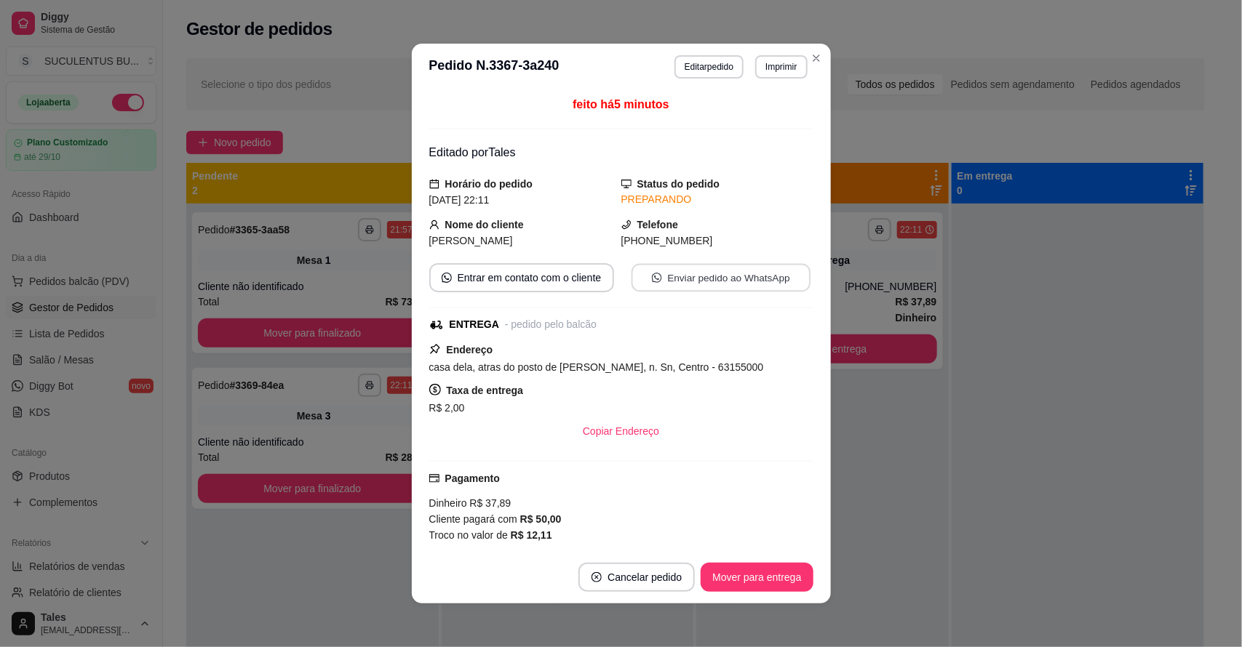
click at [751, 274] on button "Enviar pedido ao WhatsApp" at bounding box center [720, 278] width 179 height 28
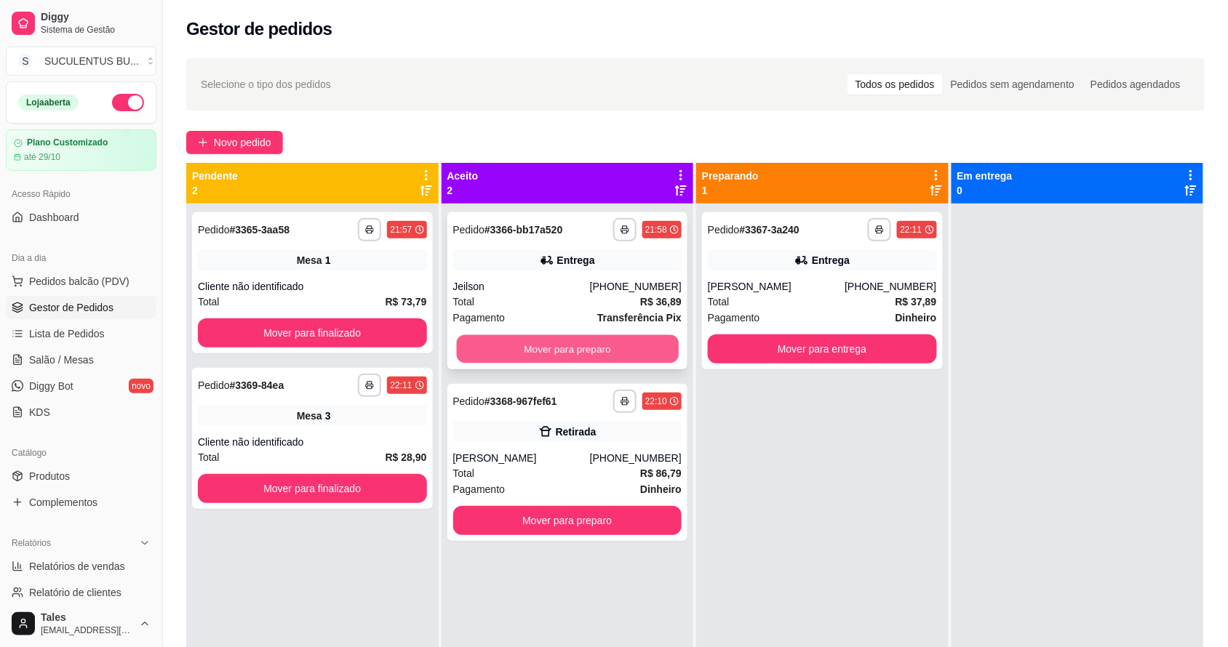
click at [578, 343] on button "Mover para preparo" at bounding box center [567, 349] width 222 height 28
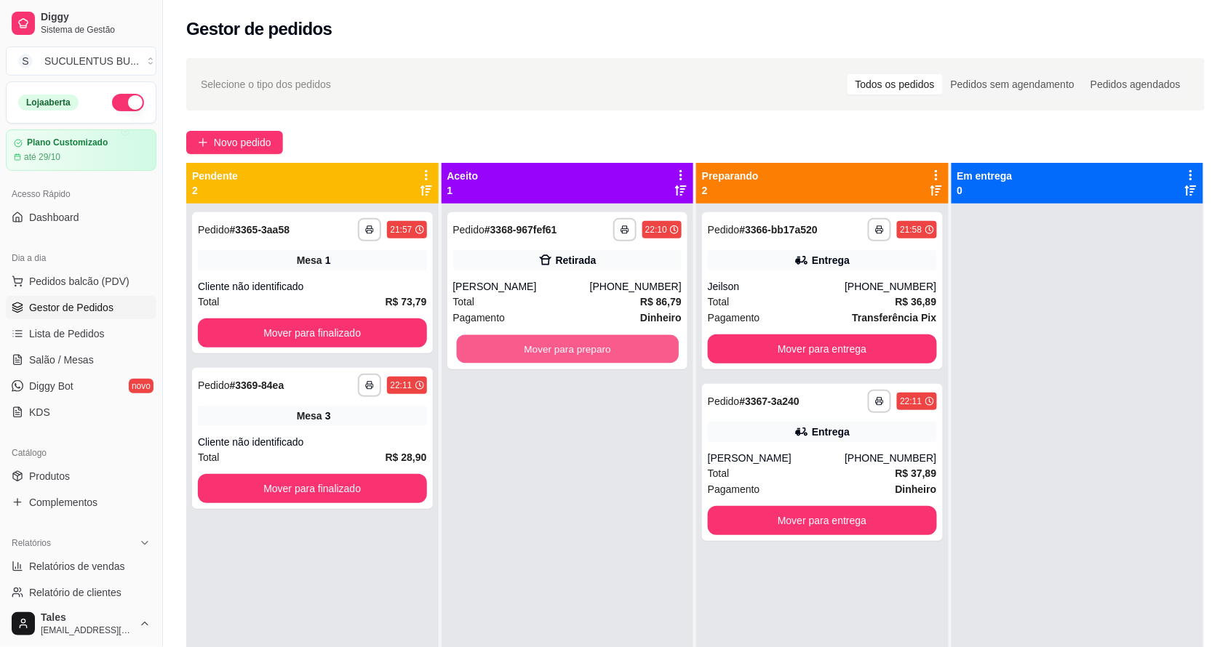
click at [578, 343] on button "Mover para preparo" at bounding box center [567, 349] width 222 height 28
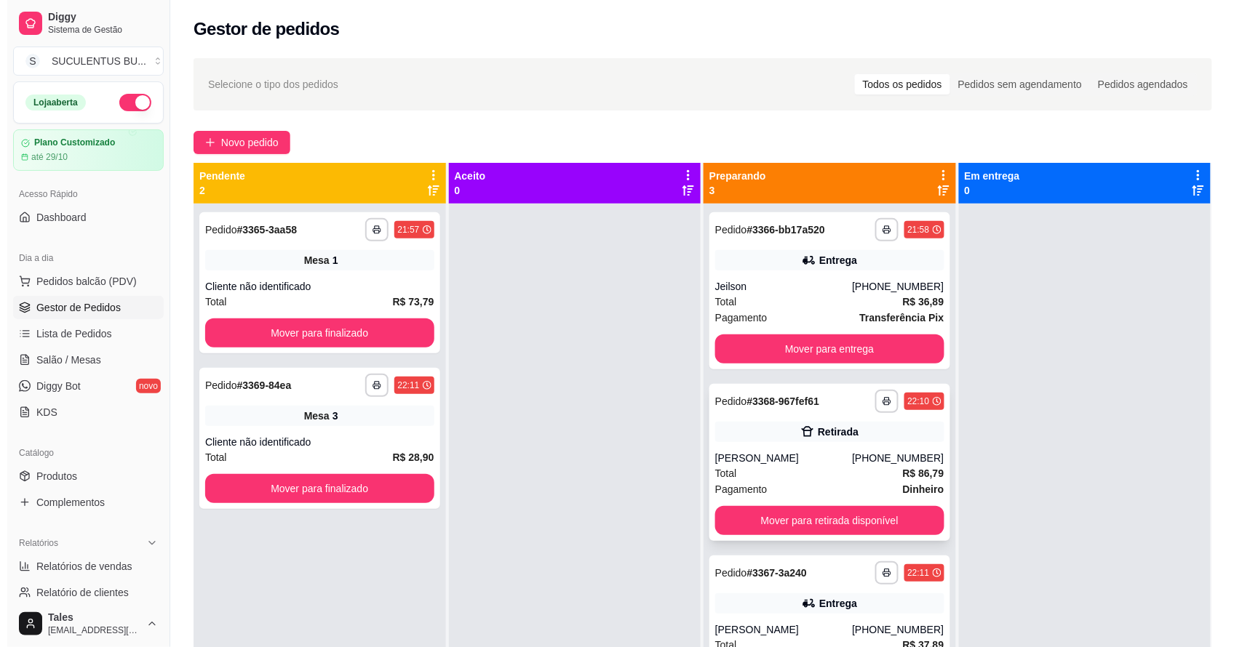
scroll to position [41, 0]
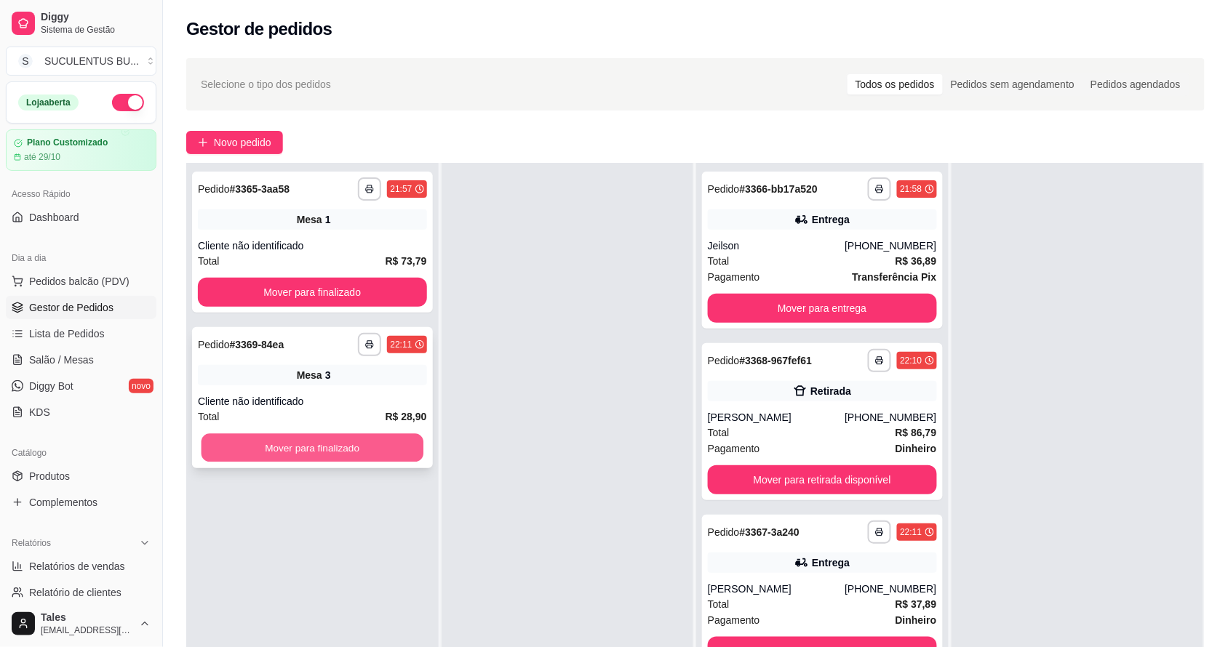
click at [349, 444] on button "Mover para finalizado" at bounding box center [313, 448] width 222 height 28
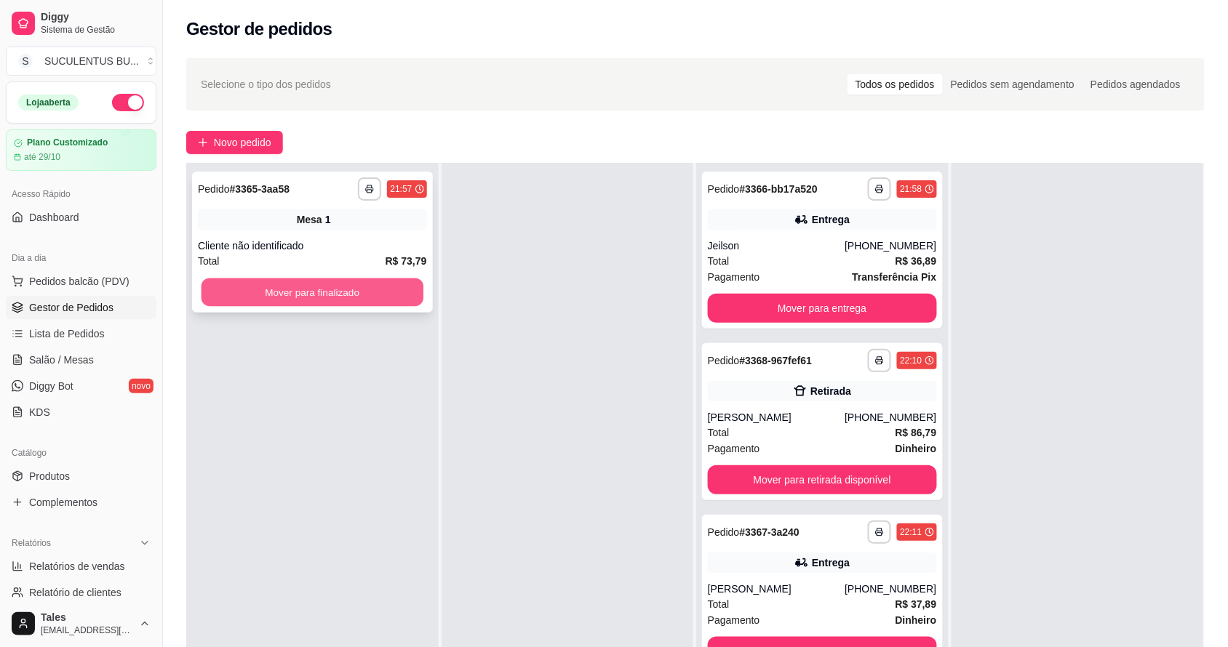
click at [343, 285] on button "Mover para finalizado" at bounding box center [313, 293] width 222 height 28
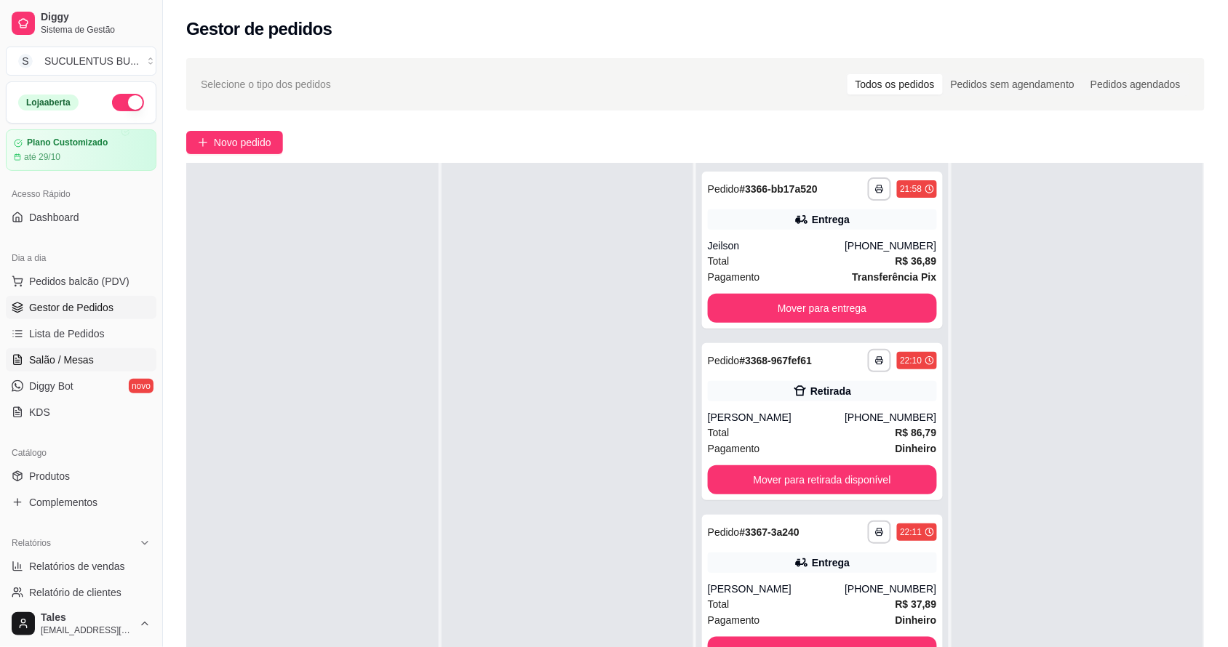
click at [87, 361] on span "Salão / Mesas" at bounding box center [61, 360] width 65 height 15
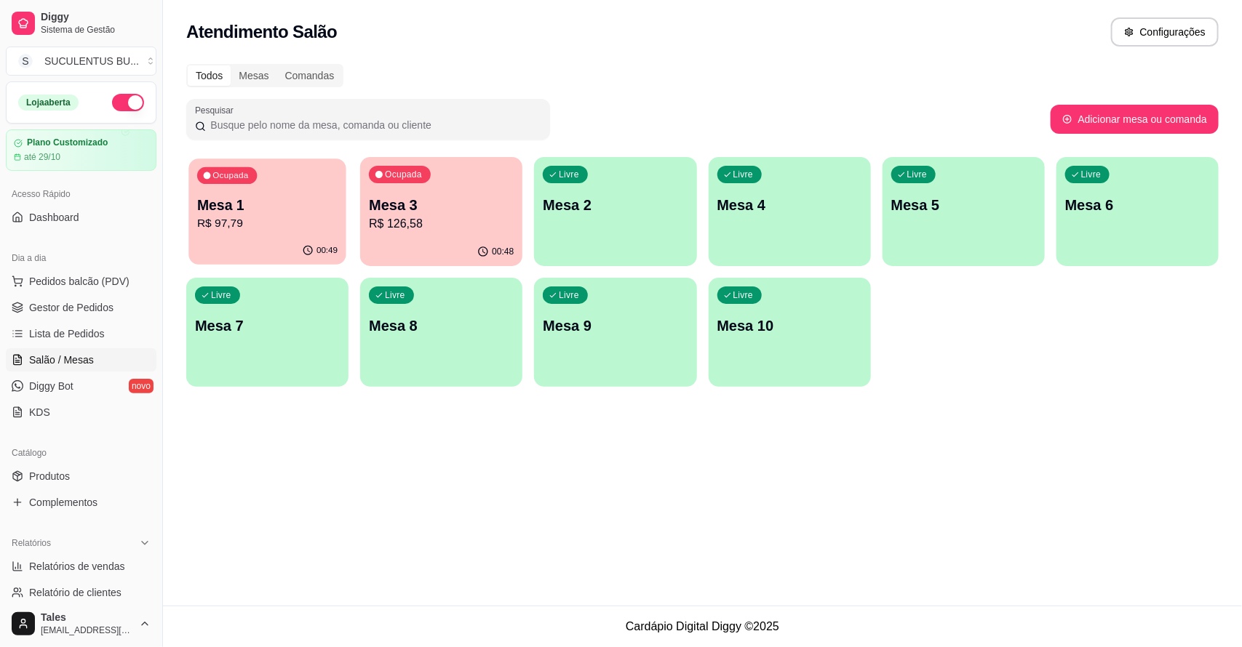
click at [275, 238] on div "00:49" at bounding box center [266, 251] width 157 height 28
click at [455, 244] on div "00:48" at bounding box center [441, 252] width 162 height 28
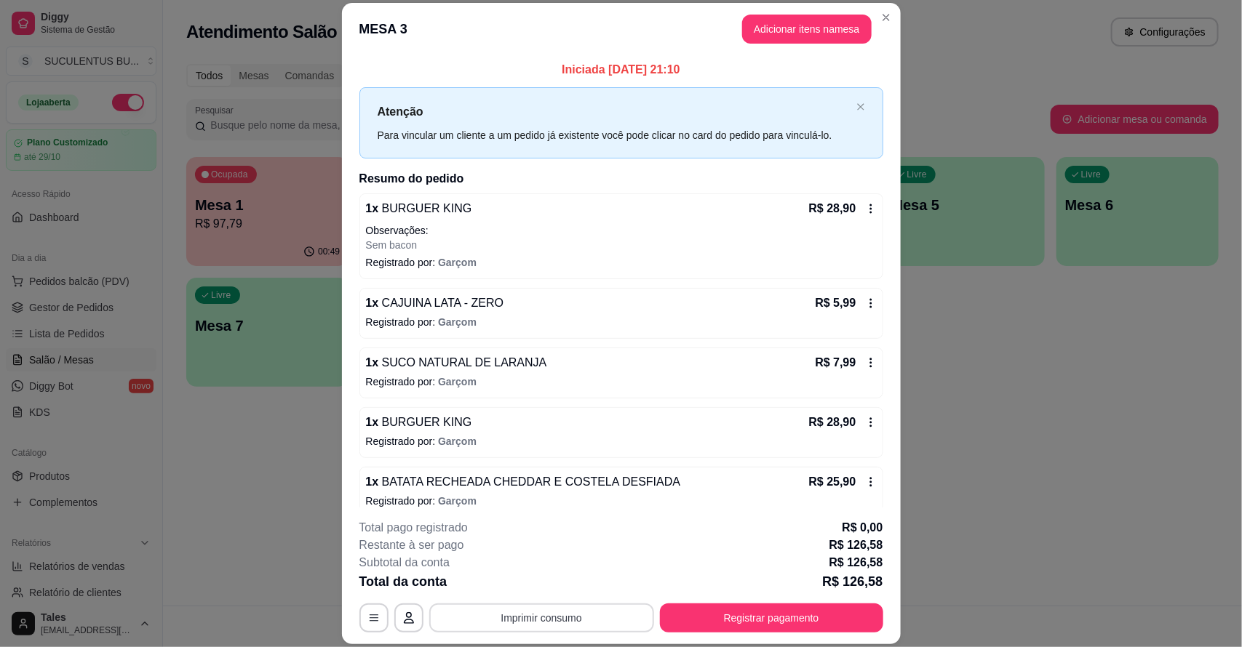
click at [515, 615] on button "Imprimir consumo" at bounding box center [541, 618] width 225 height 29
click at [533, 588] on button "IMPRESSORA CAIXA" at bounding box center [539, 584] width 120 height 23
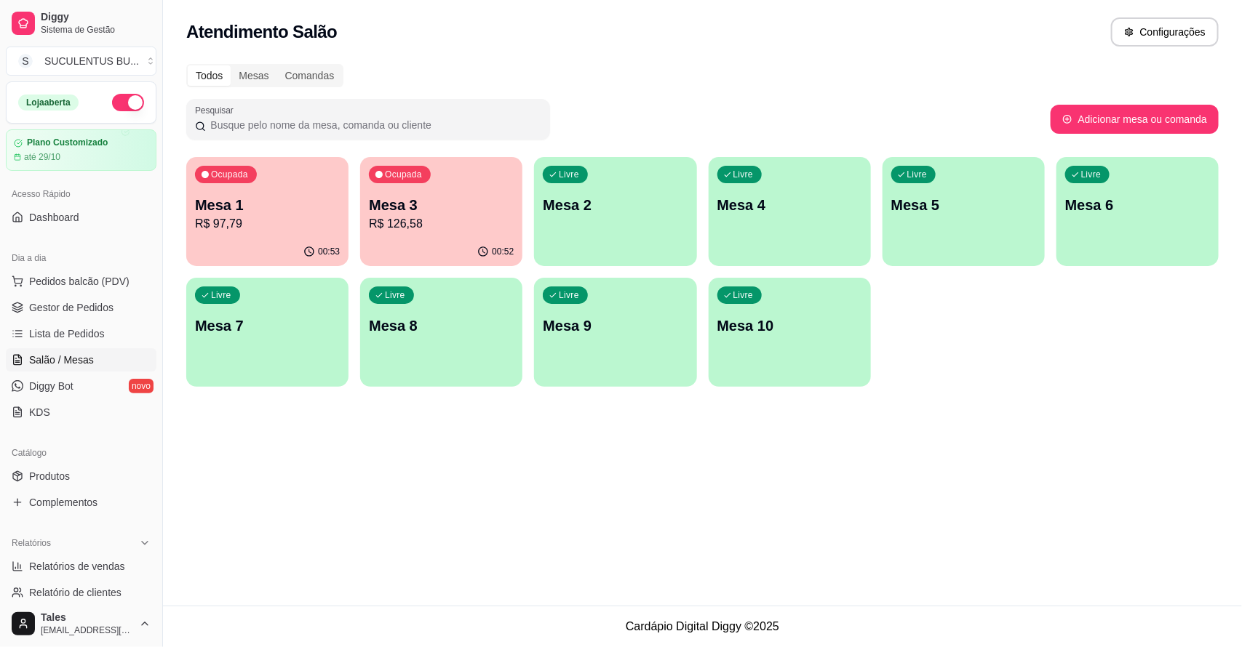
click at [426, 190] on div "Ocupada Mesa 3 R$ 126,58" at bounding box center [441, 197] width 162 height 81
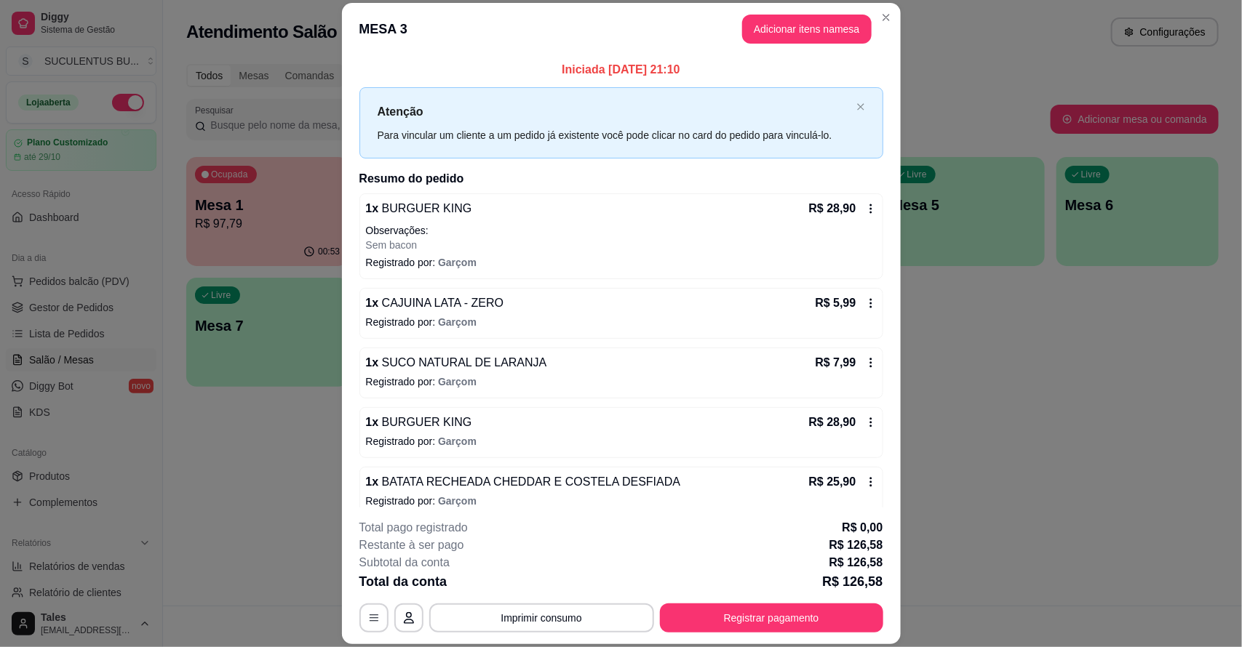
scroll to position [77, 0]
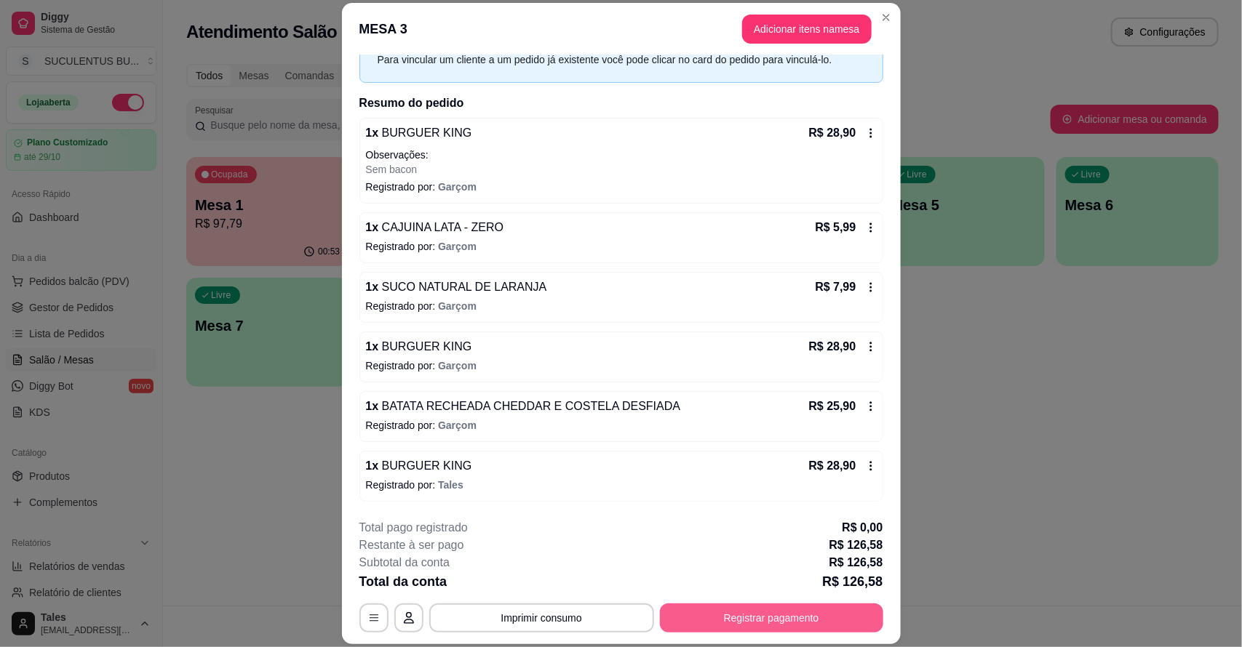
click at [791, 612] on button "Registrar pagamento" at bounding box center [771, 618] width 223 height 29
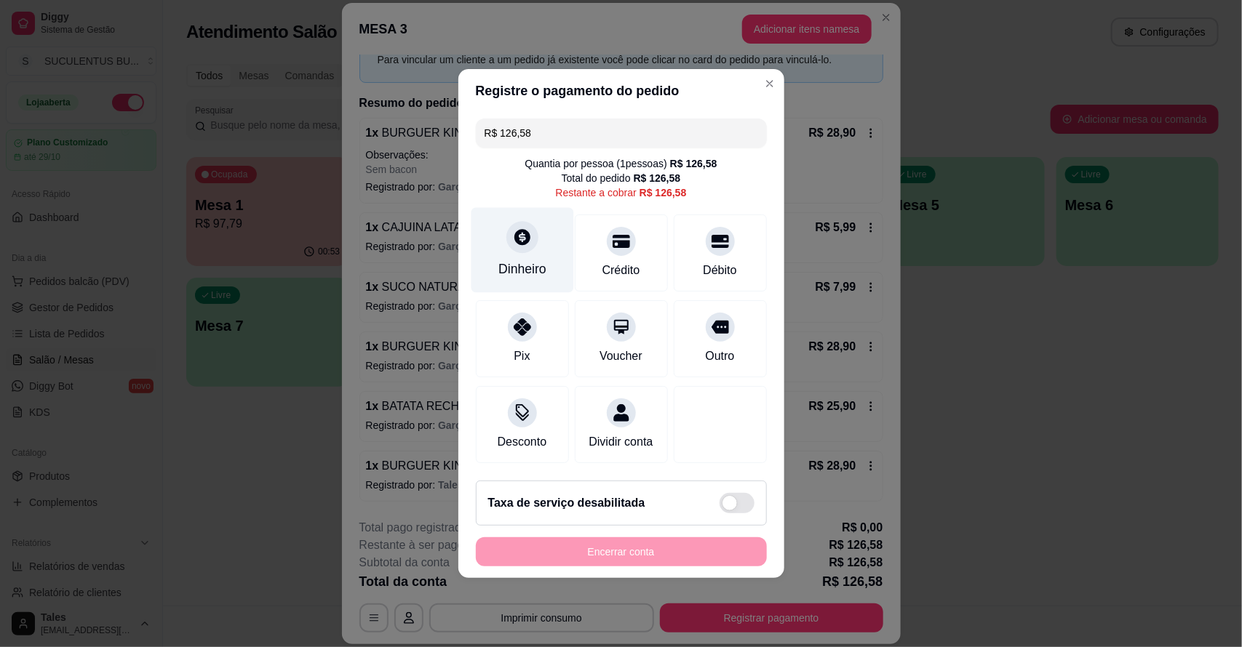
click at [512, 235] on icon at bounding box center [521, 237] width 19 height 19
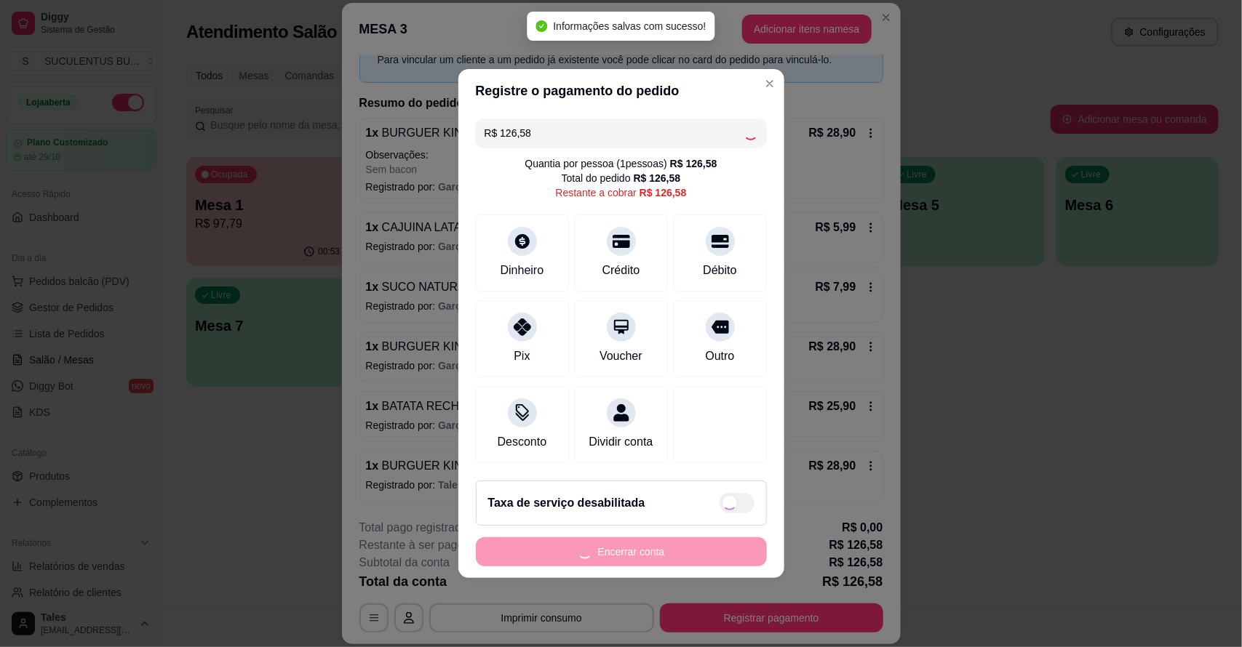
type input "R$ 0,00"
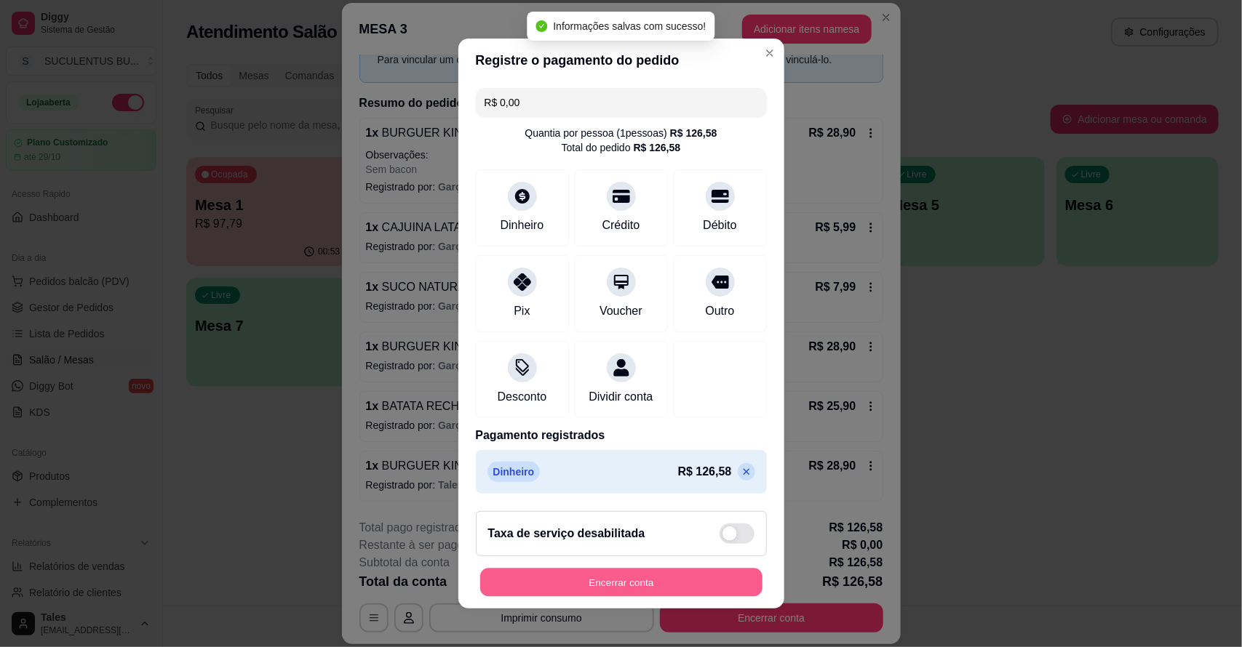
click at [666, 588] on button "Encerrar conta" at bounding box center [621, 583] width 282 height 28
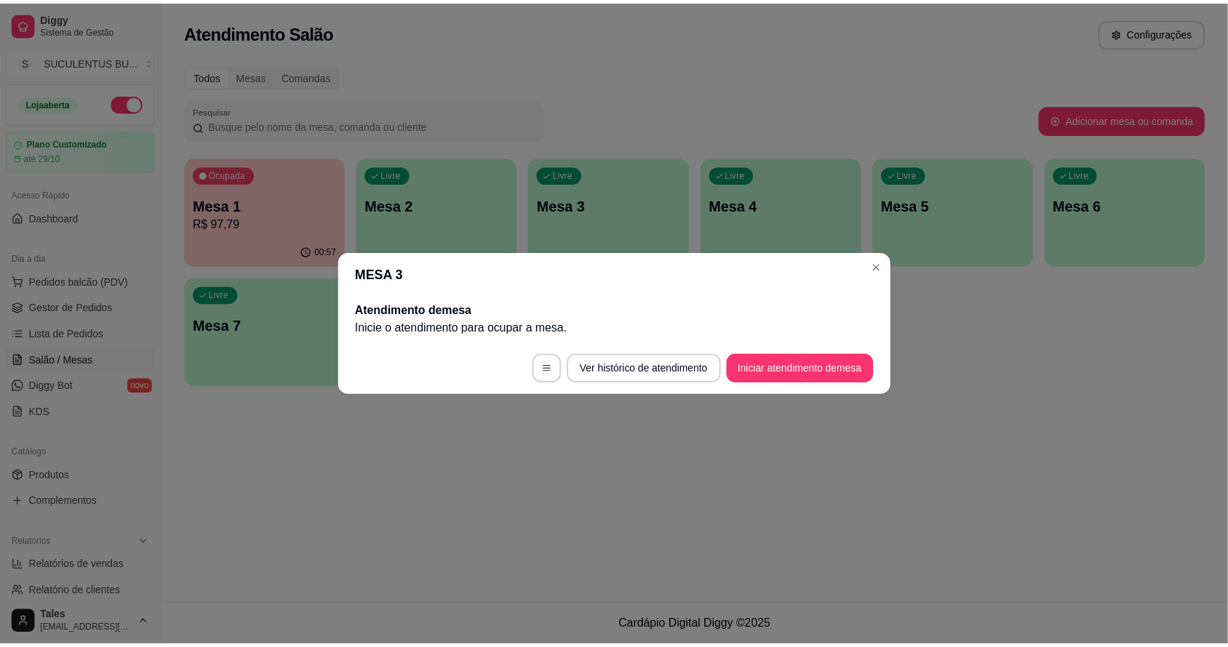
scroll to position [0, 0]
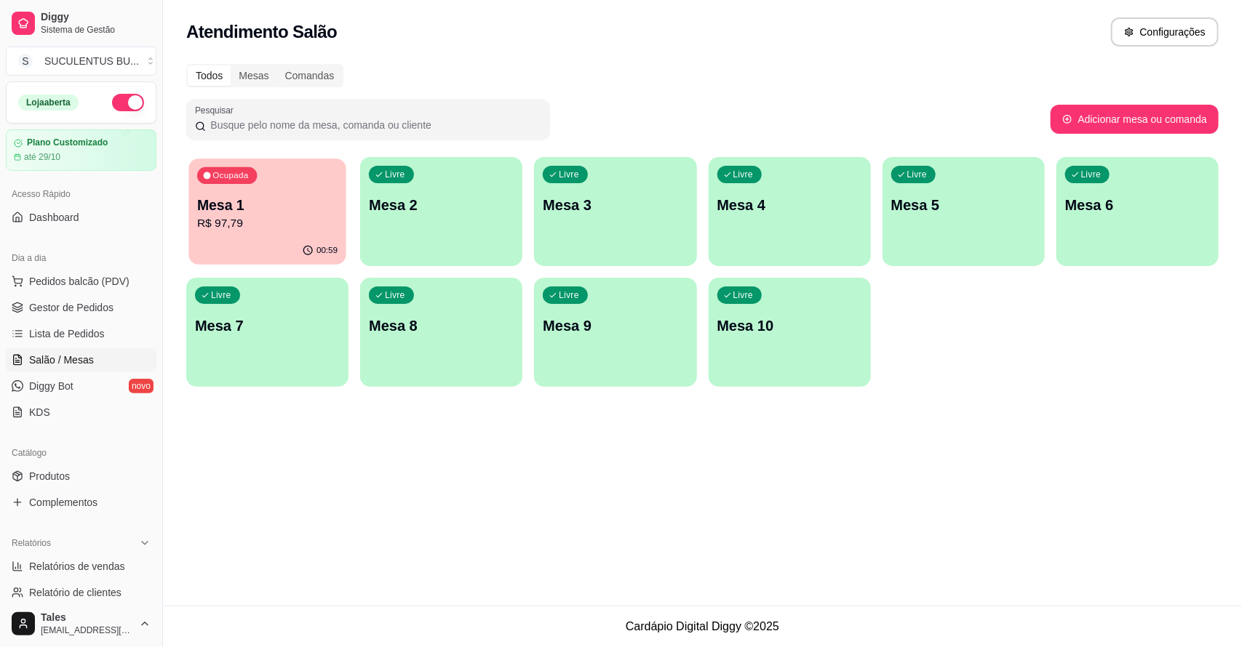
click at [245, 223] on p "R$ 97,79" at bounding box center [267, 223] width 140 height 17
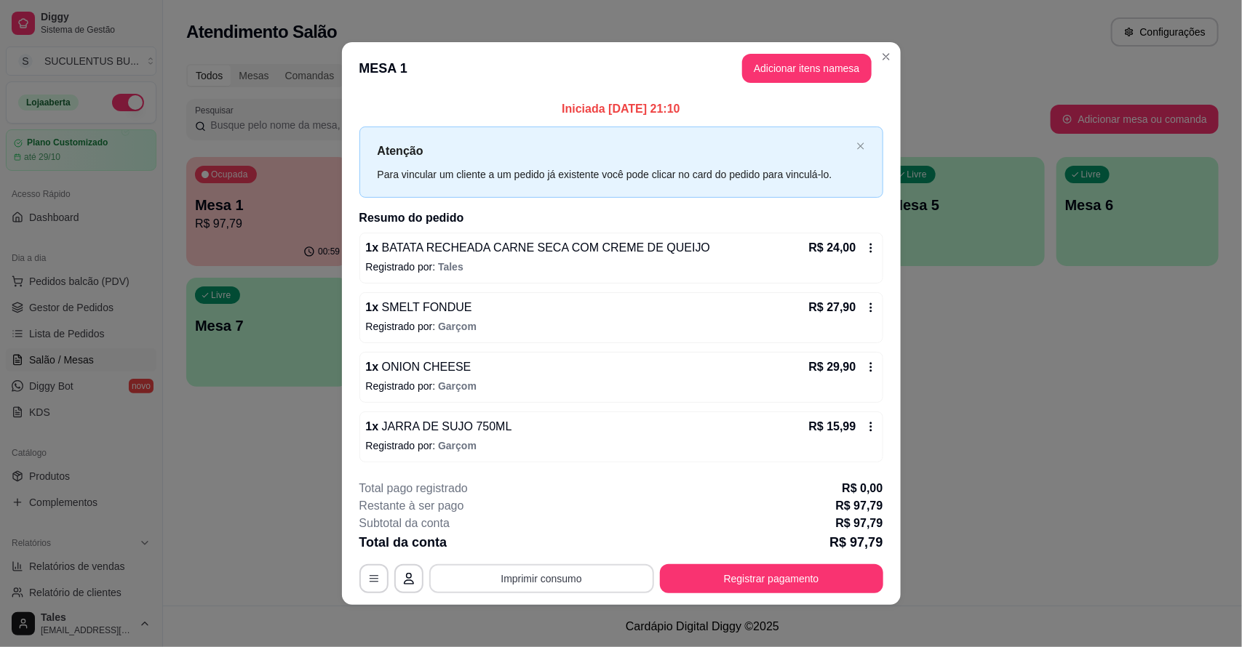
click at [533, 573] on button "Imprimir consumo" at bounding box center [541, 579] width 225 height 29
click at [567, 542] on button "IMPRESSORA CAIXA" at bounding box center [539, 546] width 116 height 23
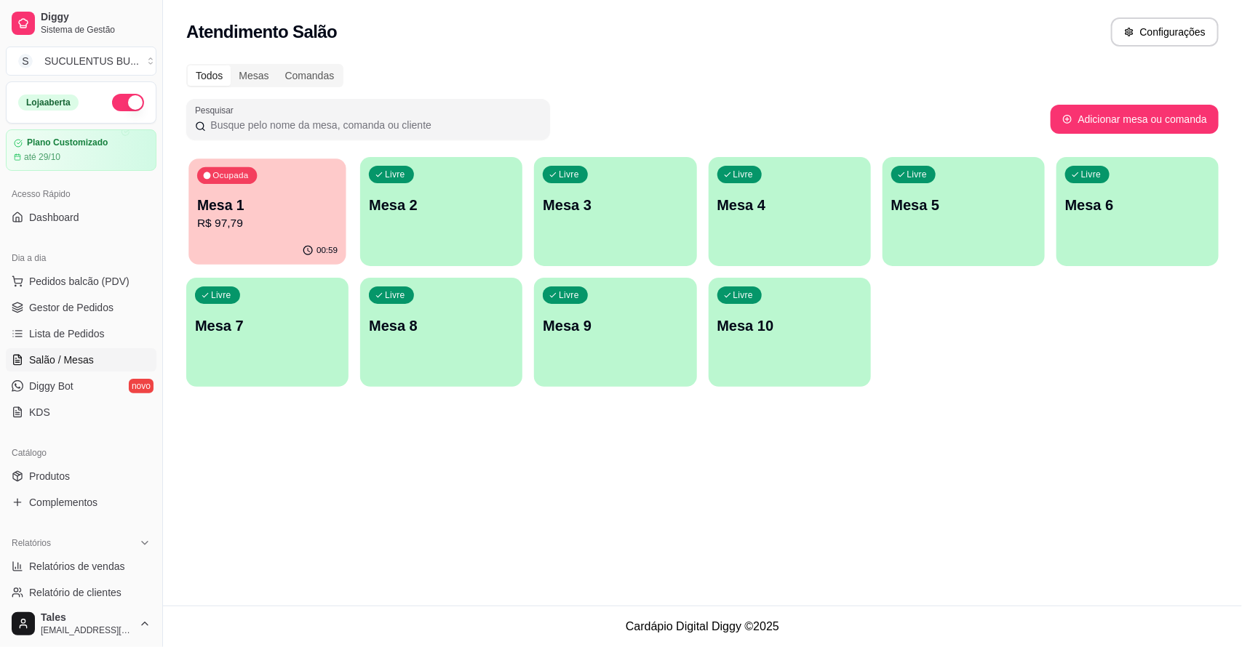
click at [257, 234] on div "Ocupada Mesa 1 R$ 97,79" at bounding box center [266, 198] width 157 height 79
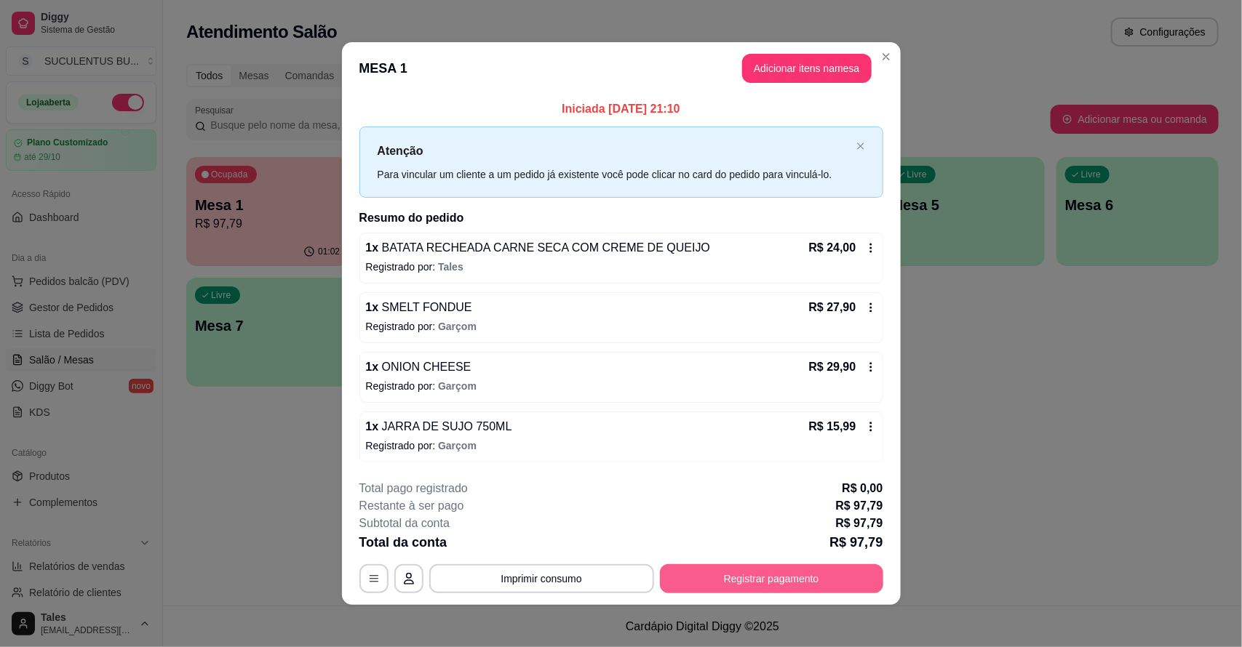
click at [753, 560] on div "**********" at bounding box center [621, 536] width 524 height 113
click at [750, 579] on button "Registrar pagamento" at bounding box center [771, 579] width 217 height 28
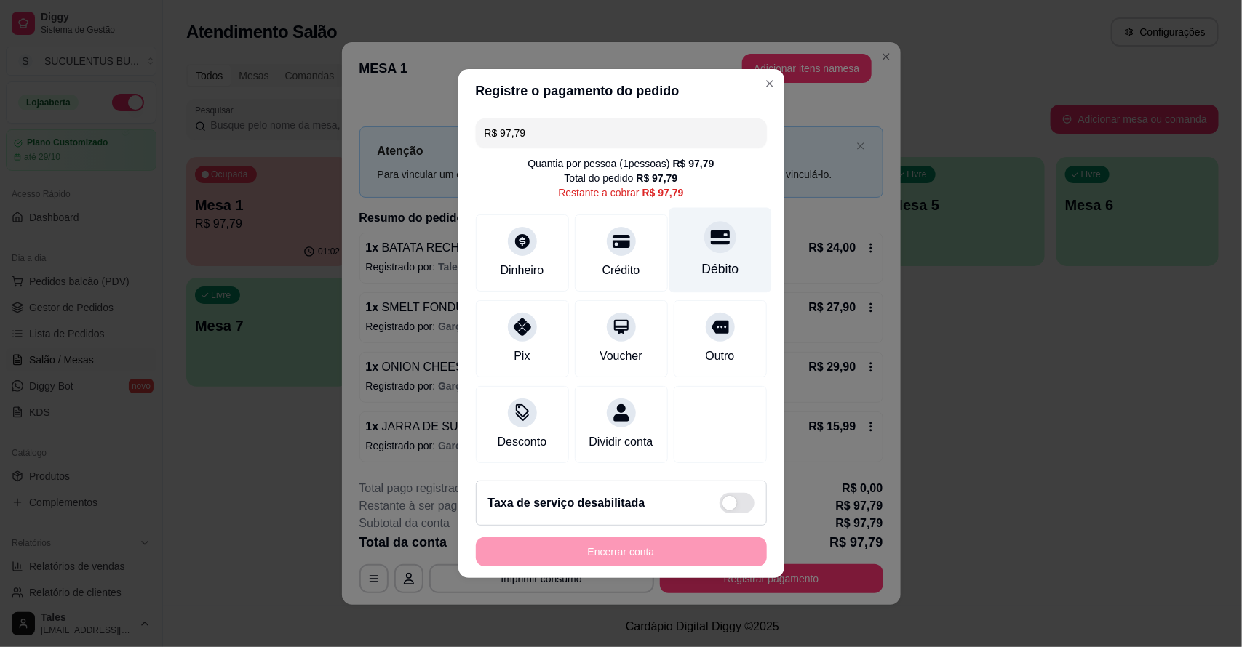
click at [669, 238] on div "Débito" at bounding box center [720, 250] width 103 height 85
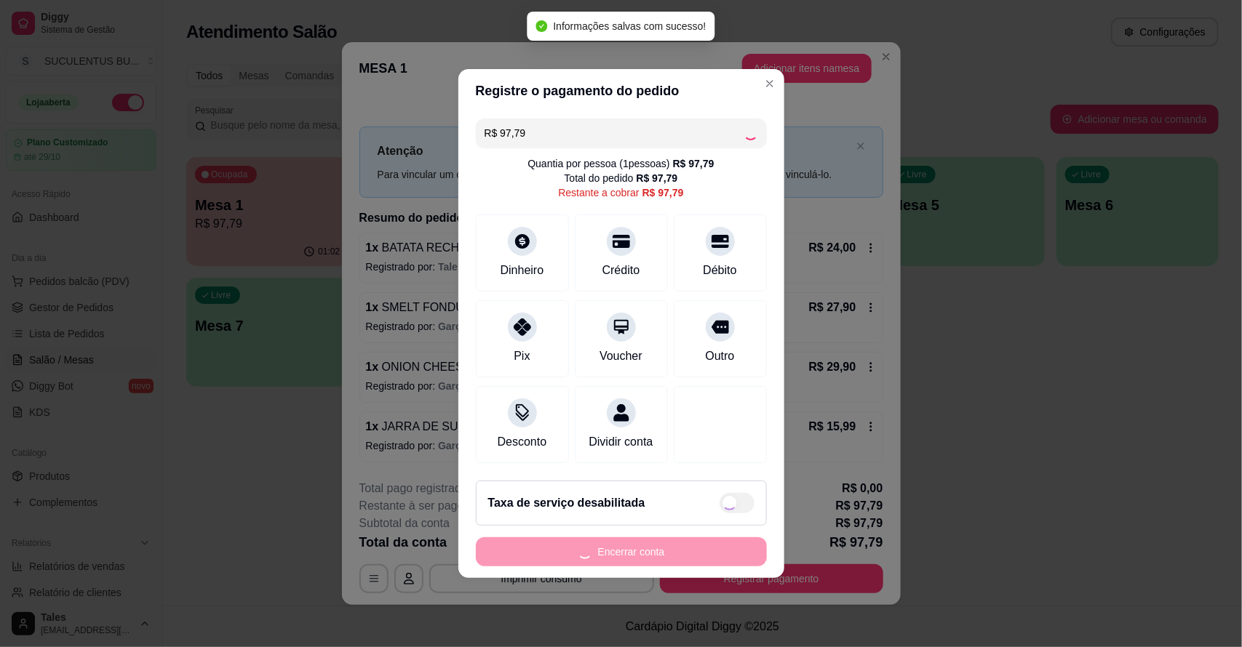
type input "R$ 0,00"
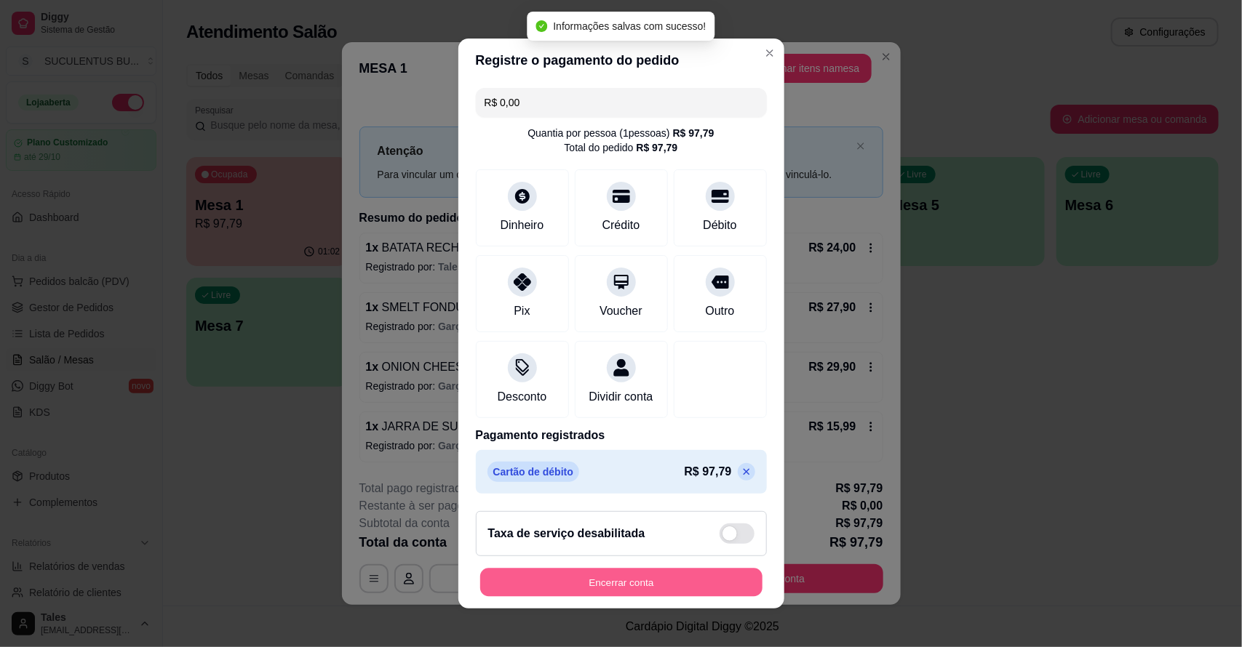
click at [674, 597] on button "Encerrar conta" at bounding box center [621, 583] width 282 height 28
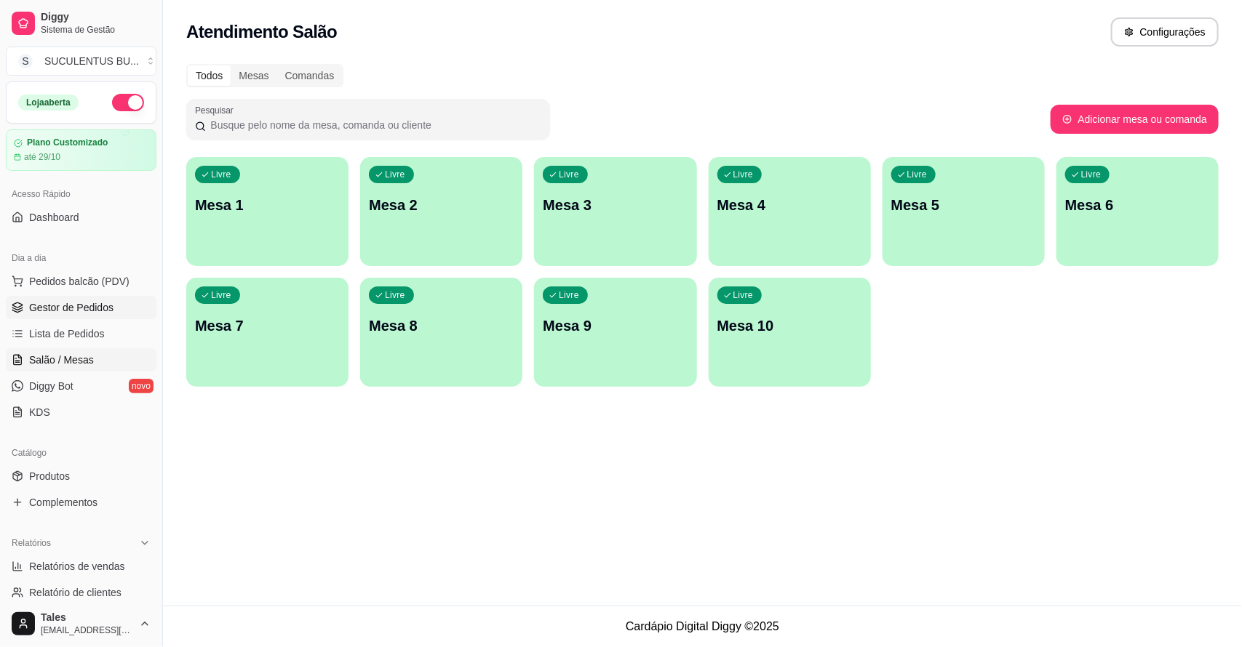
click at [85, 297] on link "Gestor de Pedidos" at bounding box center [81, 307] width 151 height 23
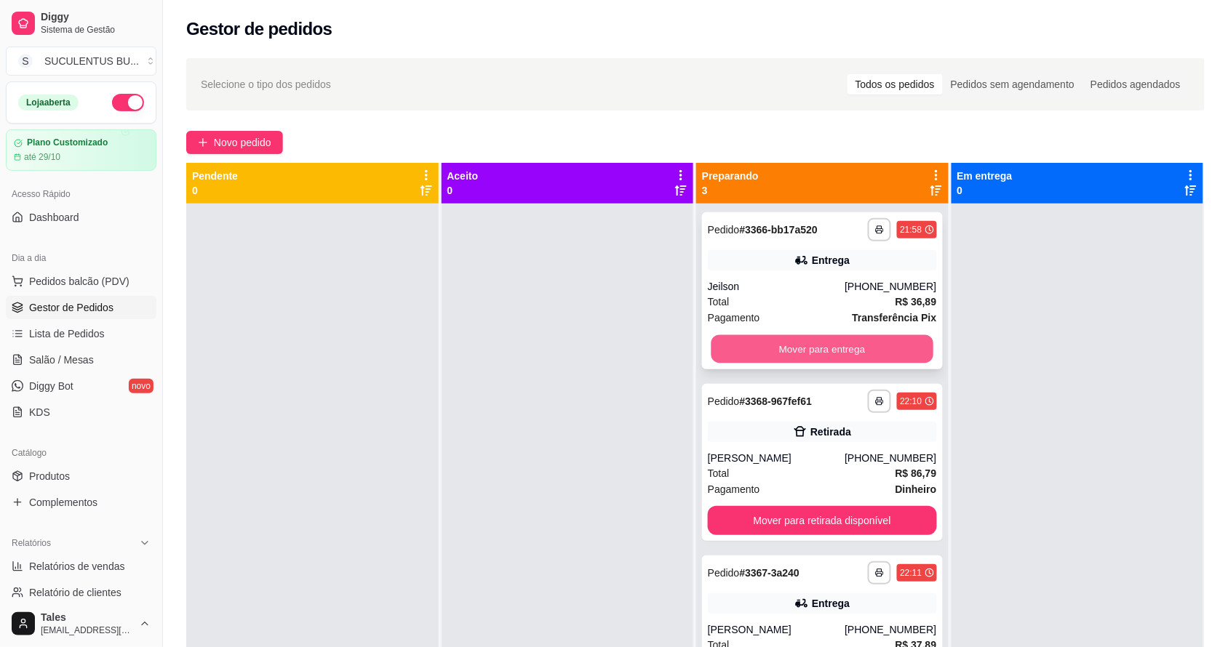
click at [816, 343] on button "Mover para entrega" at bounding box center [822, 349] width 222 height 28
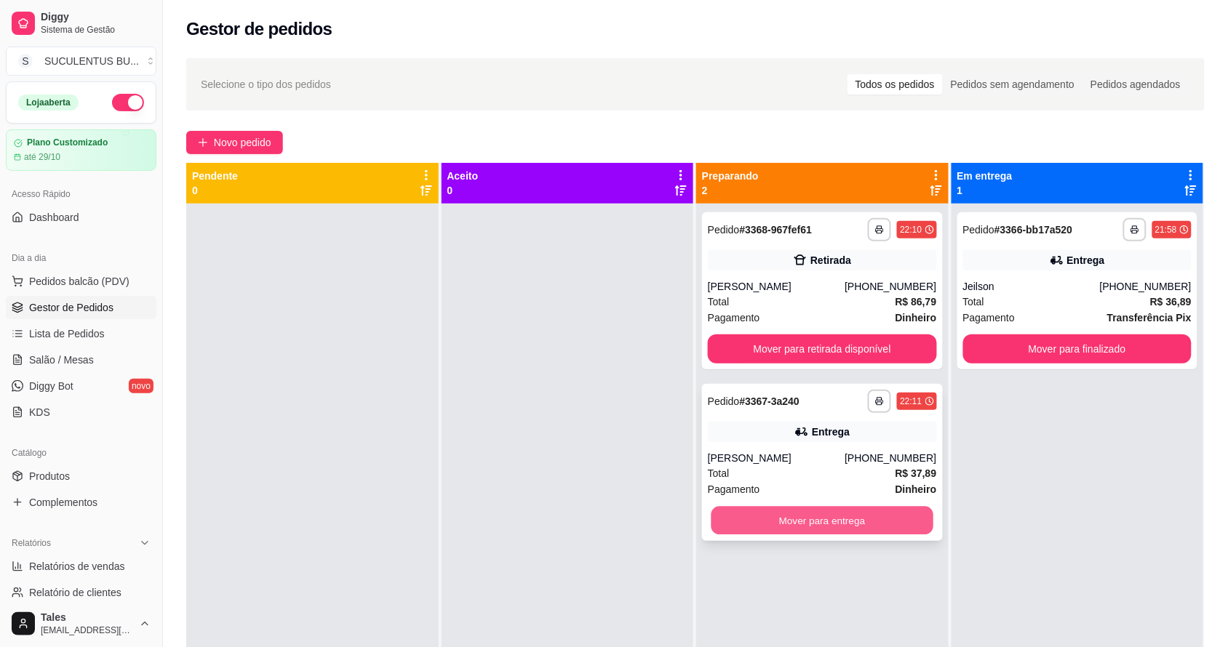
click at [808, 517] on button "Mover para entrega" at bounding box center [822, 521] width 222 height 28
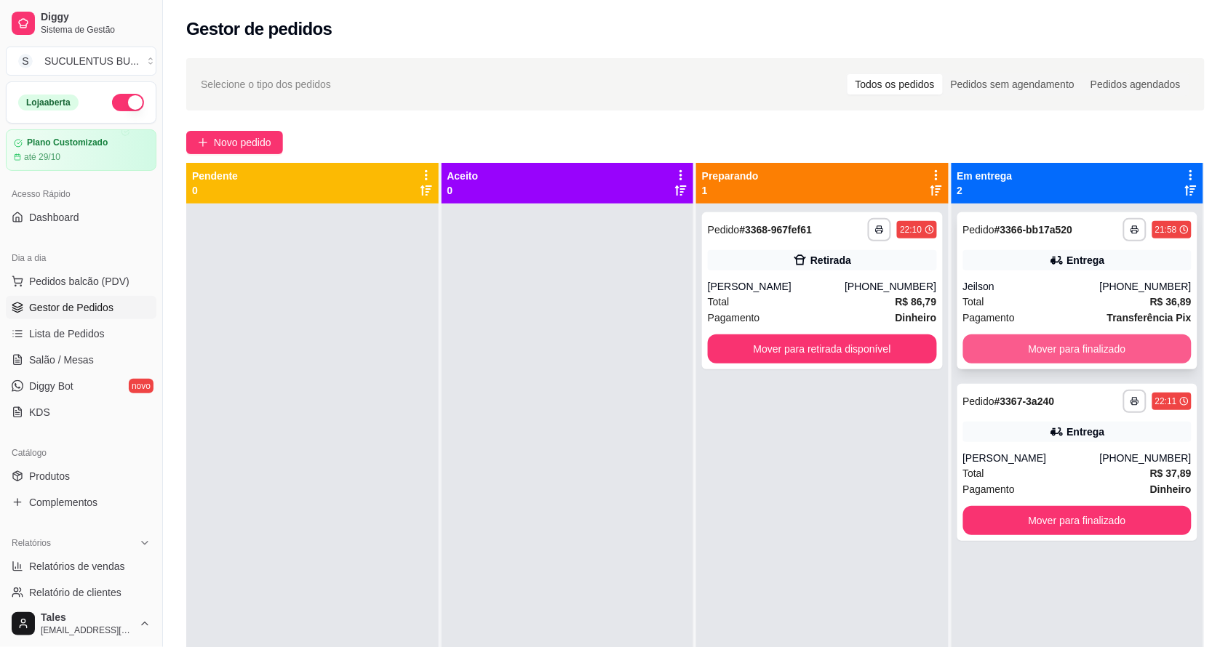
click at [1039, 351] on button "Mover para finalizado" at bounding box center [1077, 349] width 229 height 29
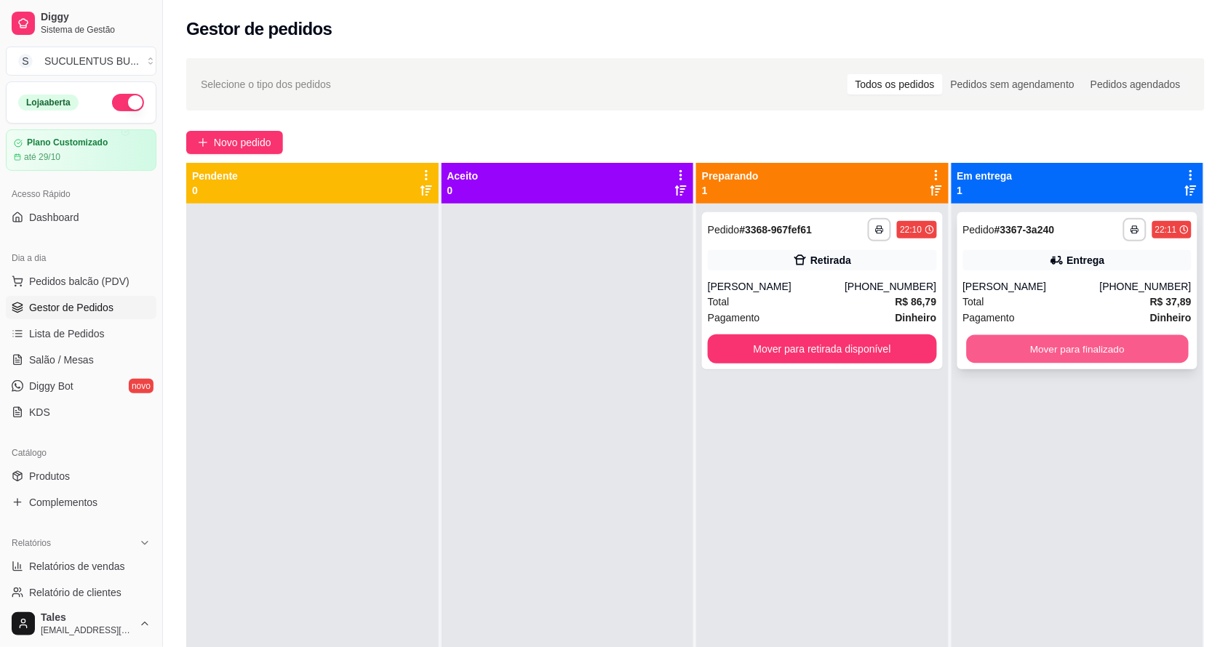
click at [1020, 353] on button "Mover para finalizado" at bounding box center [1077, 349] width 222 height 28
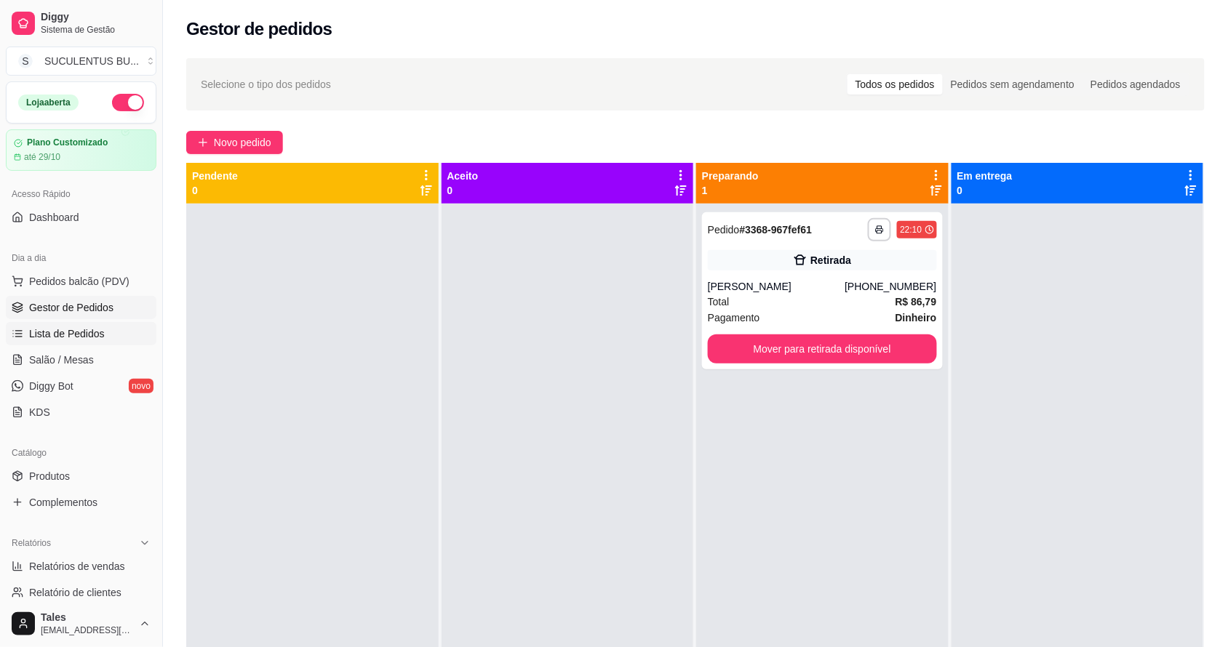
click at [84, 340] on span "Lista de Pedidos" at bounding box center [67, 334] width 76 height 15
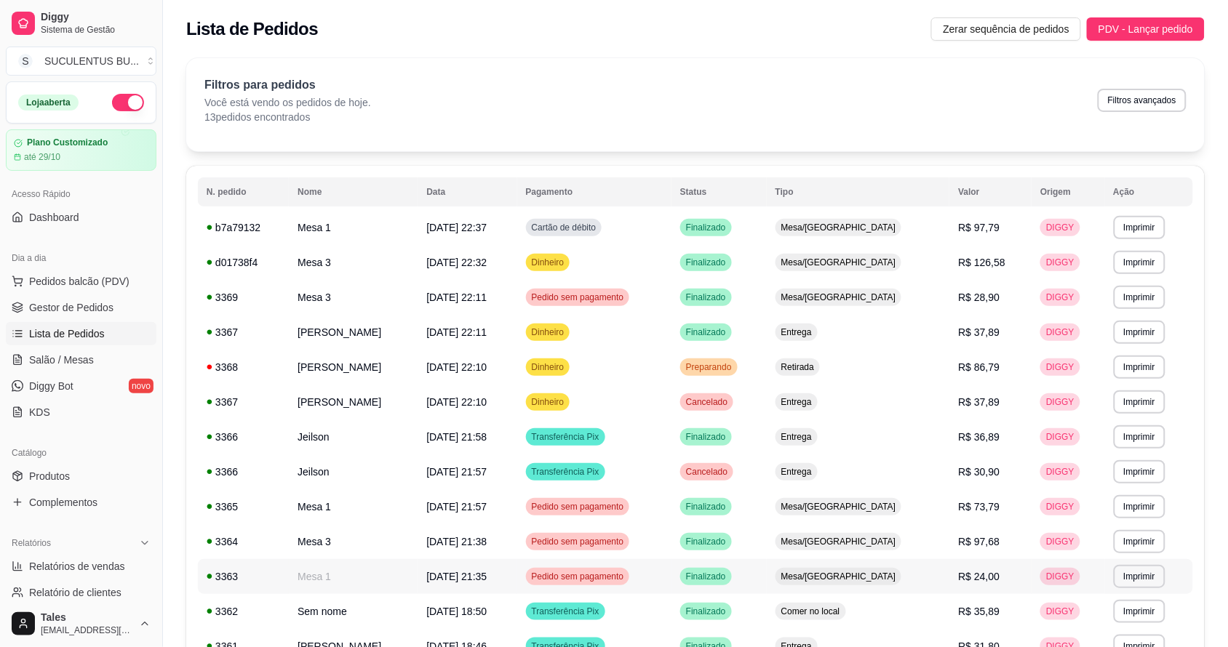
scroll to position [122, 0]
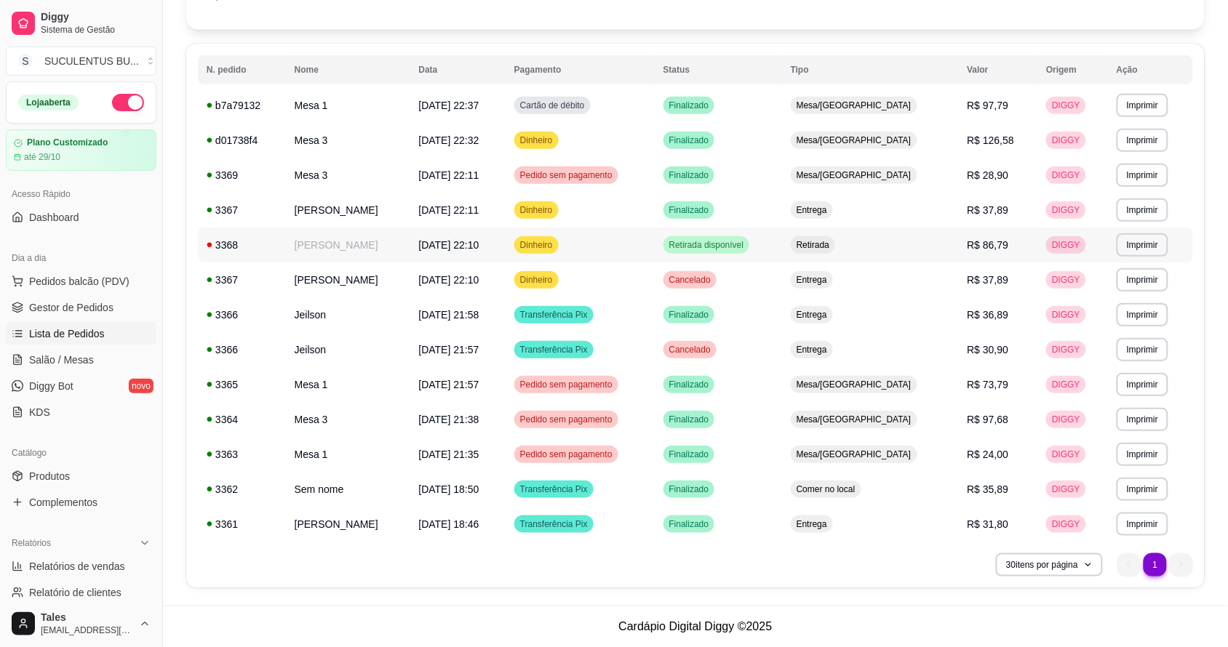
drag, startPoint x: 531, startPoint y: 259, endPoint x: 568, endPoint y: 295, distance: 52.0
click at [1187, 437] on td "**********" at bounding box center [1150, 454] width 85 height 35
click at [602, 637] on footer "Cardápio Digital Diggy © 2025" at bounding box center [695, 626] width 1065 height 41
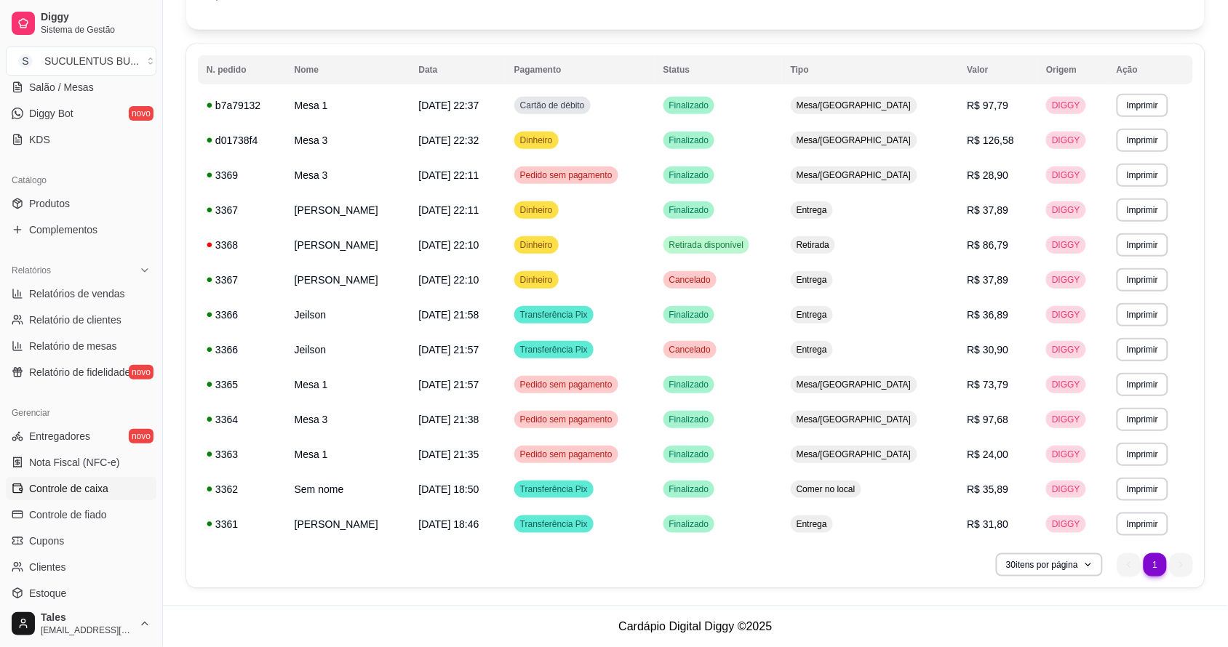
click at [77, 491] on span "Controle de caixa" at bounding box center [68, 489] width 79 height 15
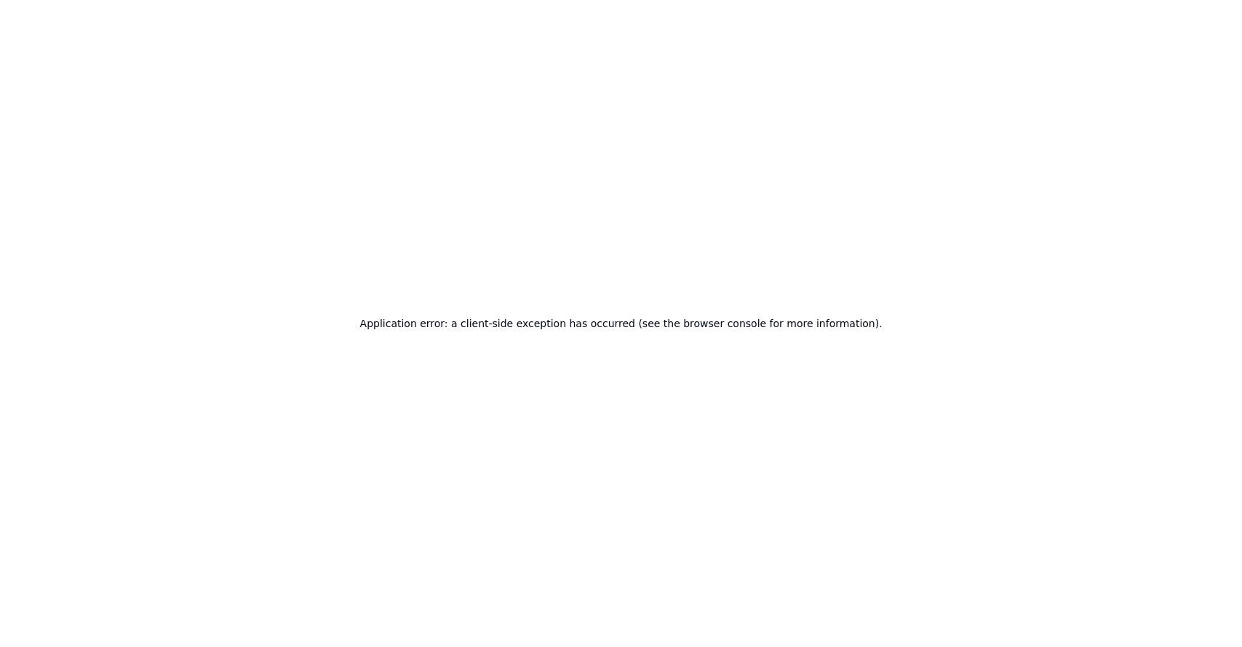
scroll to position [0, 0]
click at [1166, 183] on div "Application error: a client-side exception has occurred (see the browser consol…" at bounding box center [621, 323] width 1242 height 647
click at [583, 286] on div "Application error: a client-side exception has occurred (see the browser consol…" at bounding box center [621, 323] width 1242 height 647
